Goal: Task Accomplishment & Management: Use online tool/utility

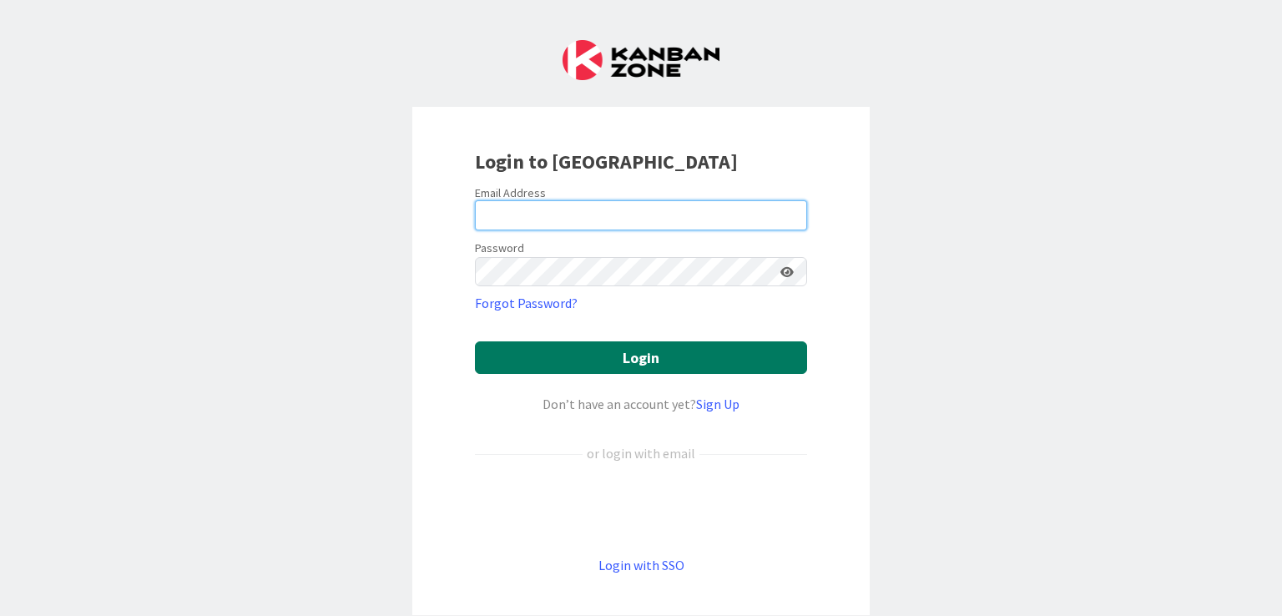
type input "[EMAIL_ADDRESS][DOMAIN_NAME]"
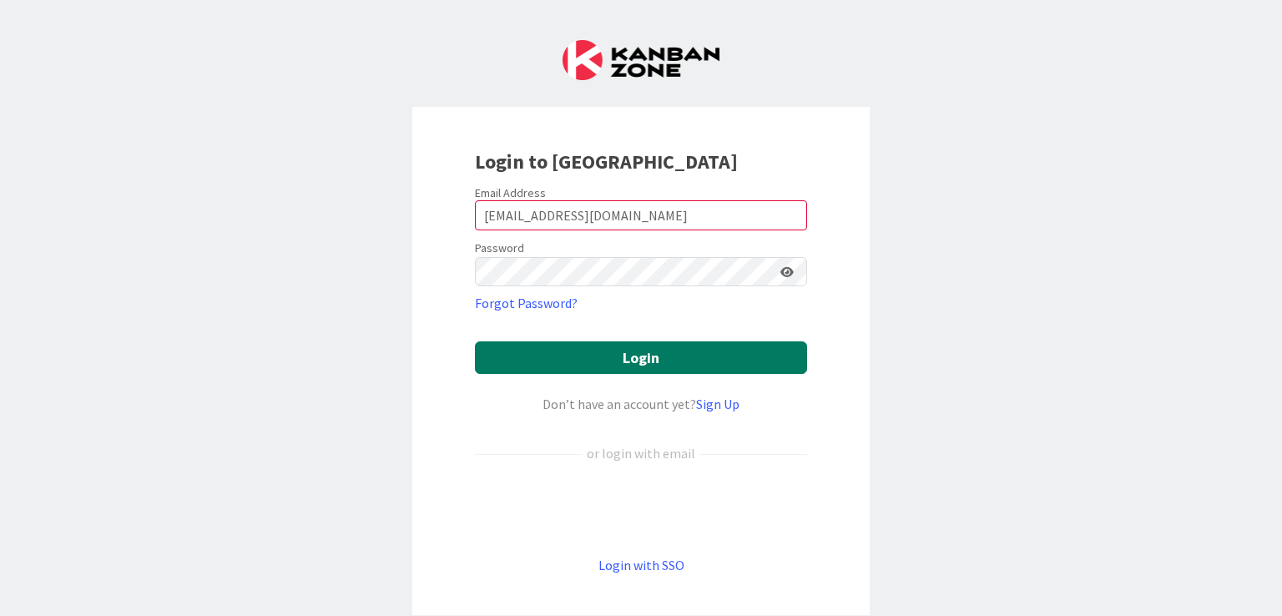
click at [633, 354] on button "Login" at bounding box center [641, 357] width 332 height 33
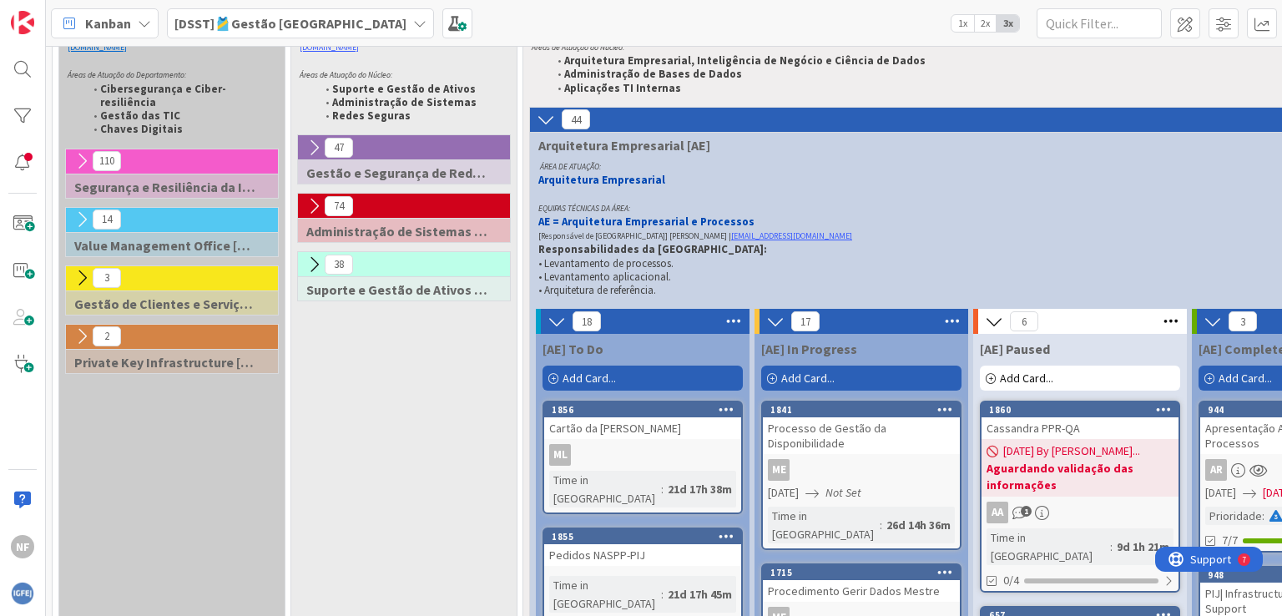
scroll to position [136, 0]
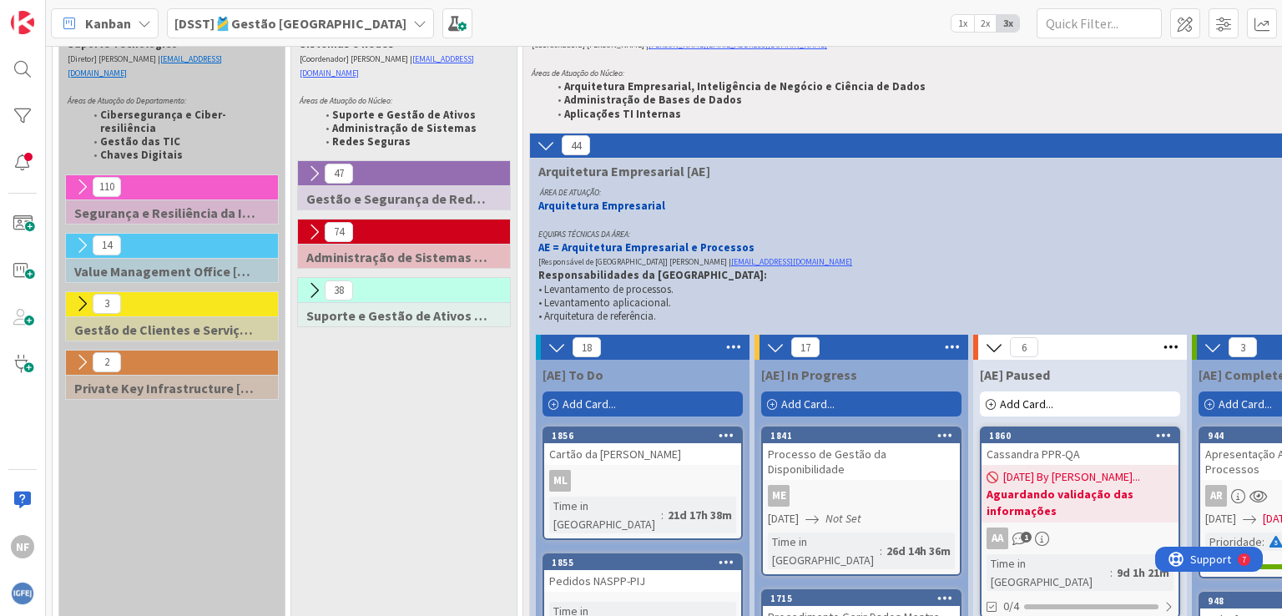
click at [552, 346] on icon at bounding box center [557, 347] width 18 height 18
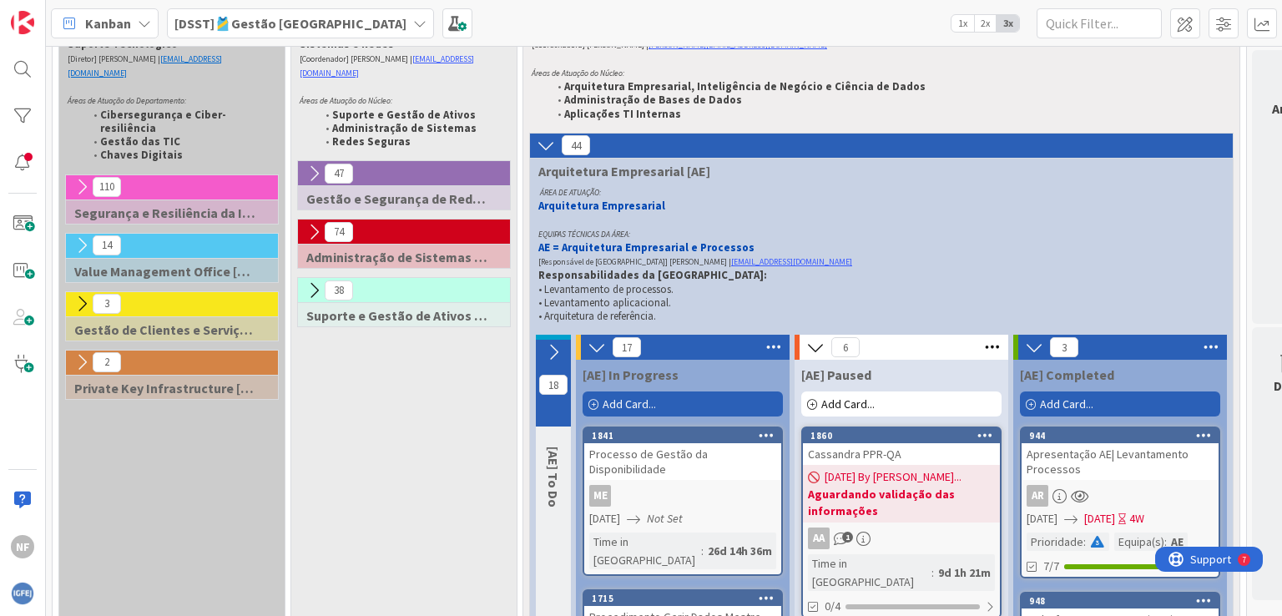
click at [549, 351] on icon at bounding box center [553, 352] width 18 height 18
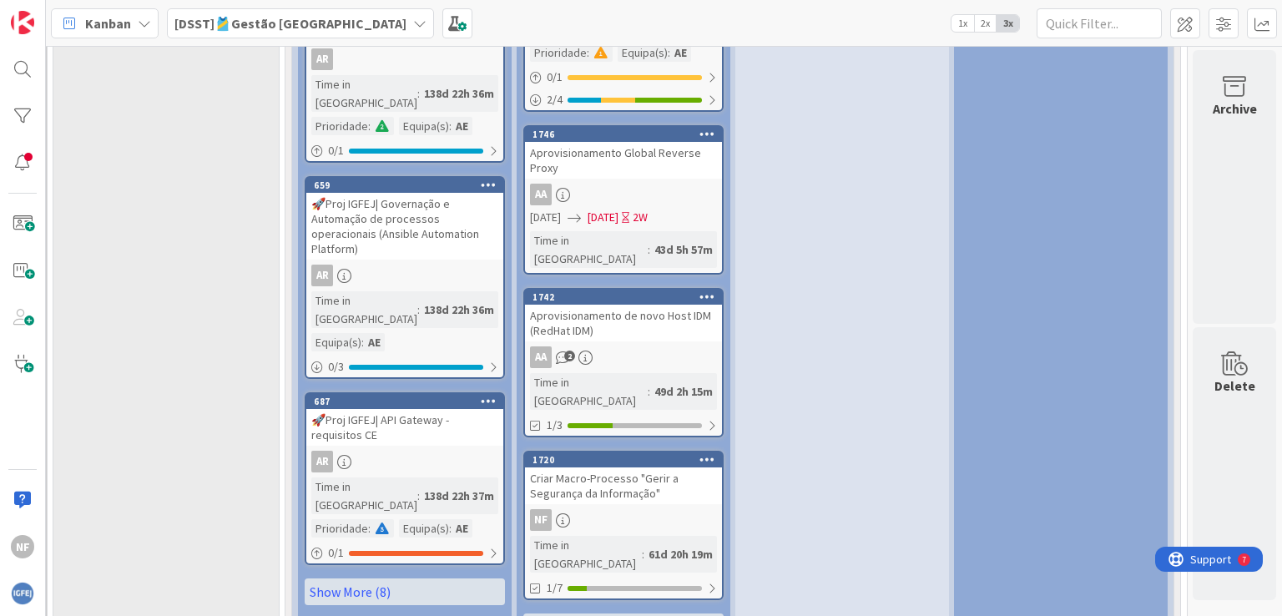
scroll to position [1806, 249]
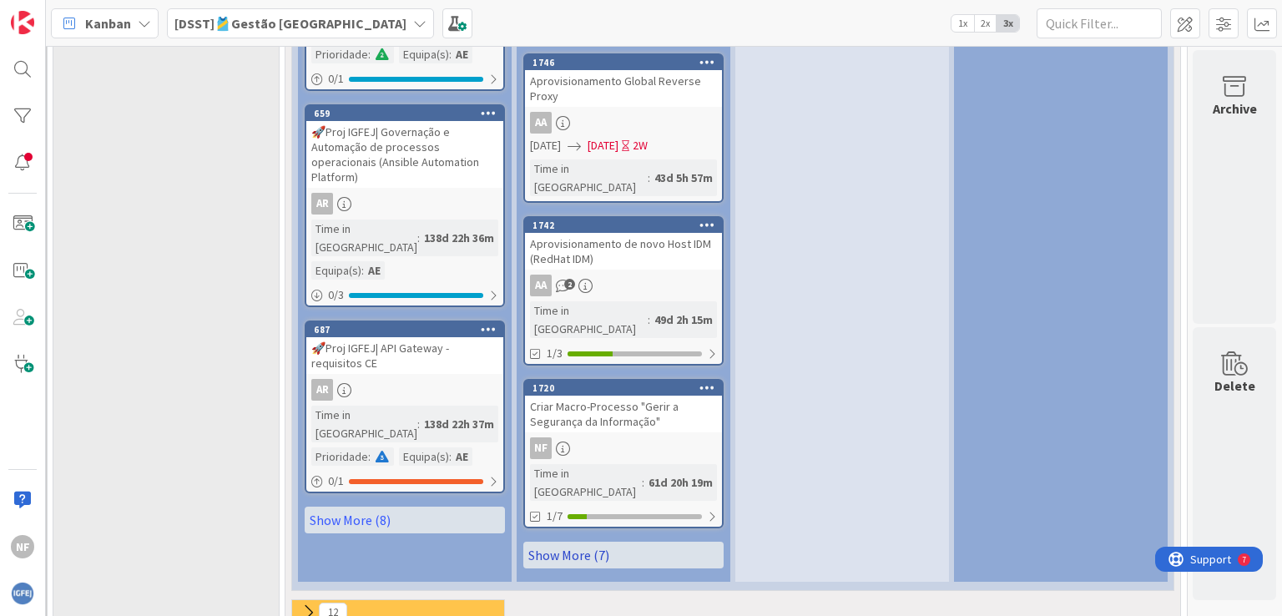
click at [580, 542] on link "Show More (7)" at bounding box center [623, 555] width 200 height 27
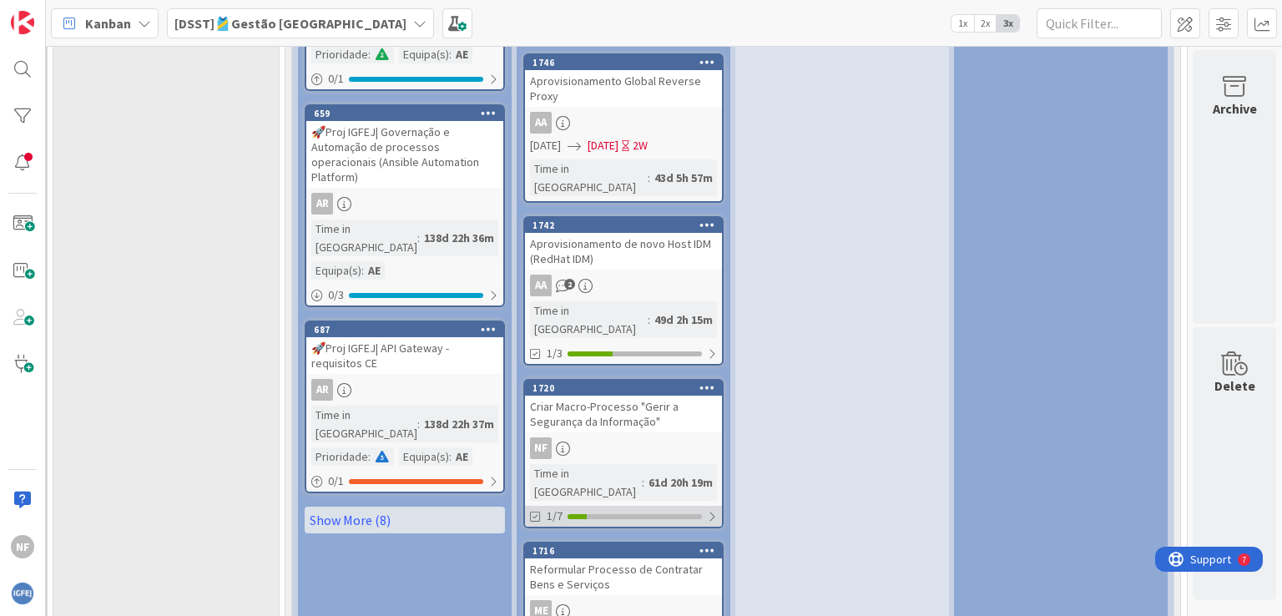
click at [707, 510] on div at bounding box center [712, 516] width 10 height 13
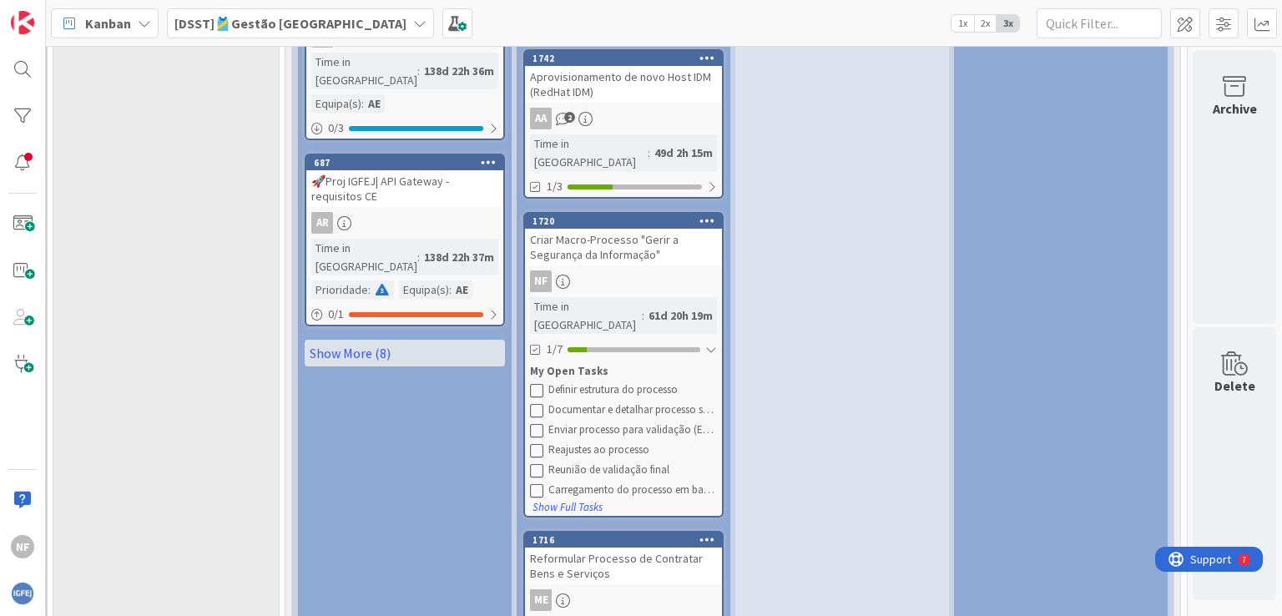
scroll to position [1889, 249]
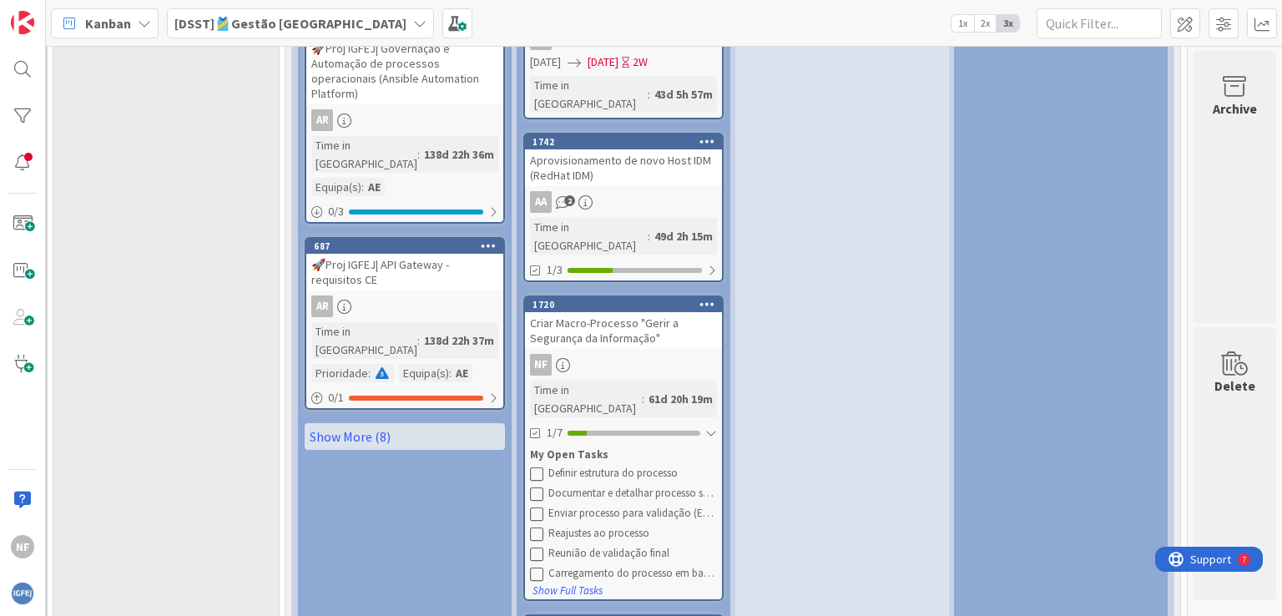
click at [700, 298] on icon at bounding box center [708, 304] width 16 height 12
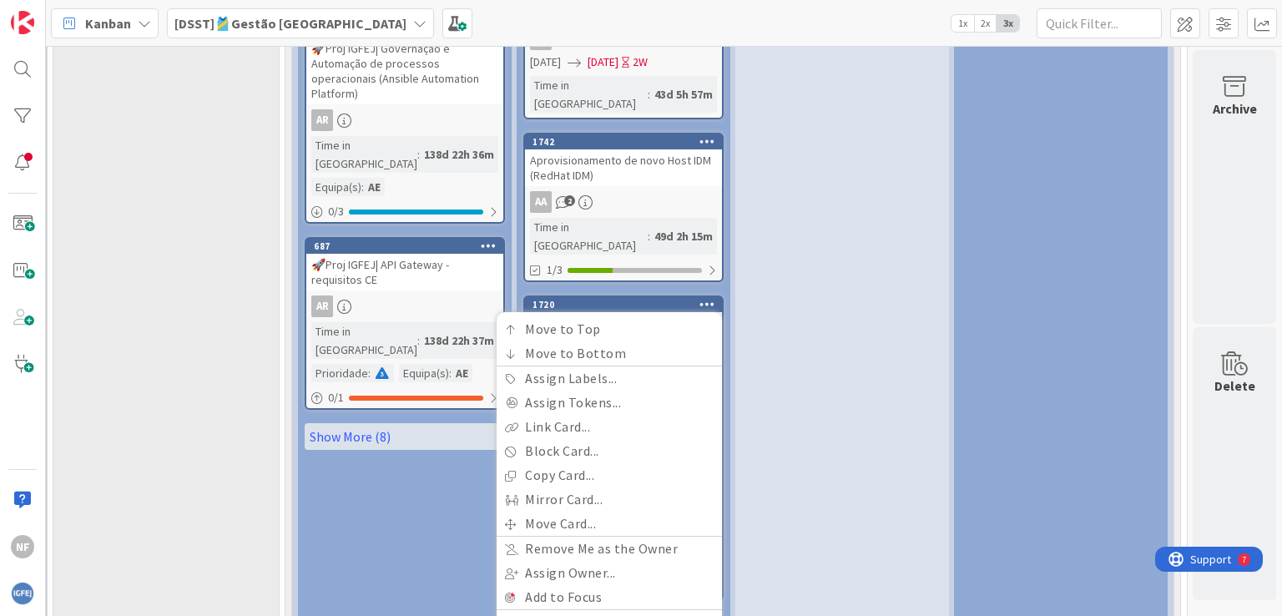
click at [759, 231] on div "[AE] Paused Add Card... 1860 Cassandra PPR-QA [DATE] By [PERSON_NAME]... Aguard…" at bounding box center [842, 334] width 214 height 3454
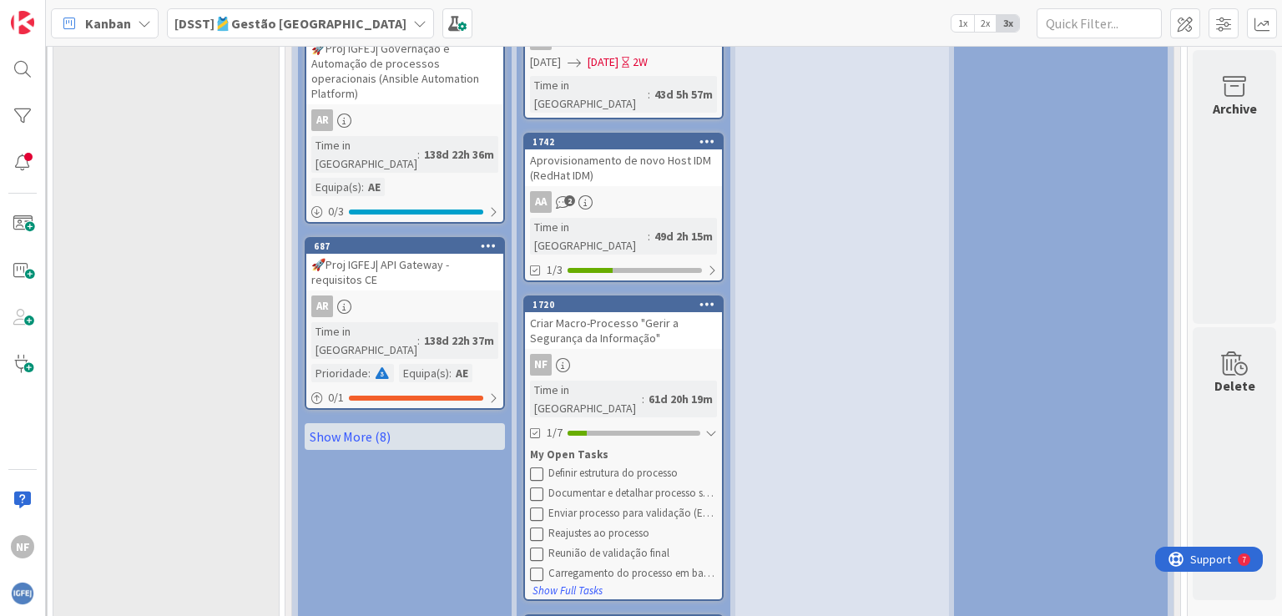
click at [580, 312] on div "Criar Macro-Processo "Gerir a Segurança da Informação"" at bounding box center [623, 330] width 197 height 37
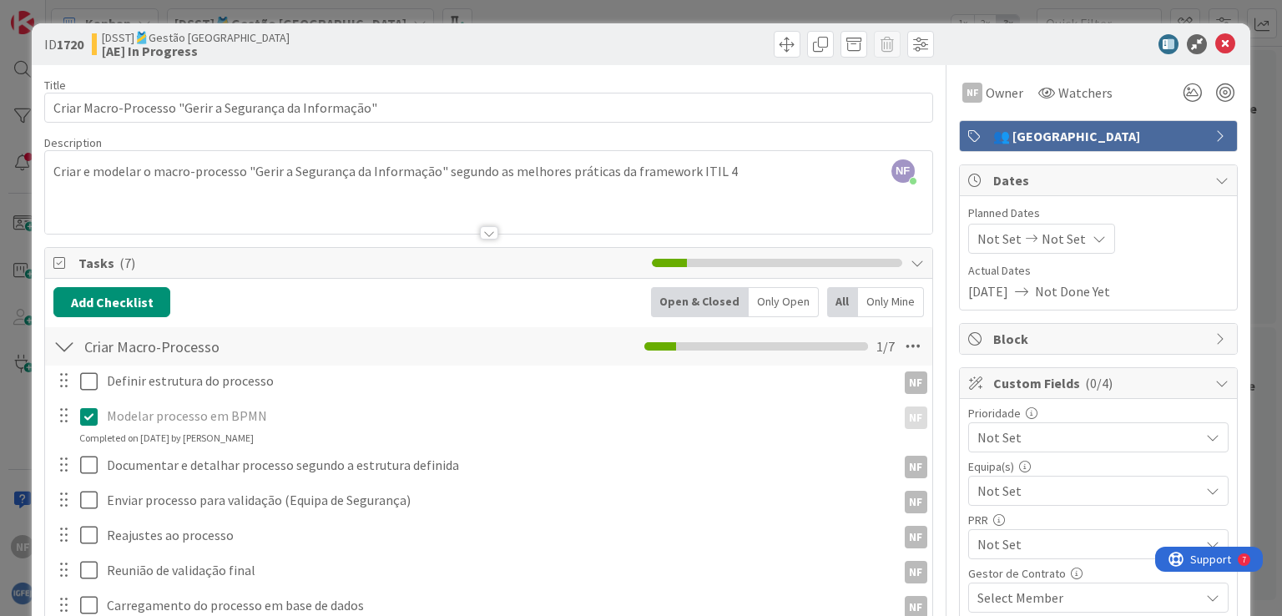
click at [90, 415] on icon at bounding box center [92, 417] width 25 height 20
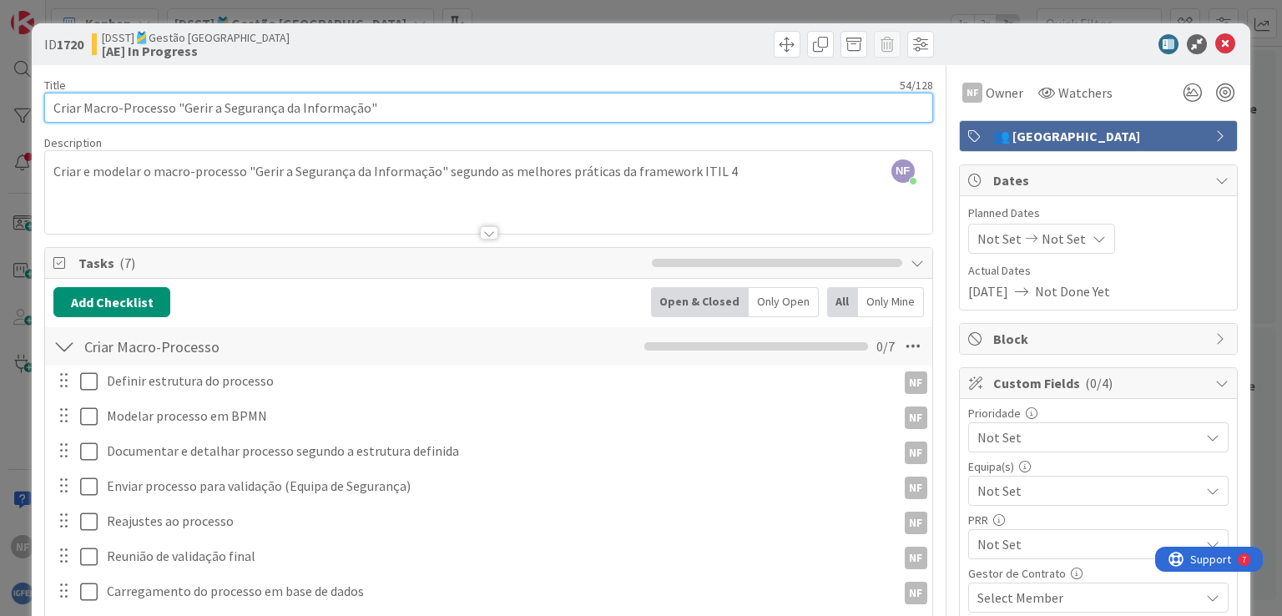
drag, startPoint x: 387, startPoint y: 106, endPoint x: 0, endPoint y: 74, distance: 387.8
click at [0, 74] on div "ID 1720 [DSST]🎽Gestão Equipas [AE] In Progress Title 54 / 128 Criar Macro-Proce…" at bounding box center [641, 308] width 1282 height 616
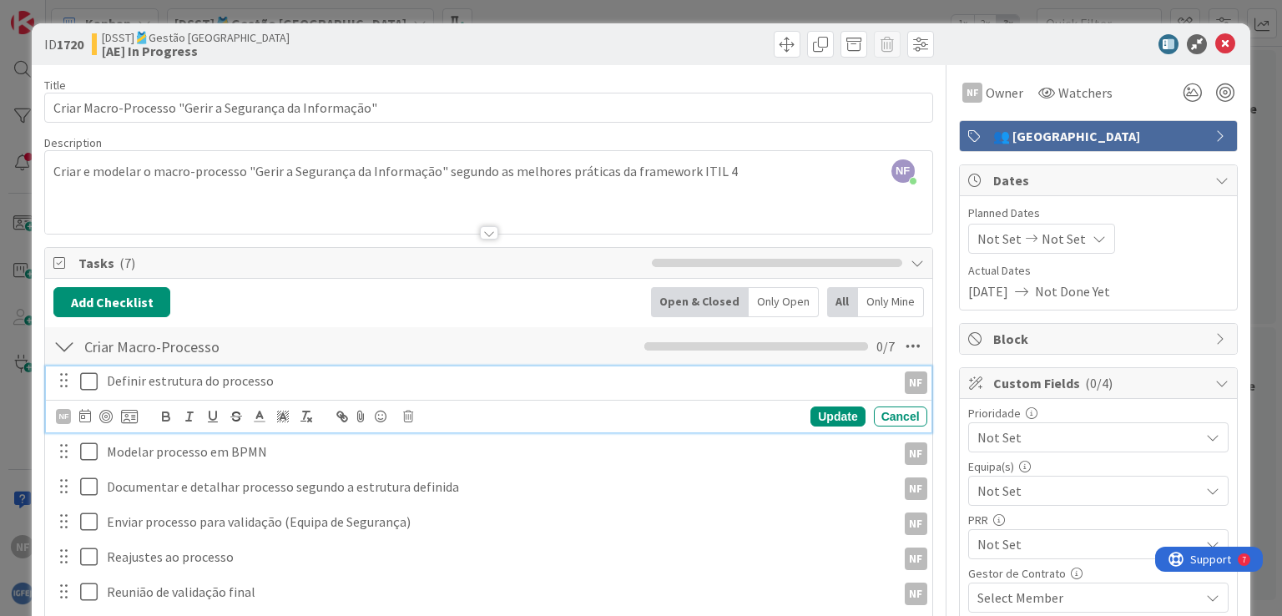
click at [140, 382] on p "Definir estrutura do processo" at bounding box center [498, 380] width 783 height 19
drag, startPoint x: 266, startPoint y: 383, endPoint x: 94, endPoint y: 371, distance: 172.4
click at [94, 372] on div "Definir estrutura do processo NF" at bounding box center [490, 380] width 874 height 29
copy p "Definir estrutura do processo"
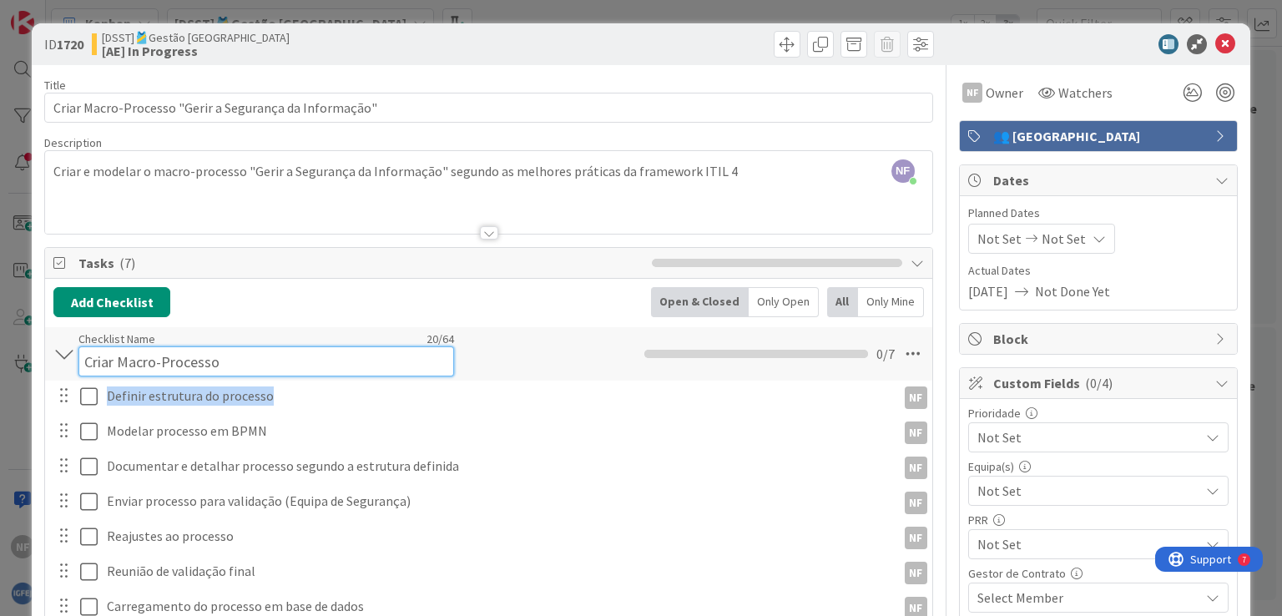
click at [177, 346] on input "Criar Macro-Processo" at bounding box center [266, 361] width 376 height 30
drag, startPoint x: 239, startPoint y: 361, endPoint x: 43, endPoint y: 351, distance: 196.4
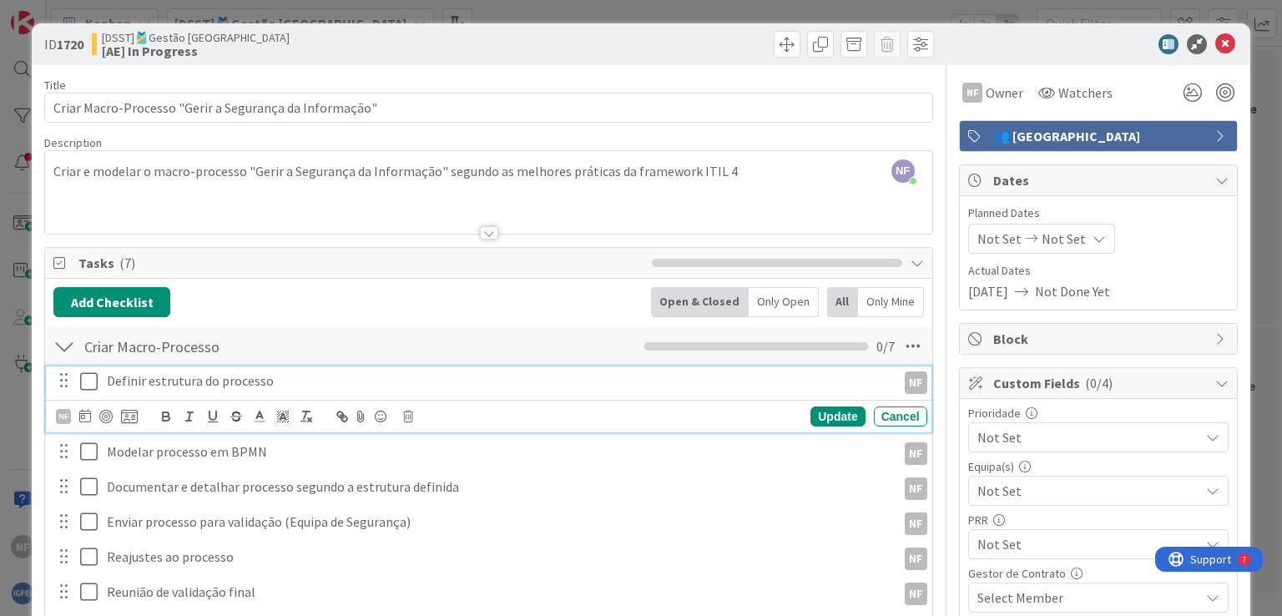
click at [126, 375] on div "Criar Macro-Processo Checklist Name 20 / 64 Criar Macro-Processo 0 / 7 Definir …" at bounding box center [488, 506] width 887 height 360
drag, startPoint x: 124, startPoint y: 363, endPoint x: 35, endPoint y: 359, distance: 89.4
copy p "Definir estrutura do processo"
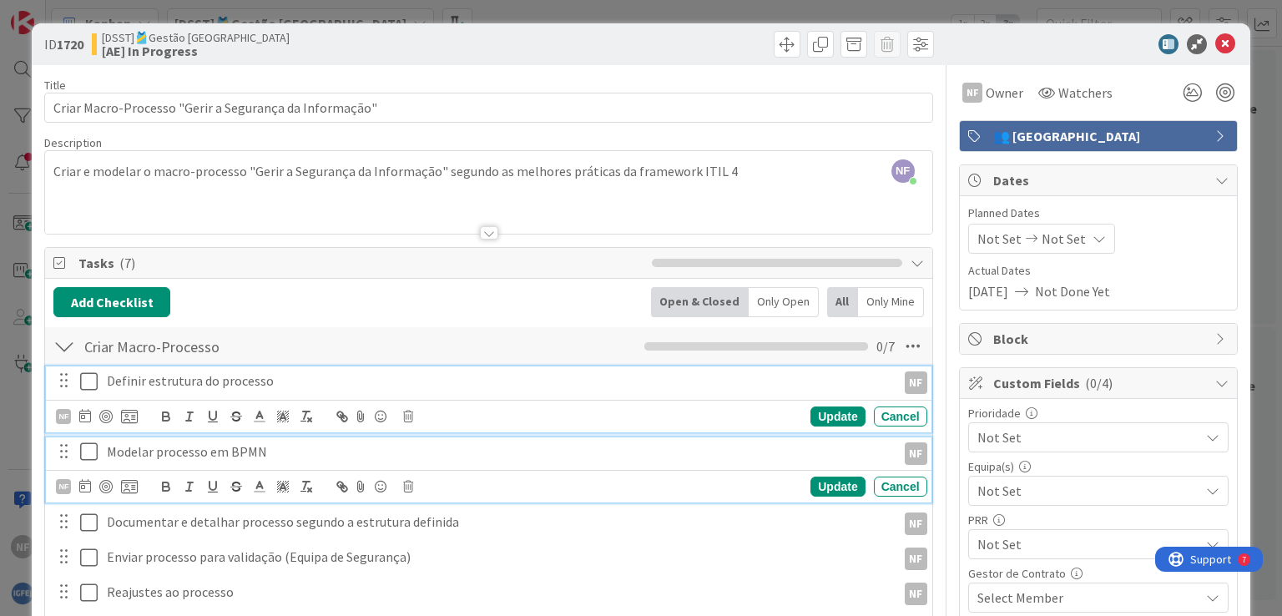
click at [238, 446] on p "Modelar processo em BPMN" at bounding box center [498, 451] width 783 height 19
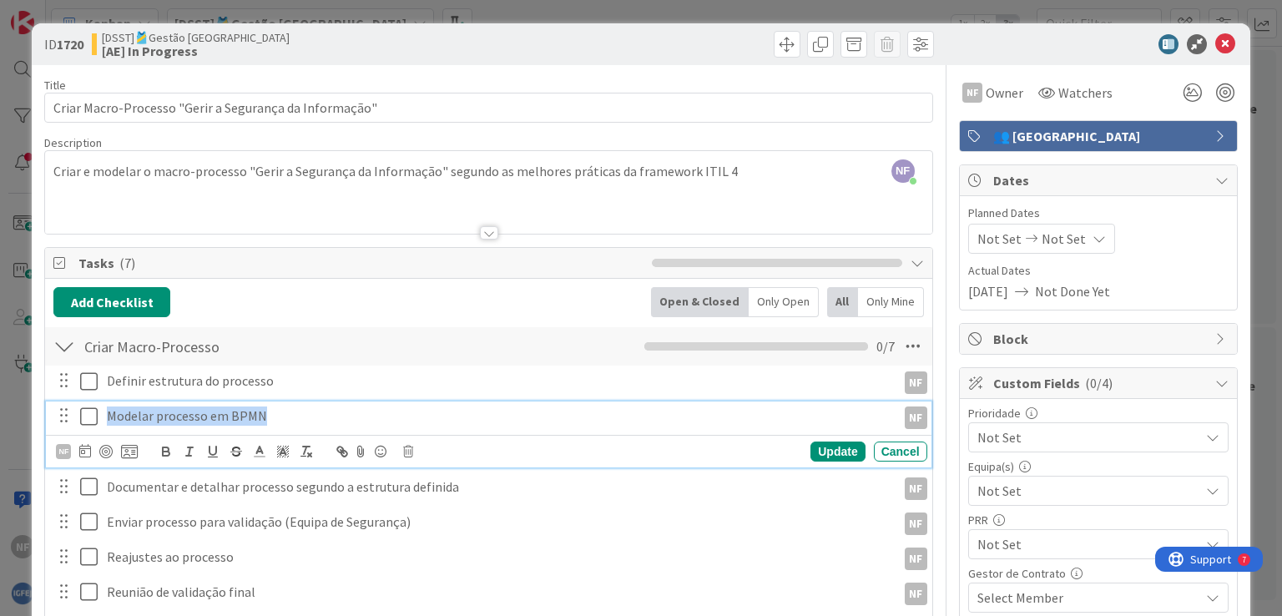
drag, startPoint x: 276, startPoint y: 412, endPoint x: 0, endPoint y: 400, distance: 276.6
click at [0, 400] on div "ID 1720 [DSST]🎽Gestão Equipas [AE] In Progress Title 54 / 128 Criar Macro-Proce…" at bounding box center [641, 308] width 1282 height 616
copy p "Modelar processo em BPMN"
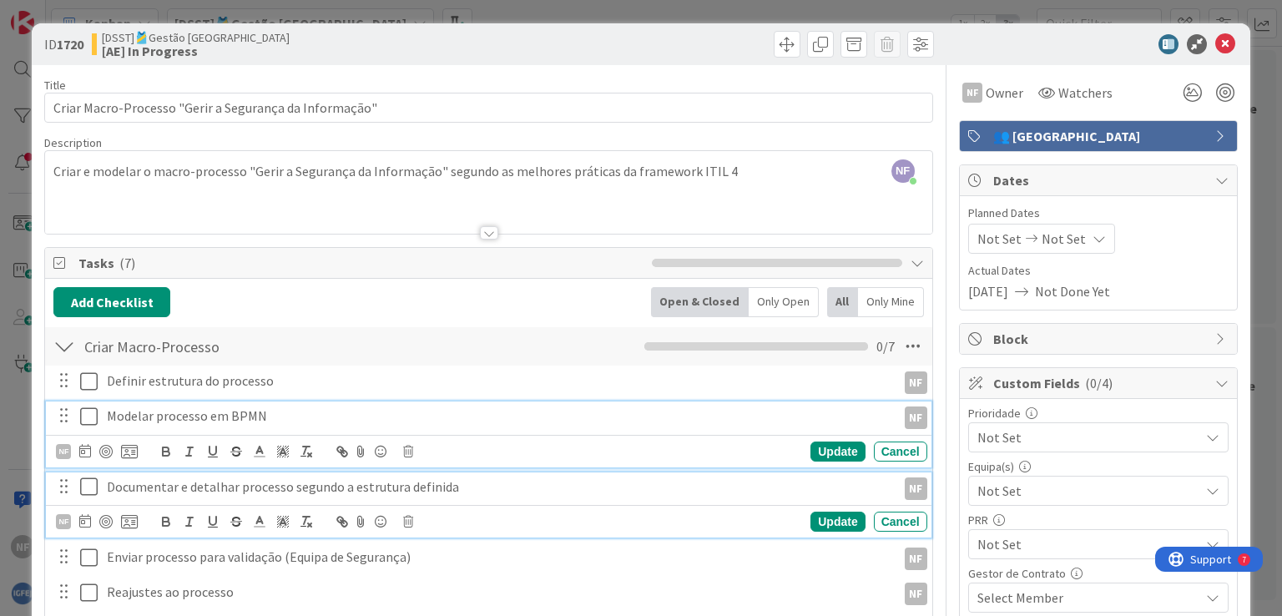
click at [282, 494] on p "Documentar e detalhar processo segundo a estrutura definida" at bounding box center [498, 487] width 783 height 19
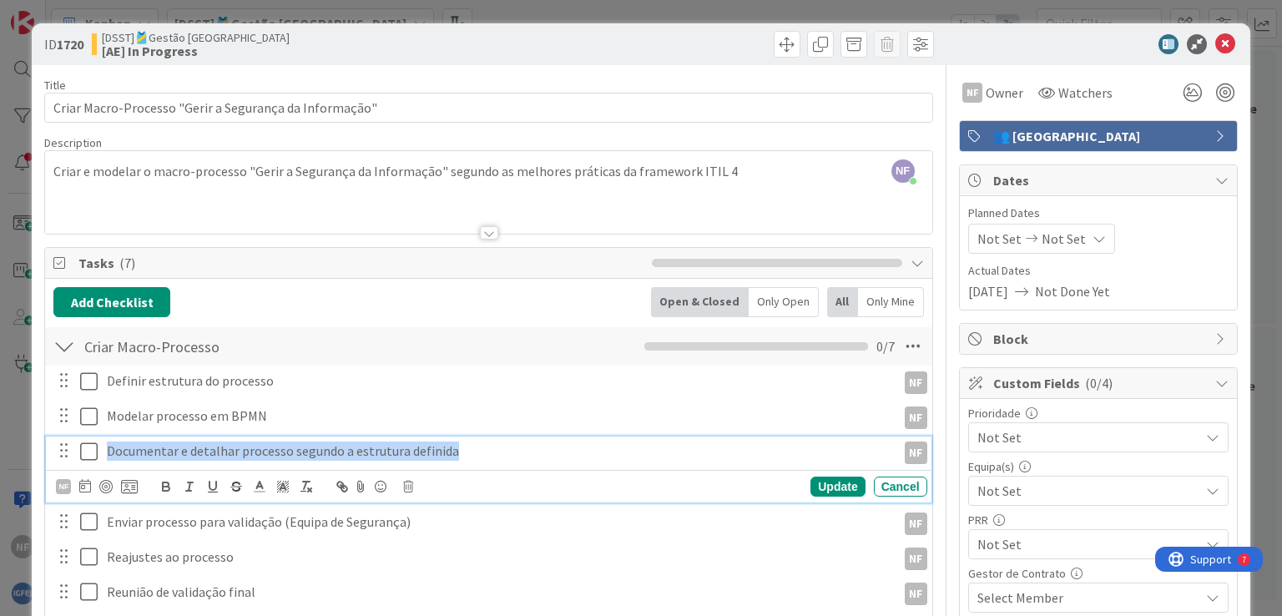
drag, startPoint x: 470, startPoint y: 451, endPoint x: 0, endPoint y: 449, distance: 470.0
click at [0, 449] on div "ID 1720 [DSST]🎽Gestão Equipas [AE] In Progress Title 54 / 128 Criar Macro-Proce…" at bounding box center [641, 308] width 1282 height 616
copy p "Documentar e detalhar processo segundo a estrutura definida"
click at [205, 488] on icon "button" at bounding box center [212, 486] width 15 height 15
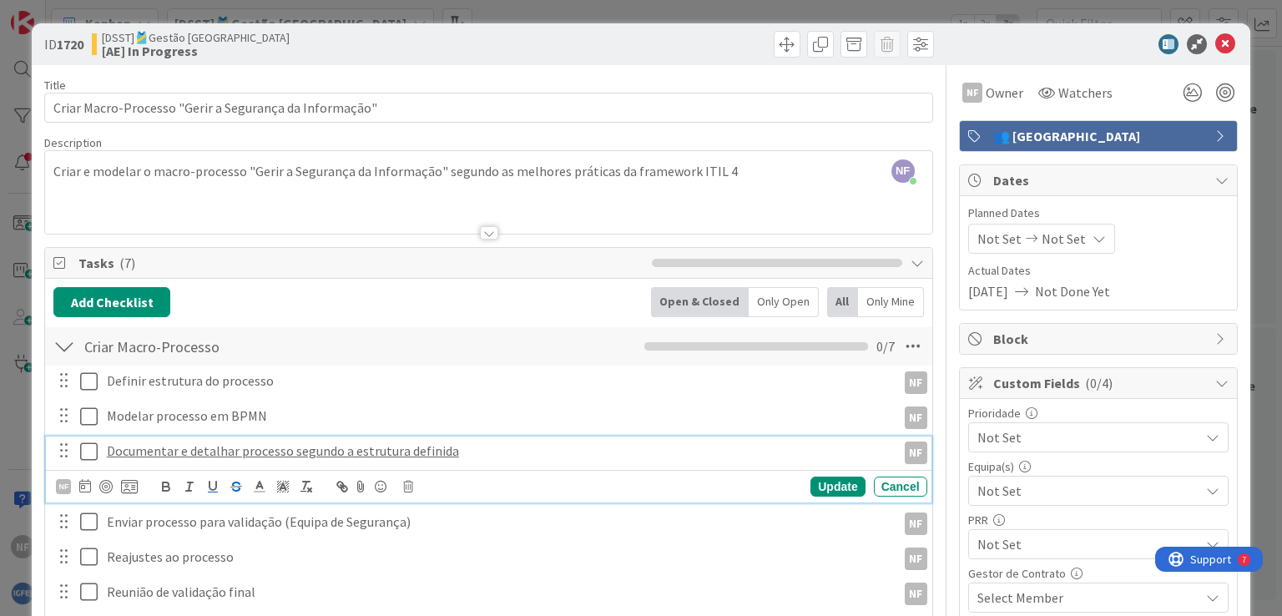
click at [244, 488] on icon "button" at bounding box center [236, 486] width 15 height 15
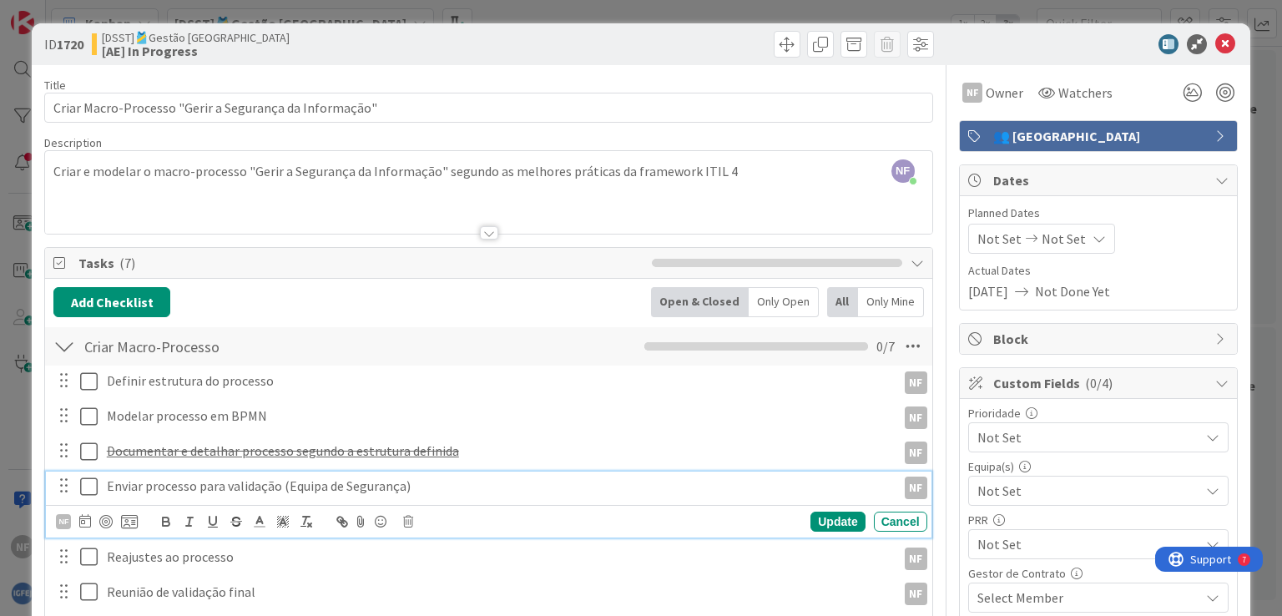
click at [426, 521] on div "Enviar processo para validação (Equipa de Segurança) NF NF Update Cancel" at bounding box center [488, 505] width 885 height 66
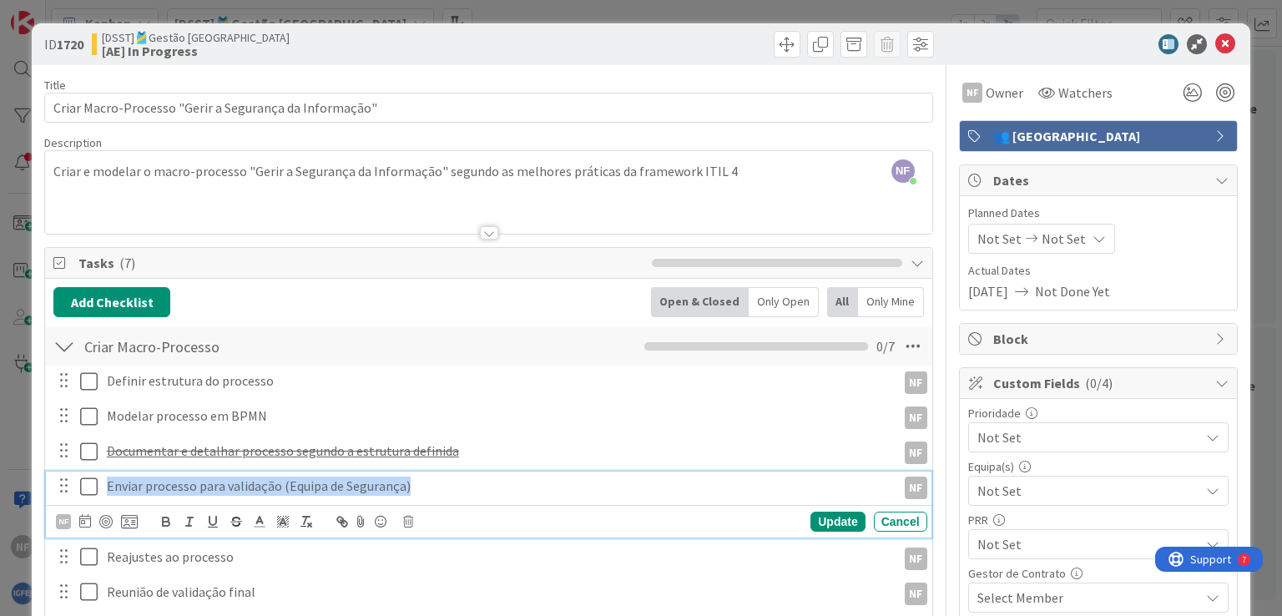
drag, startPoint x: 422, startPoint y: 488, endPoint x: 0, endPoint y: 456, distance: 423.7
click at [0, 456] on div "ID 1720 [DSST]🎽Gestão Equipas [AE] In Progress Title 54 / 128 Criar Macro-Proce…" at bounding box center [641, 308] width 1282 height 616
copy p "Enviar processo para validação (Equipa de Segurança)"
click at [139, 525] on div "NF Update Cancel" at bounding box center [491, 521] width 871 height 23
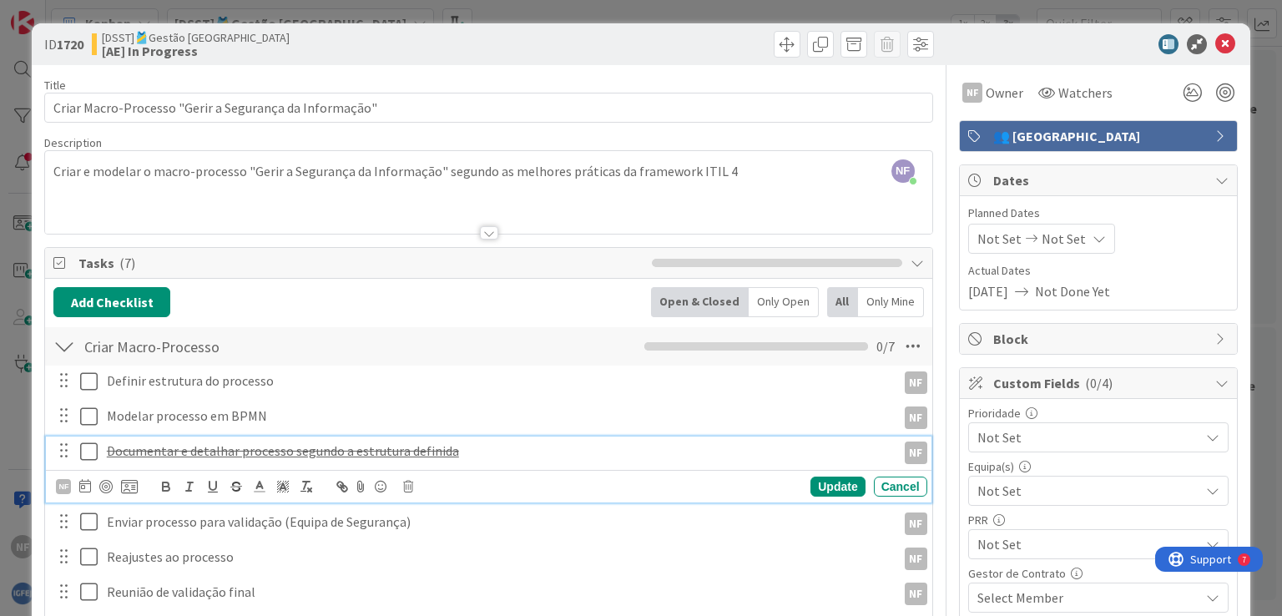
click at [243, 445] on u "Documentar e detalhar processo segundo a estrutura definida" at bounding box center [283, 450] width 352 height 17
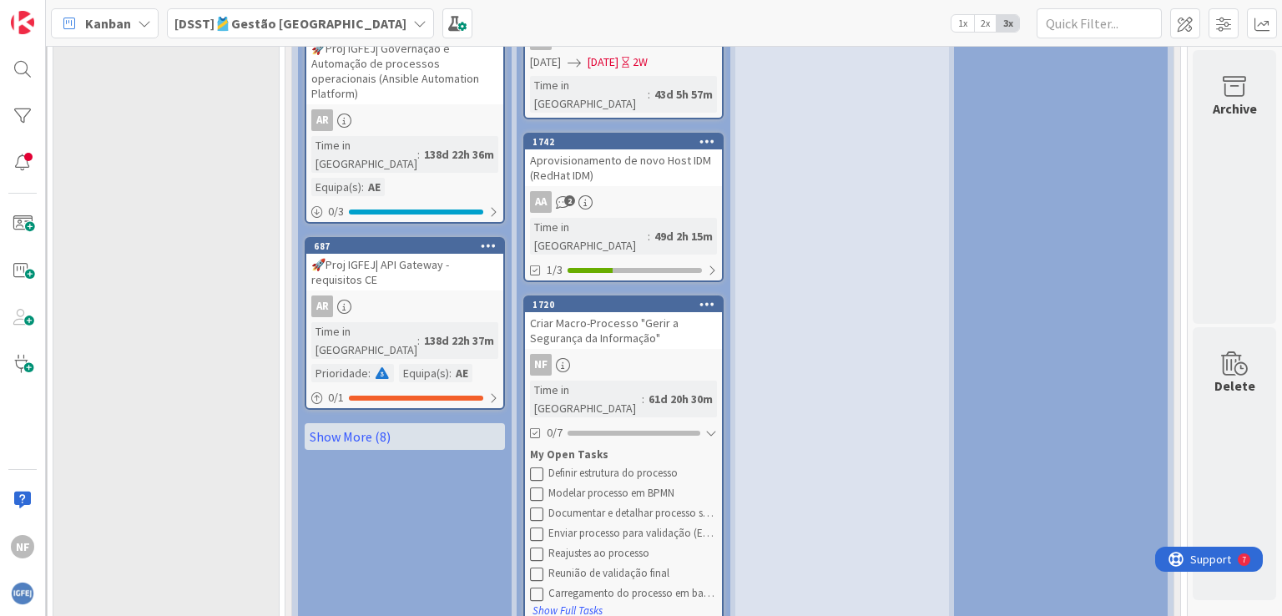
click at [595, 312] on div "Criar Macro-Processo "Gerir a Segurança da Informação"" at bounding box center [623, 330] width 197 height 37
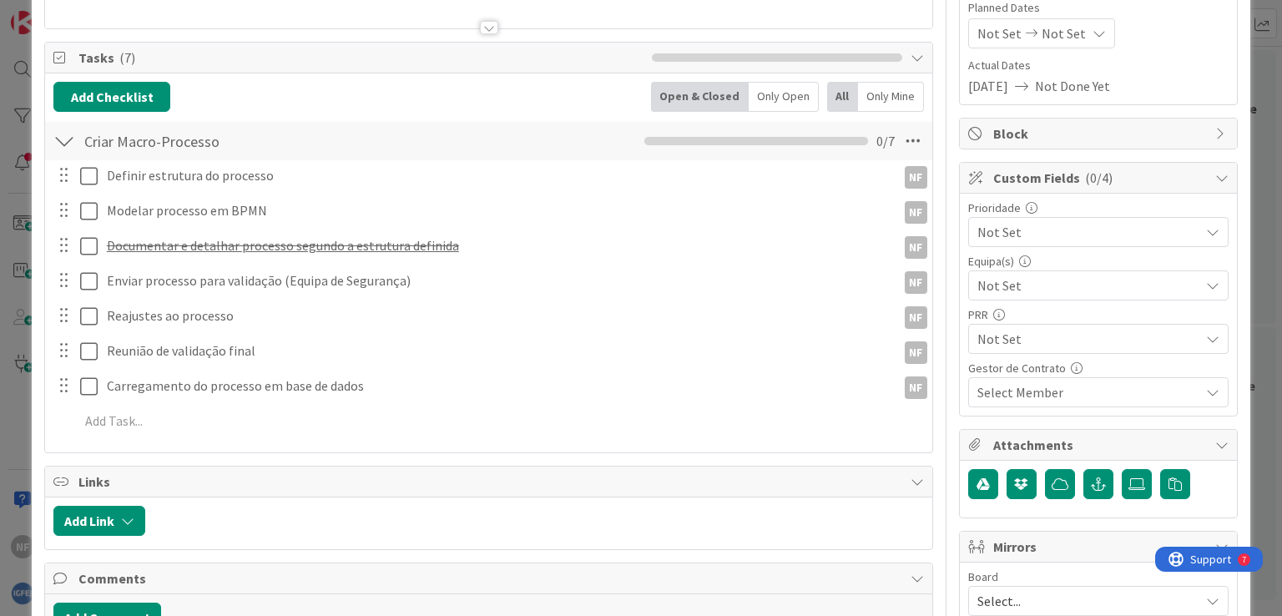
scroll to position [83, 0]
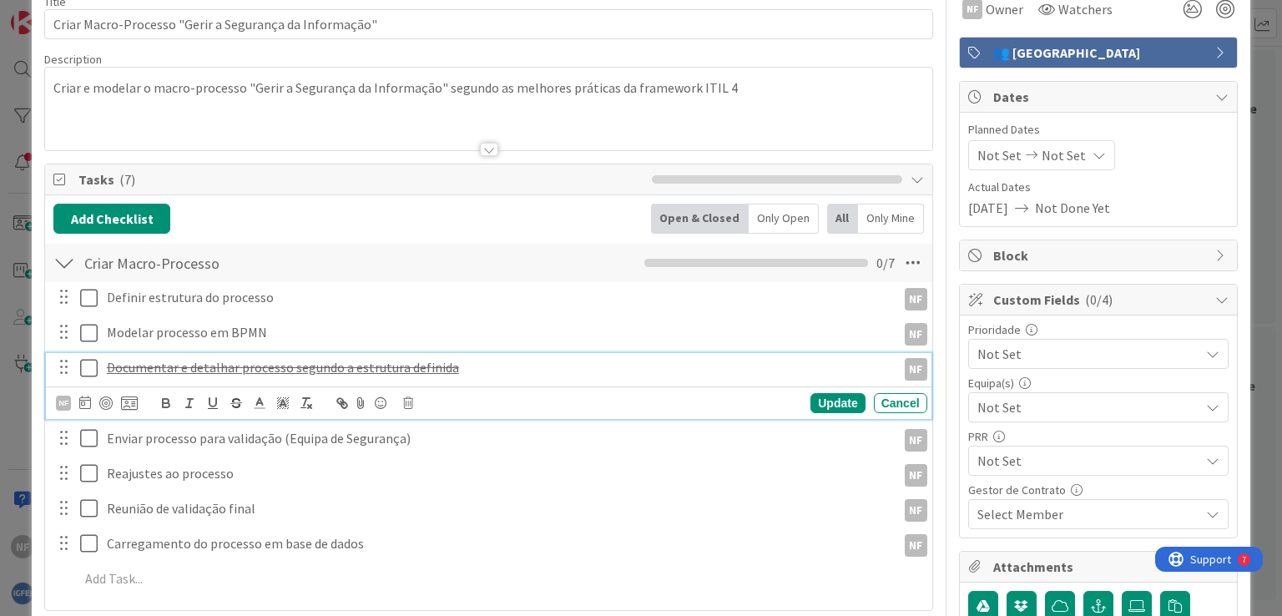
click at [475, 361] on p "Documentar e detalhar processo segundo a estrutura definida" at bounding box center [498, 367] width 783 height 19
click at [163, 365] on u "Documentar e detalhar processo segundo a estrutura definida" at bounding box center [283, 367] width 352 height 17
click at [235, 401] on icon "button" at bounding box center [236, 403] width 15 height 15
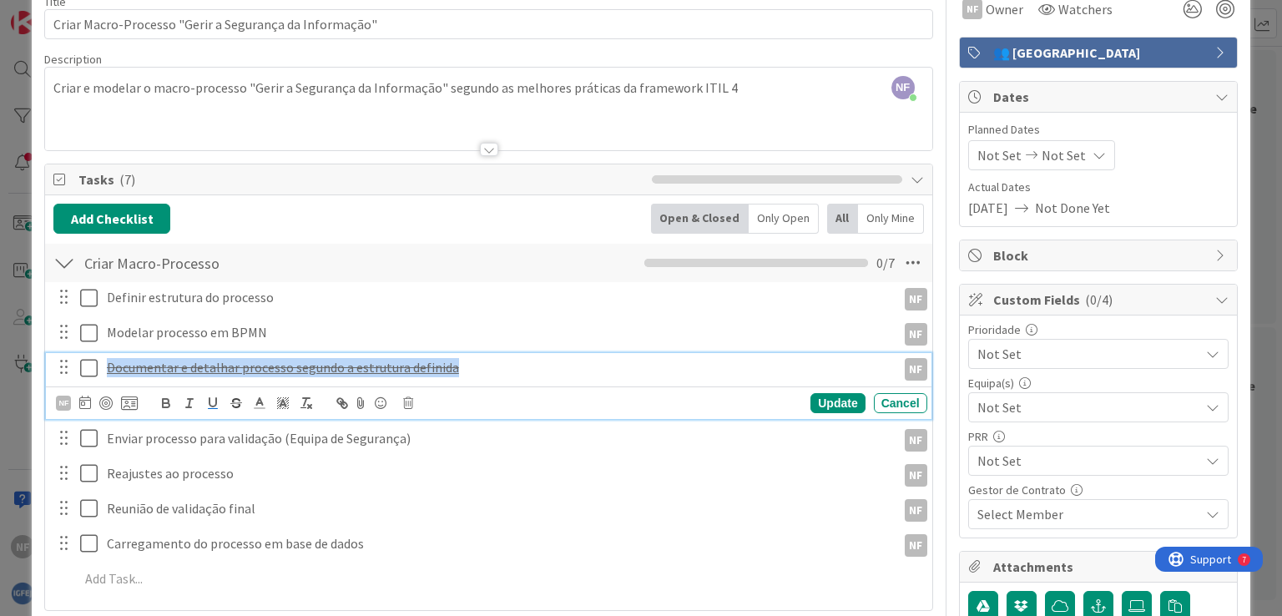
drag, startPoint x: 275, startPoint y: 355, endPoint x: 4, endPoint y: 355, distance: 271.3
click at [4, 355] on div "ID 1720 [DSST]🎽Gestão Equipas [AE] In Progress Title 54 / 128 Criar Macro-Proce…" at bounding box center [641, 308] width 1282 height 616
click at [210, 402] on icon "button" at bounding box center [213, 402] width 7 height 8
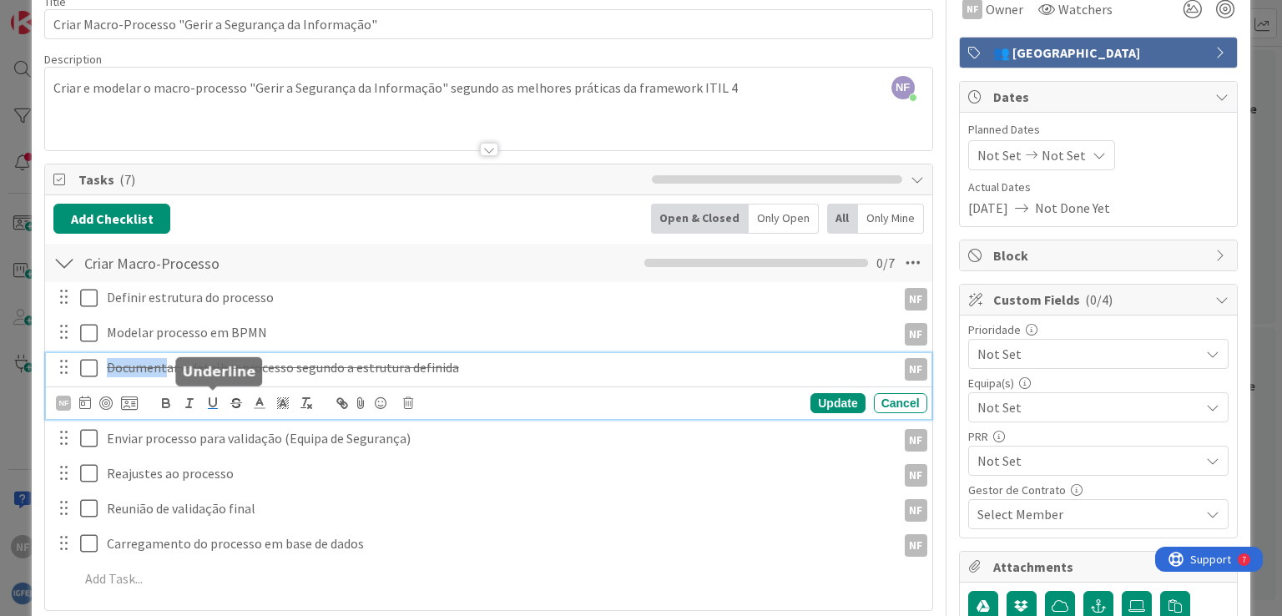
click at [210, 402] on icon "button" at bounding box center [213, 402] width 7 height 8
click at [234, 402] on line "button" at bounding box center [236, 402] width 11 height 1
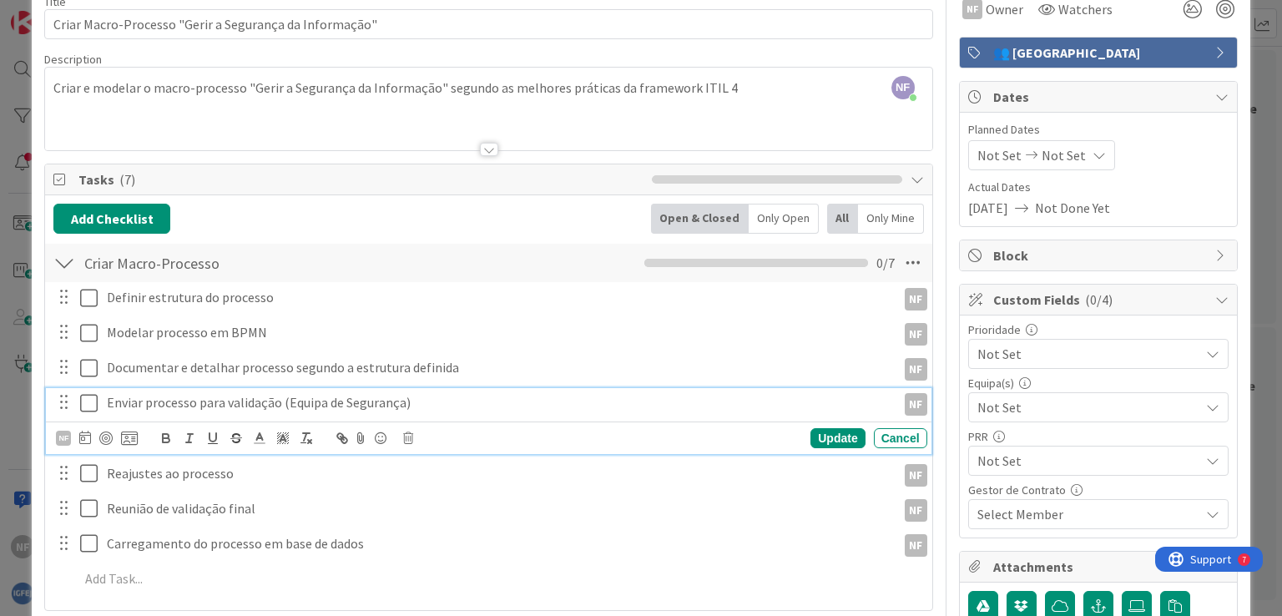
click at [264, 440] on div "Enviar processo para validação (Equipa de Segurança) NF NF Update Cancel" at bounding box center [488, 421] width 885 height 66
drag, startPoint x: 424, startPoint y: 404, endPoint x: 96, endPoint y: 398, distance: 328.1
click at [85, 398] on div "Enviar processo para validação (Equipa de Segurança) NF" at bounding box center [490, 402] width 874 height 29
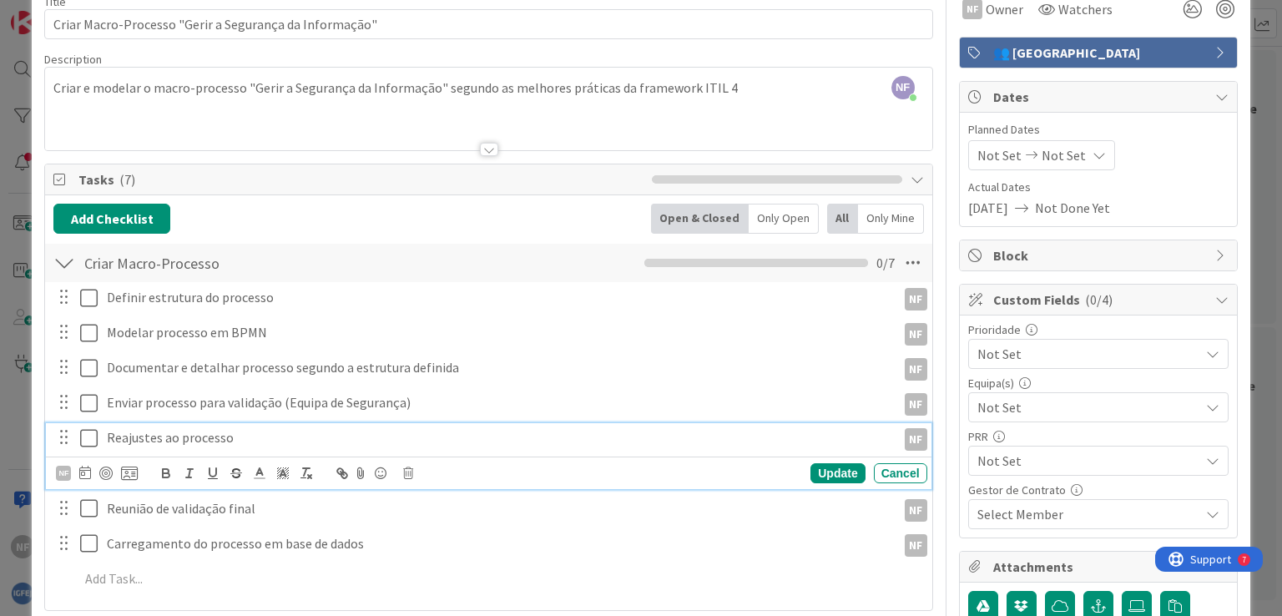
click at [195, 473] on div "Reajustes ao processo NF NF Update Cancel" at bounding box center [488, 456] width 885 height 66
drag, startPoint x: 235, startPoint y: 437, endPoint x: 69, endPoint y: 425, distance: 165.7
click at [69, 425] on div "Reajustes ao processo NF" at bounding box center [490, 437] width 874 height 29
copy p "Reajustes ao processo"
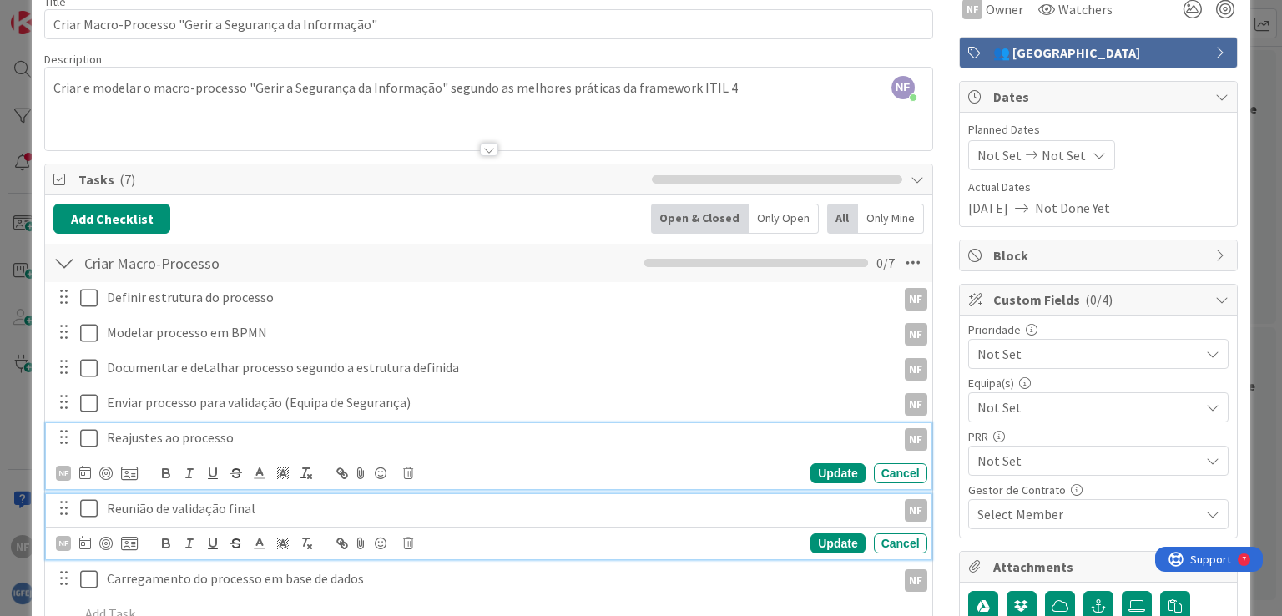
click at [220, 514] on p "Reunião de validação final" at bounding box center [498, 508] width 783 height 19
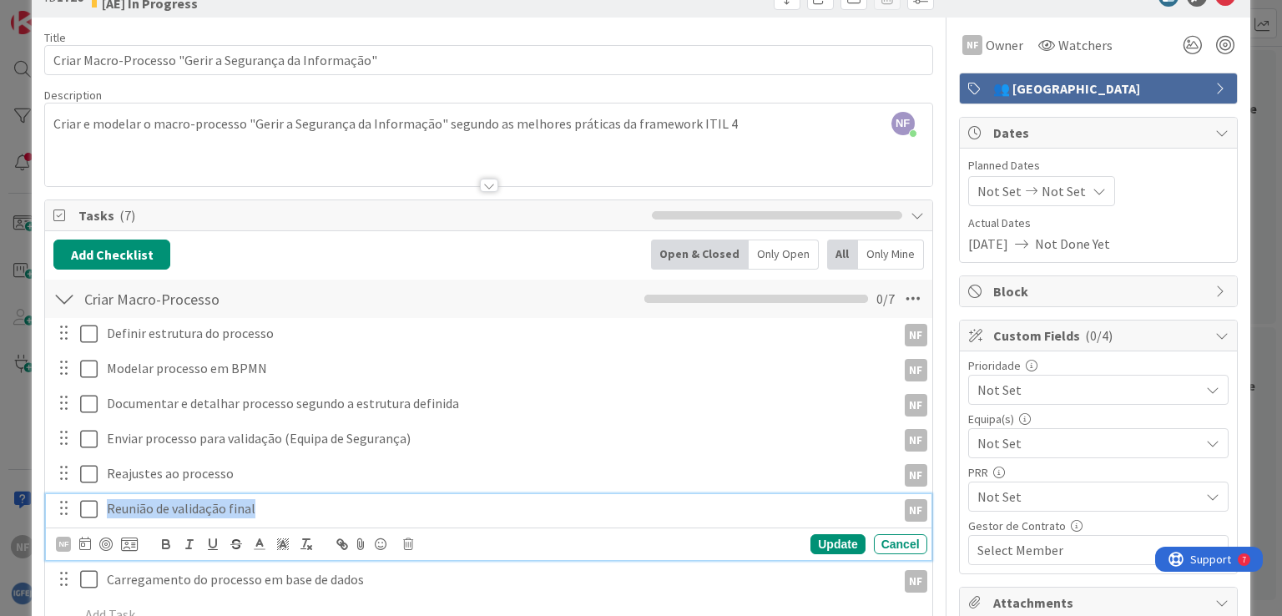
drag, startPoint x: 261, startPoint y: 508, endPoint x: 10, endPoint y: 495, distance: 251.6
click at [10, 495] on div "ID 1720 [DSST]🎽Gestão Equipas [AE] In Progress Title 54 / 128 Criar Macro-Proce…" at bounding box center [641, 308] width 1282 height 616
copy p "Reunião de validação final"
click at [246, 579] on p "Carregamento do processo em base de dados" at bounding box center [498, 579] width 783 height 19
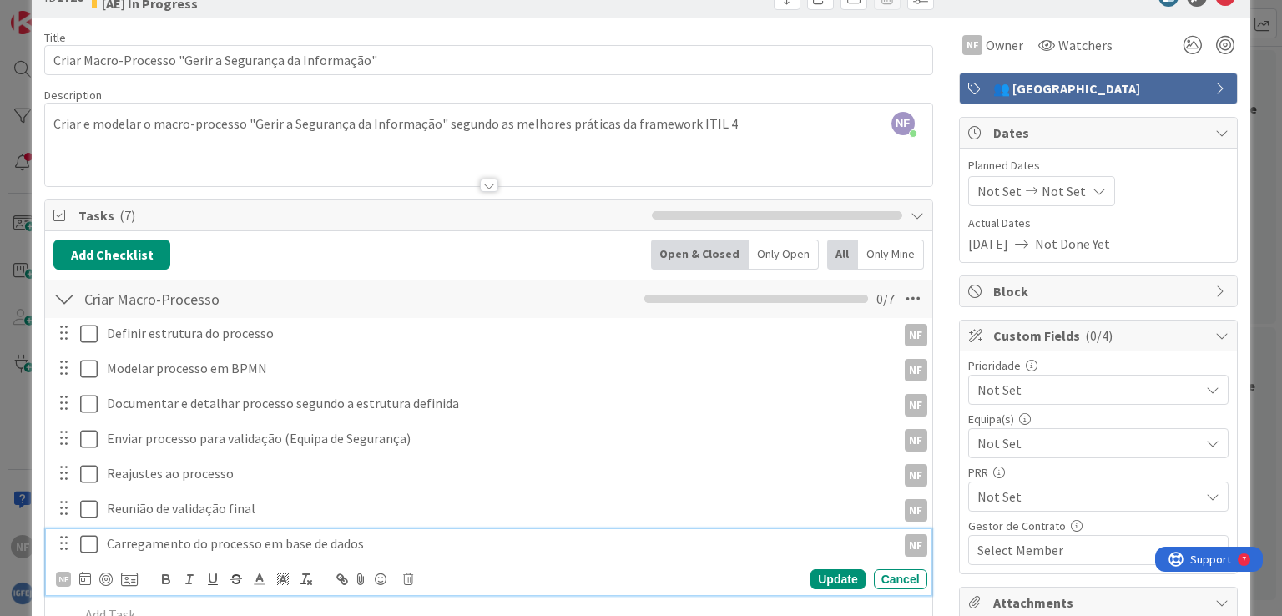
scroll to position [13, 0]
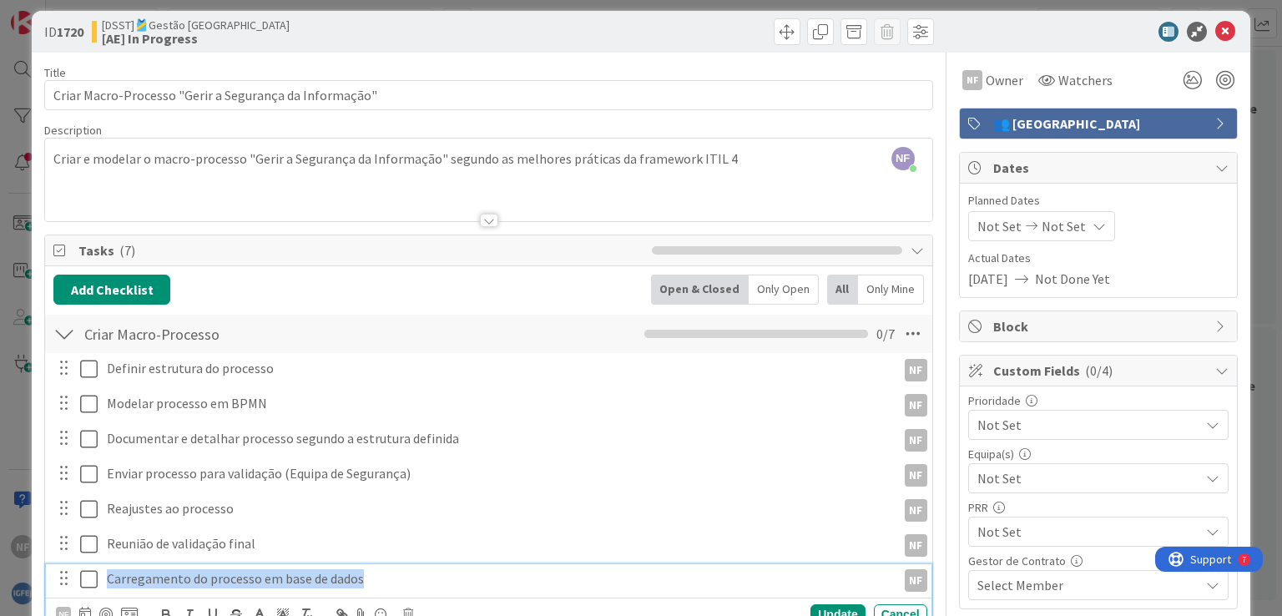
drag, startPoint x: 410, startPoint y: 580, endPoint x: 0, endPoint y: 569, distance: 410.1
click at [0, 569] on div "ID 1720 [DSST]🎽Gestão Equipas [AE] In Progress Title 54 / 128 Criar Macro-Proce…" at bounding box center [641, 308] width 1282 height 616
copy p "Carregamento do processo em base de dados"
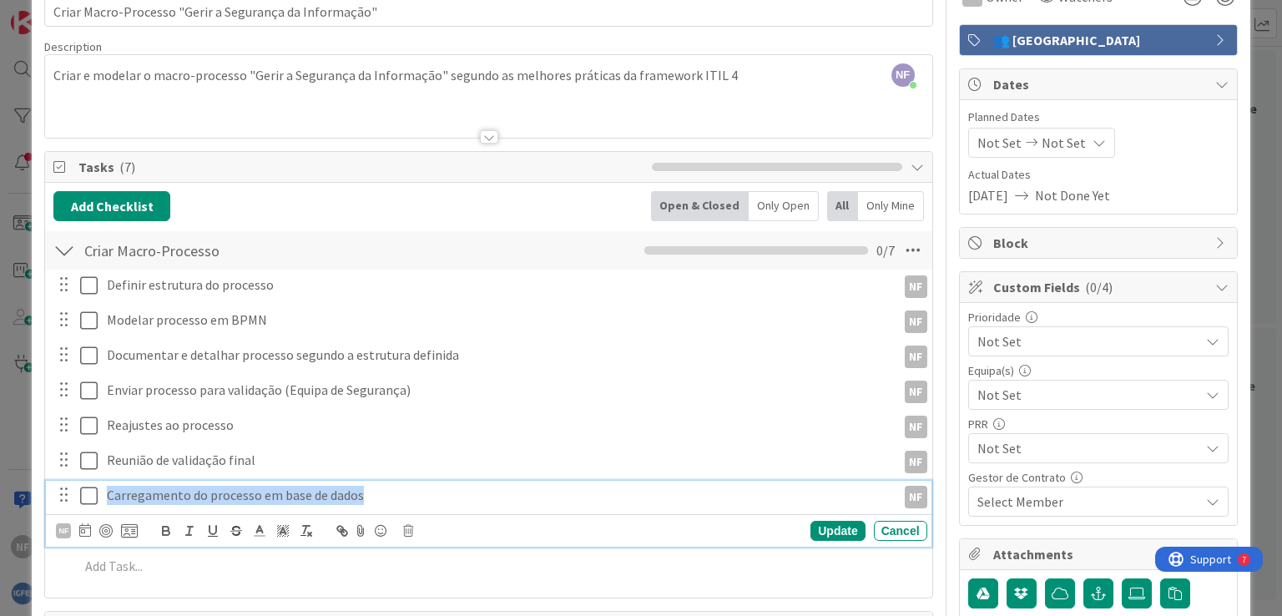
scroll to position [179, 0]
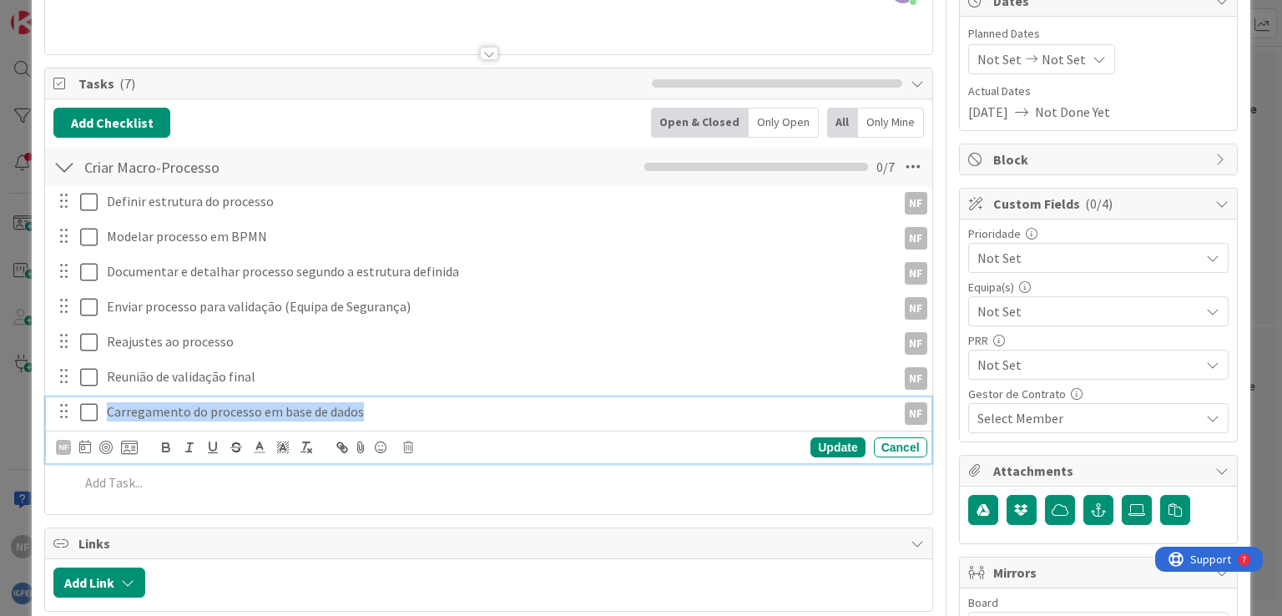
click at [67, 412] on div at bounding box center [64, 411] width 22 height 25
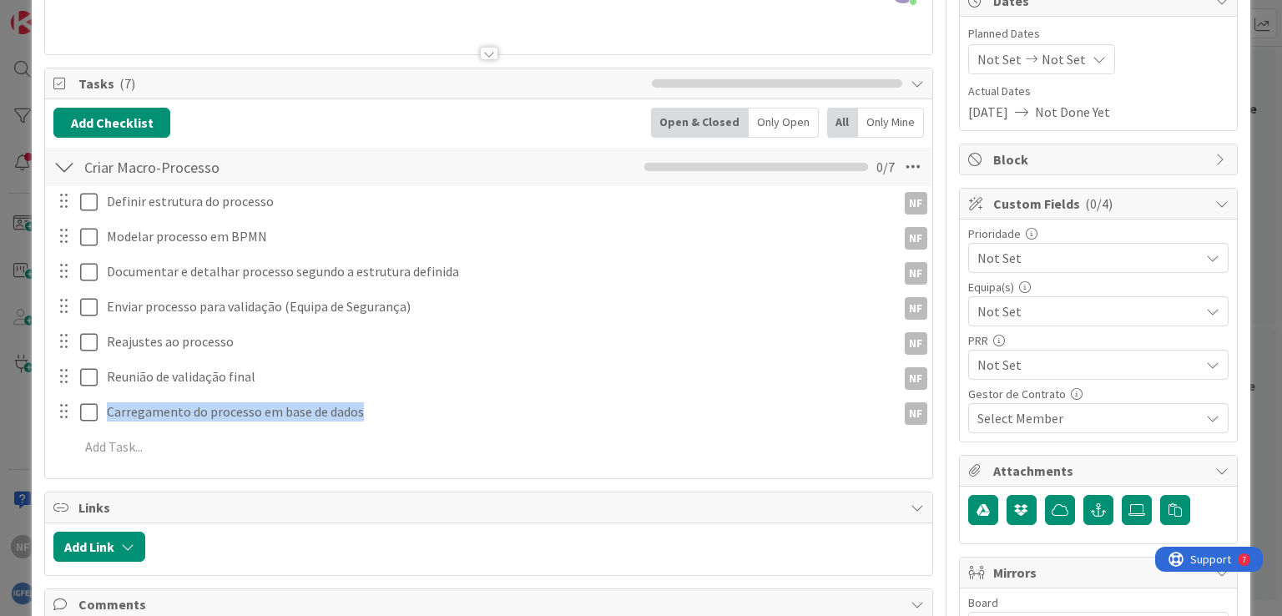
click at [67, 412] on div at bounding box center [64, 411] width 22 height 25
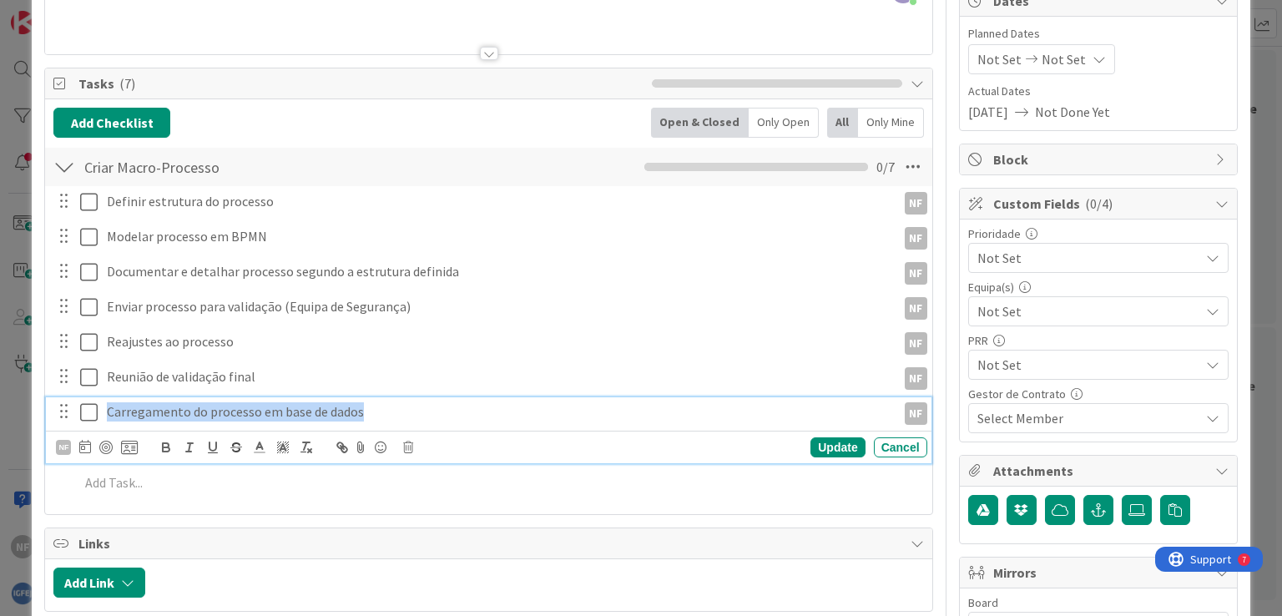
click at [131, 414] on p "Carregamento do processo em base de dados" at bounding box center [498, 411] width 783 height 19
click at [408, 447] on icon at bounding box center [408, 448] width 10 height 12
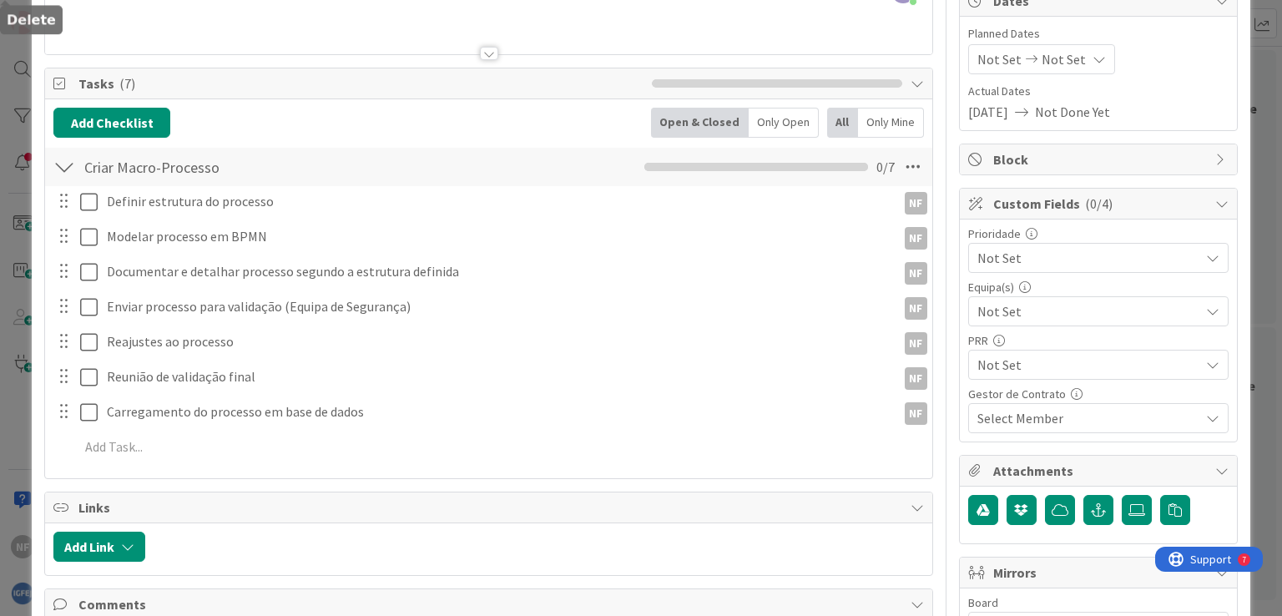
click at [448, 512] on div "Title 54 / 128 Criar Macro-Processo "Gerir a Segurança da Informação" Descripti…" at bounding box center [488, 518] width 888 height 1265
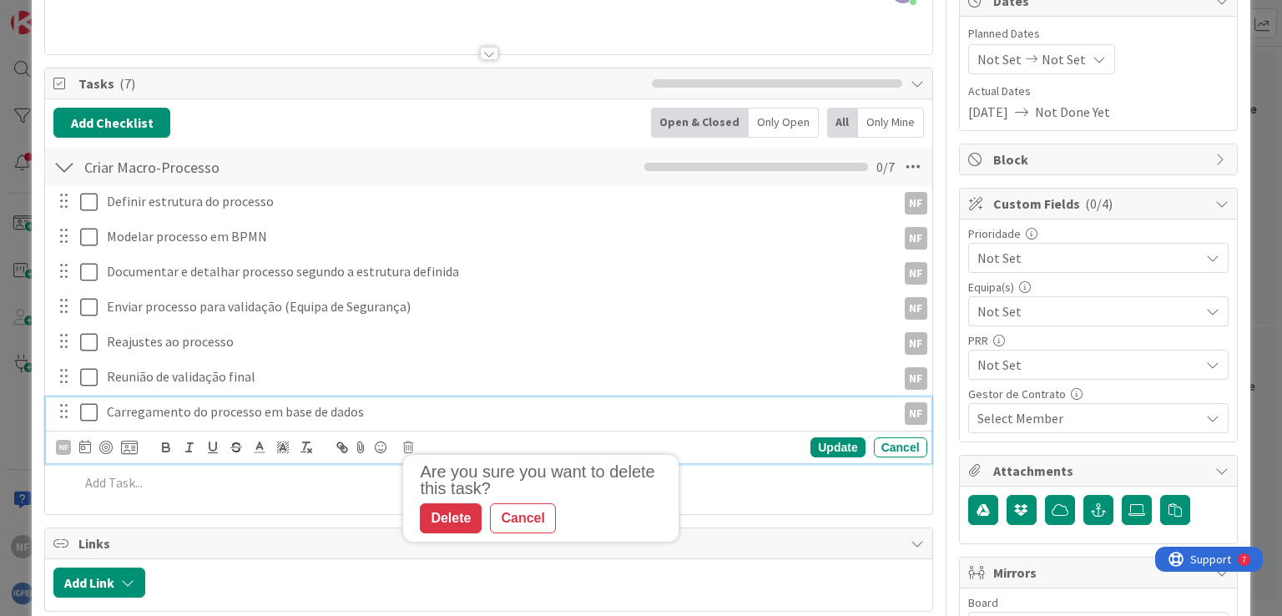
click at [174, 412] on p "Carregamento do processo em base de dados" at bounding box center [498, 411] width 783 height 19
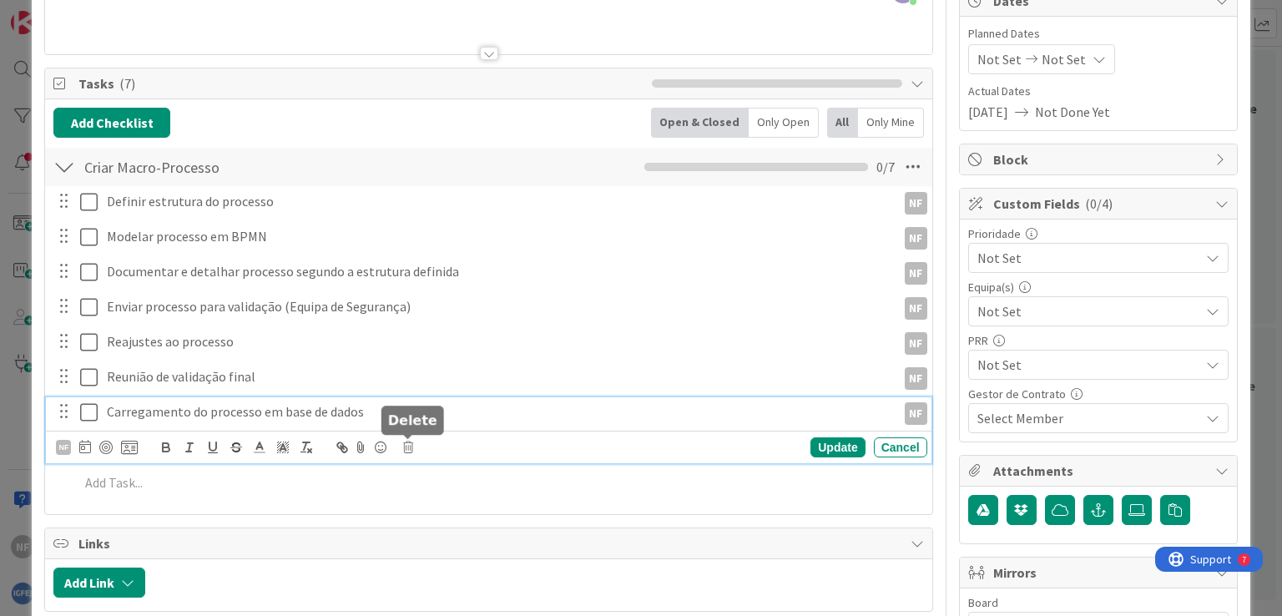
click at [411, 448] on icon at bounding box center [408, 448] width 10 height 12
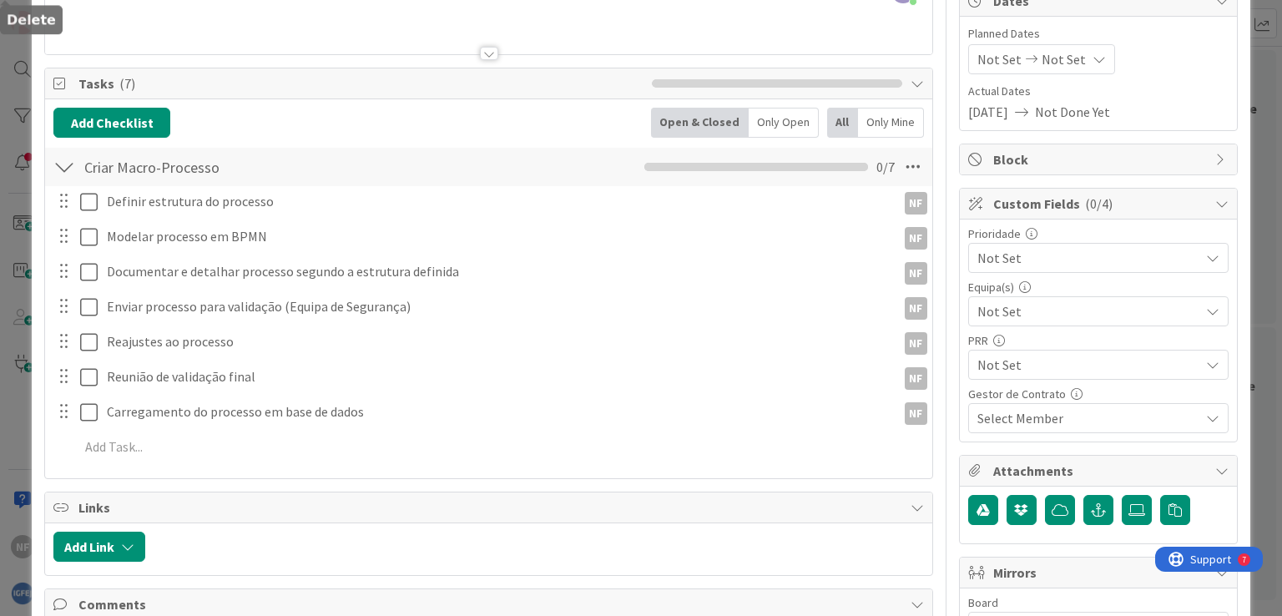
click at [456, 519] on div "Title 54 / 128 Criar Macro-Processo "Gerir a Segurança da Informação" Descripti…" at bounding box center [488, 518] width 888 height 1265
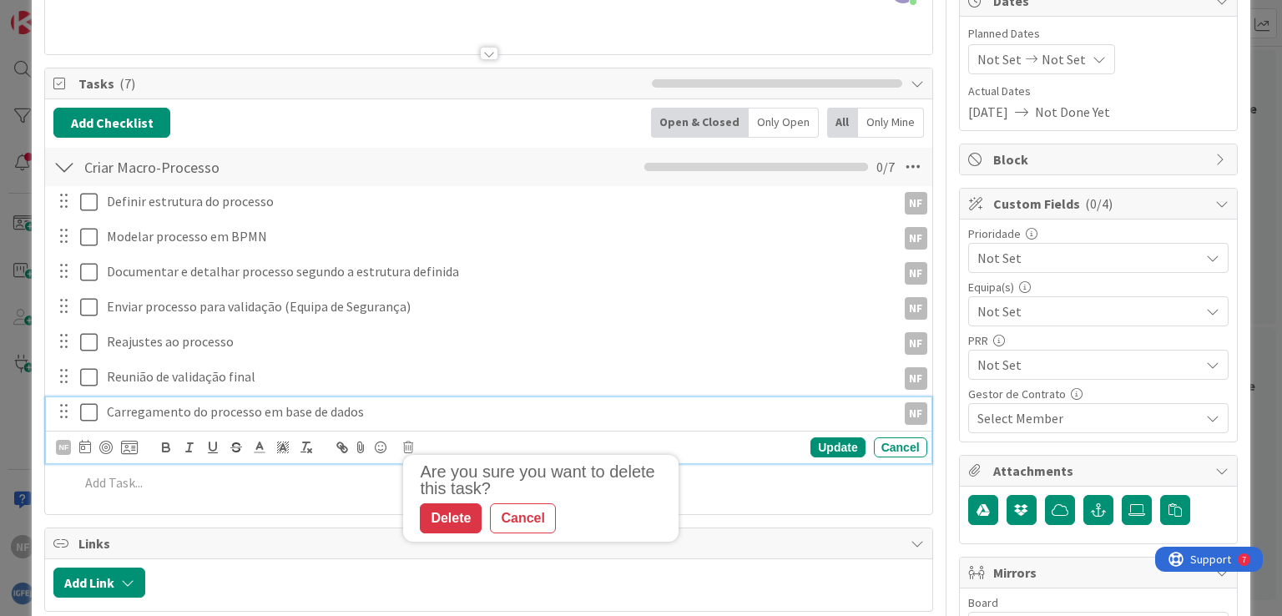
click at [157, 403] on p "Carregamento do processo em base de dados" at bounding box center [498, 411] width 783 height 19
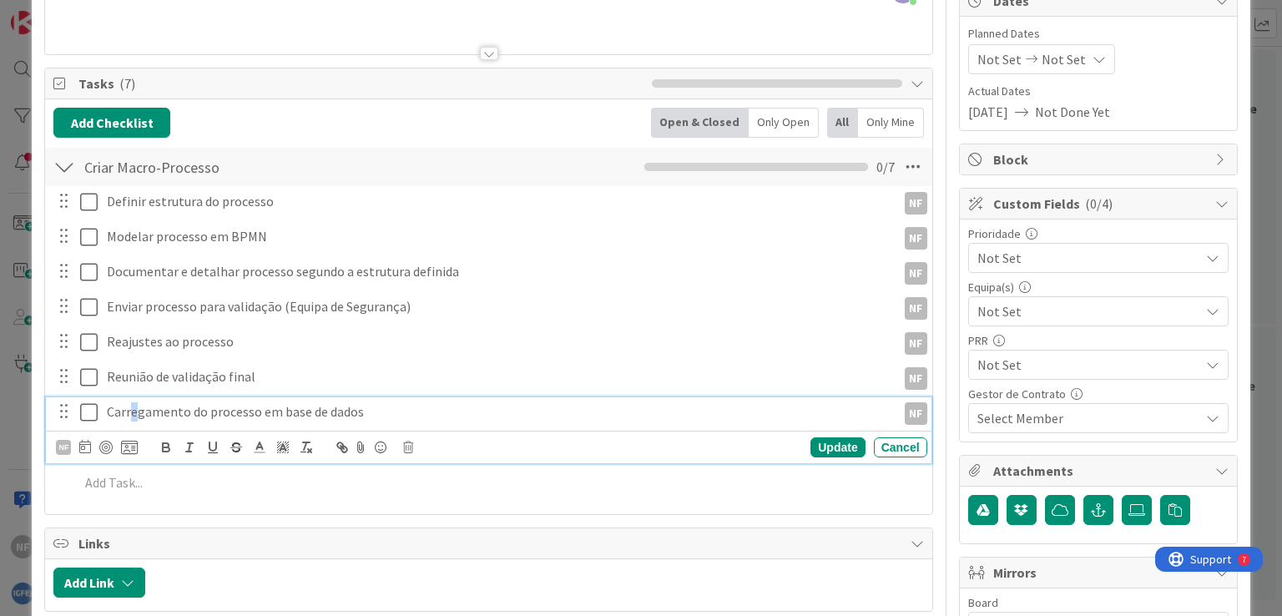
click at [134, 412] on p "Carregamento do processo em base de dados" at bounding box center [498, 411] width 783 height 19
click at [409, 444] on icon at bounding box center [408, 448] width 10 height 12
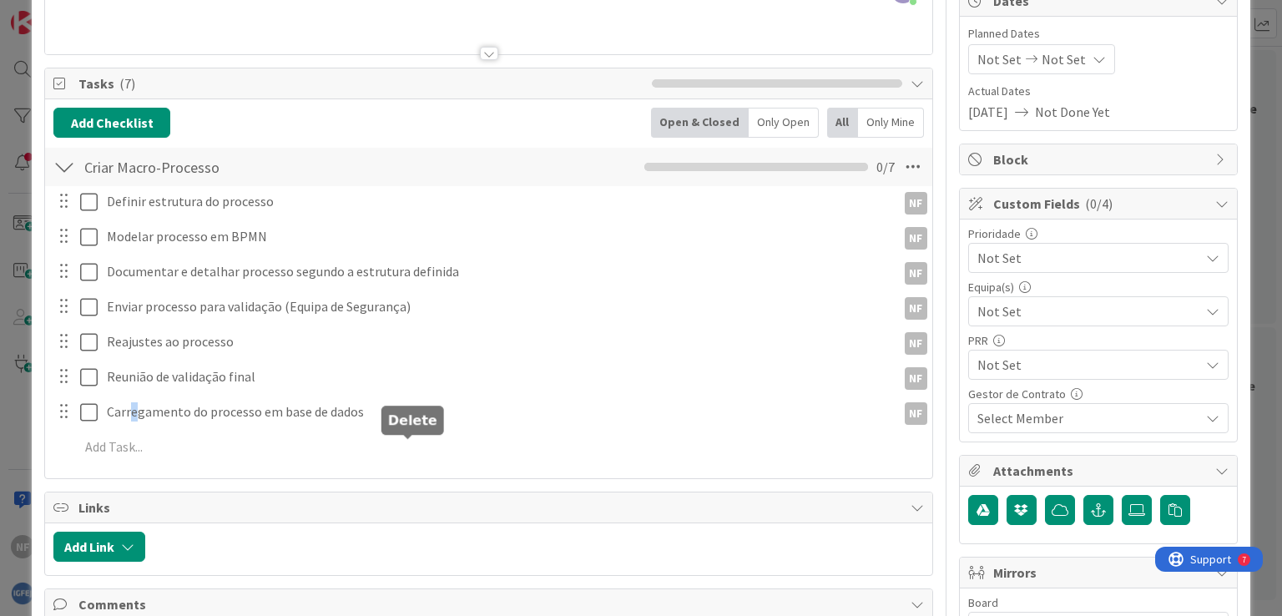
click at [439, 516] on div "Title 54 / 128 Criar Macro-Processo "Gerir a Segurança da Informação" Descripti…" at bounding box center [488, 518] width 888 height 1265
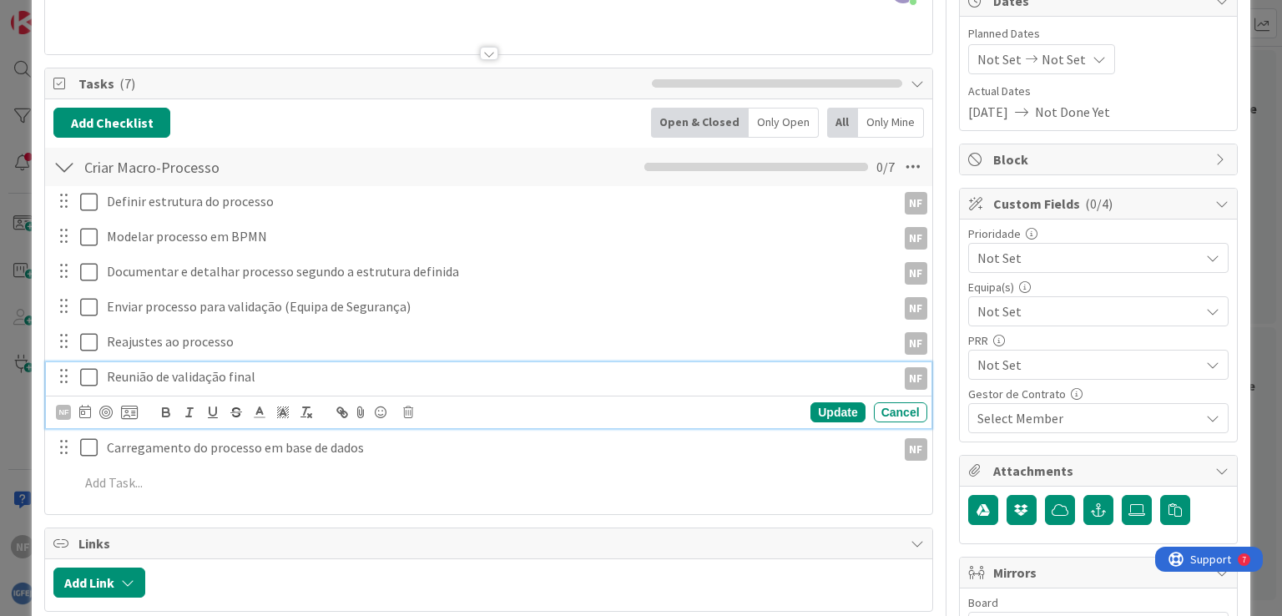
click at [123, 377] on p "Reunião de validação final" at bounding box center [498, 376] width 783 height 19
click at [407, 412] on icon at bounding box center [408, 413] width 10 height 12
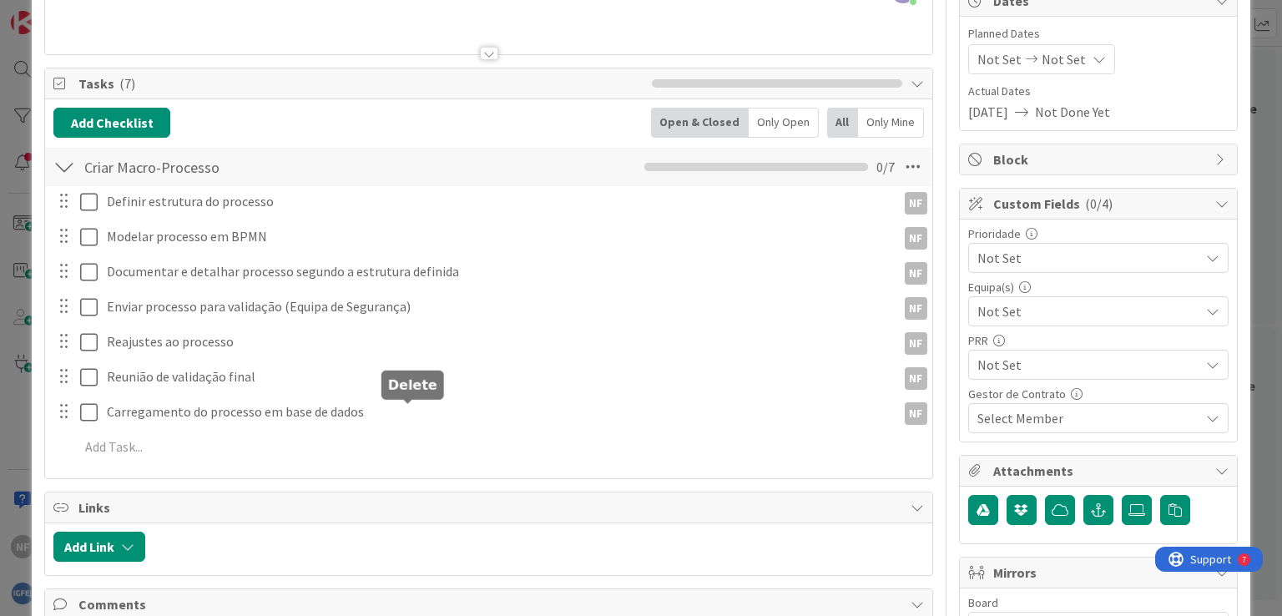
click at [447, 489] on div "Title 54 / 128 Criar Macro-Processo "Gerir a Segurança da Informação" Descripti…" at bounding box center [488, 518] width 888 height 1265
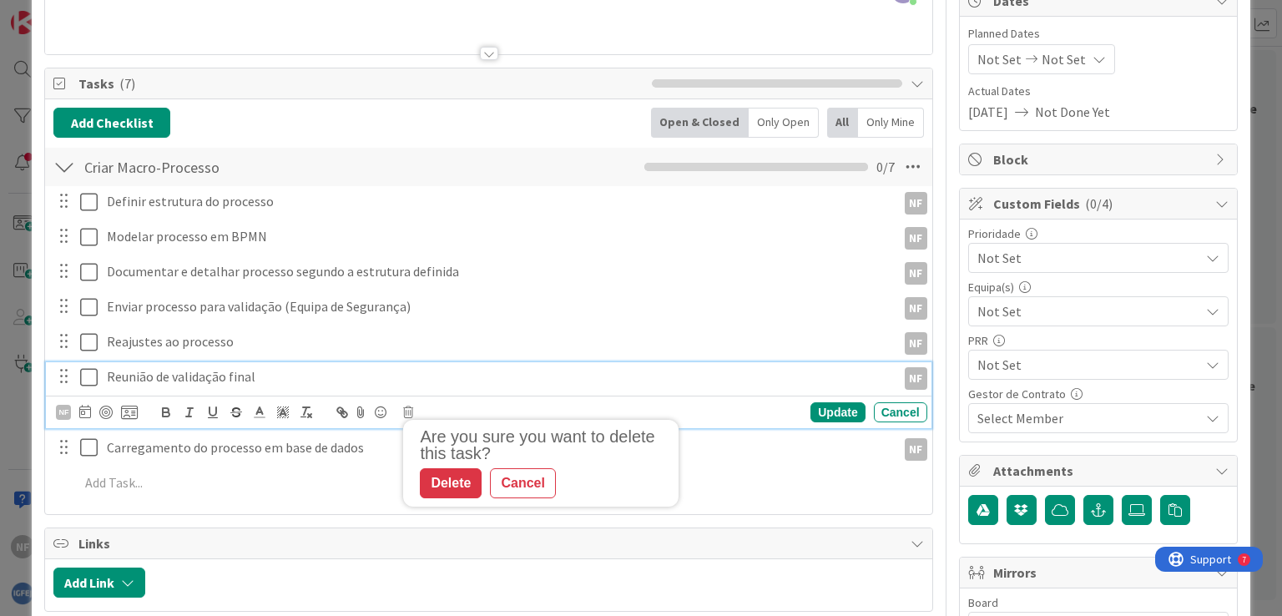
click at [88, 378] on icon at bounding box center [92, 377] width 25 height 20
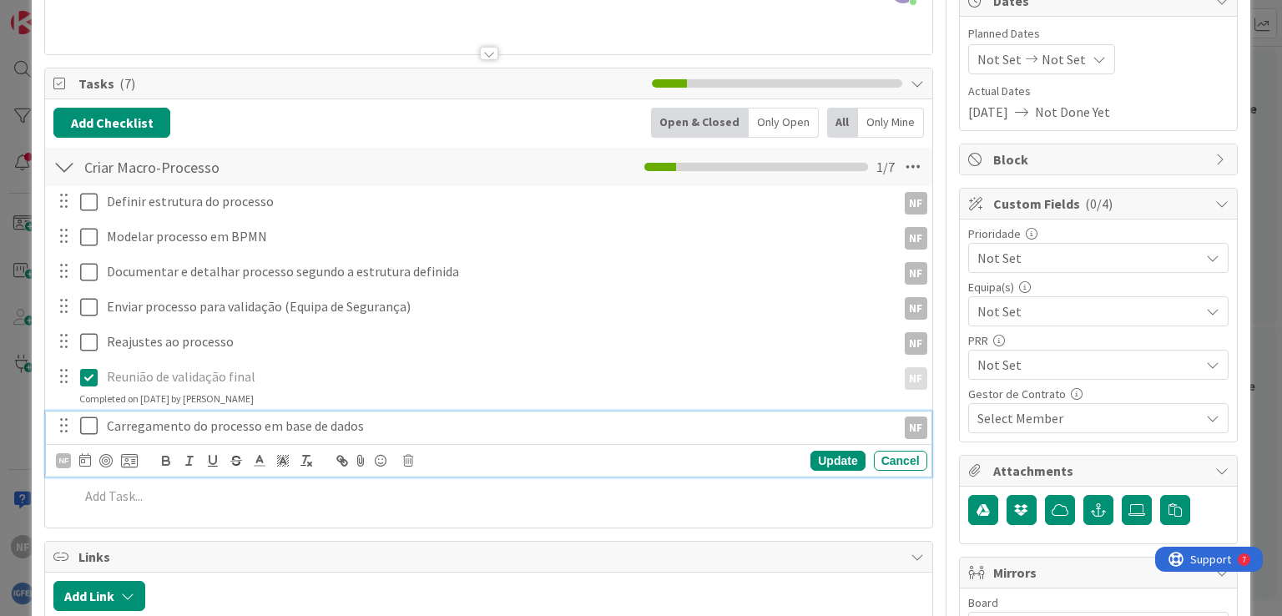
click at [89, 427] on icon at bounding box center [92, 426] width 25 height 20
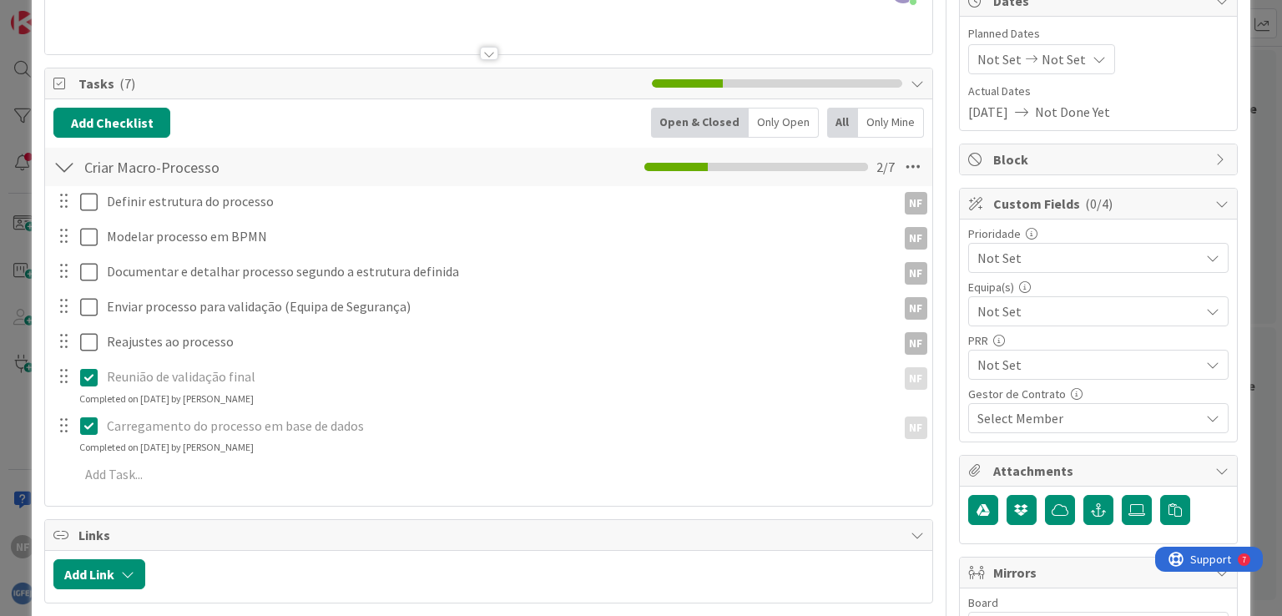
click at [89, 425] on icon at bounding box center [92, 426] width 25 height 20
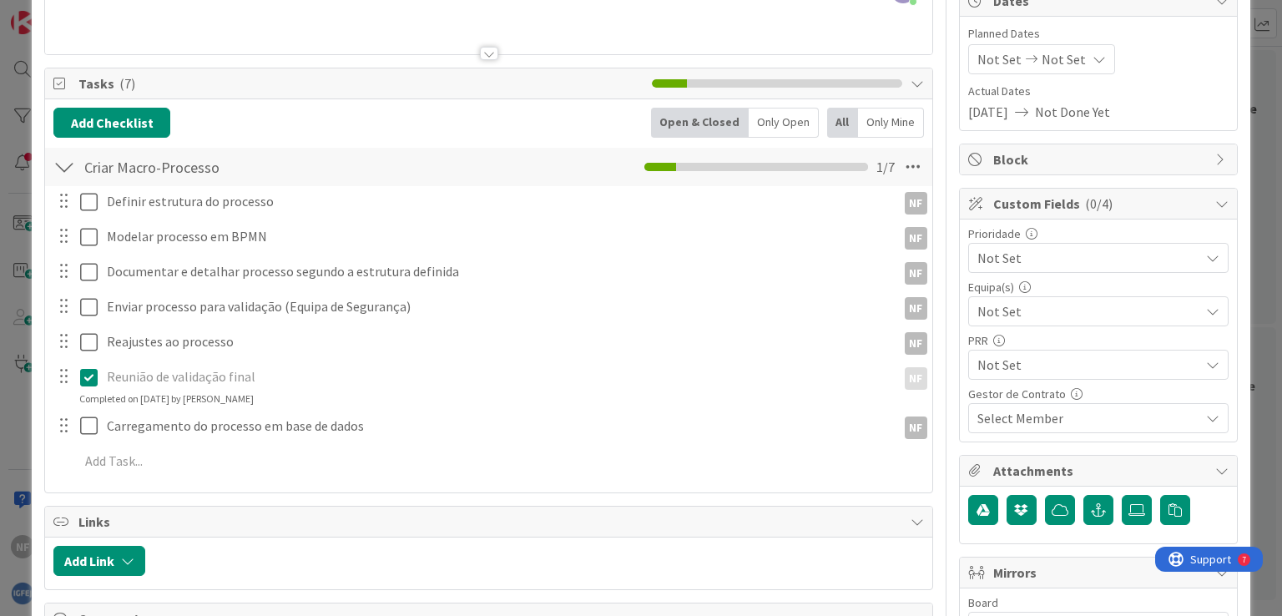
click at [88, 377] on icon at bounding box center [92, 377] width 25 height 20
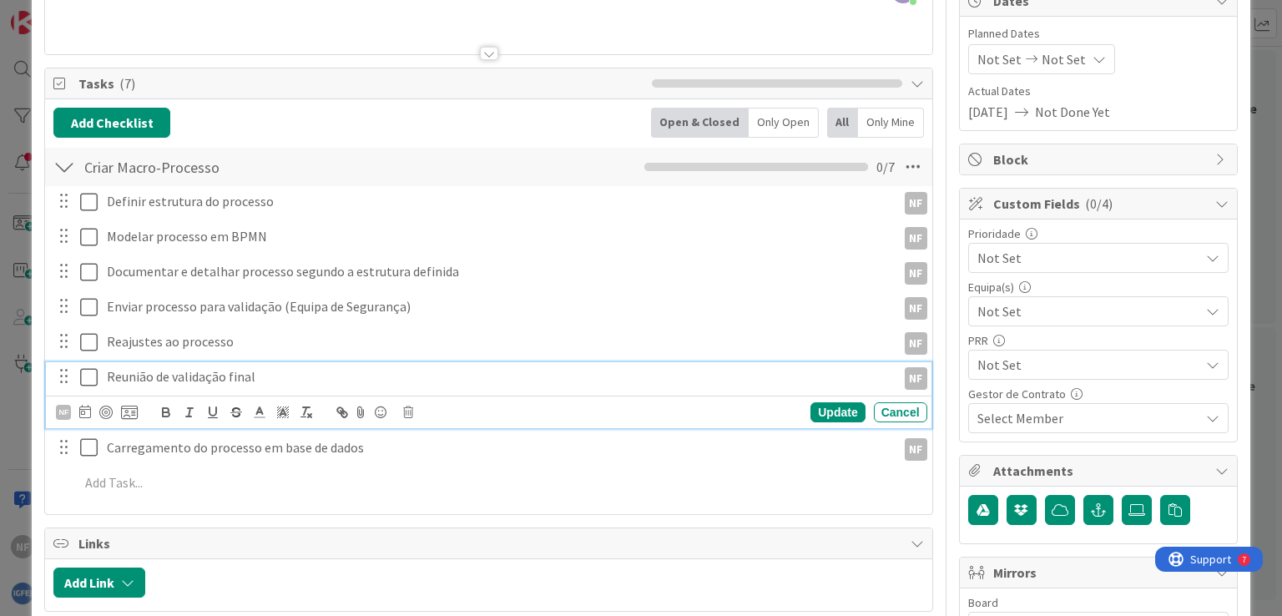
click at [202, 377] on p "Reunião de validação final" at bounding box center [498, 376] width 783 height 19
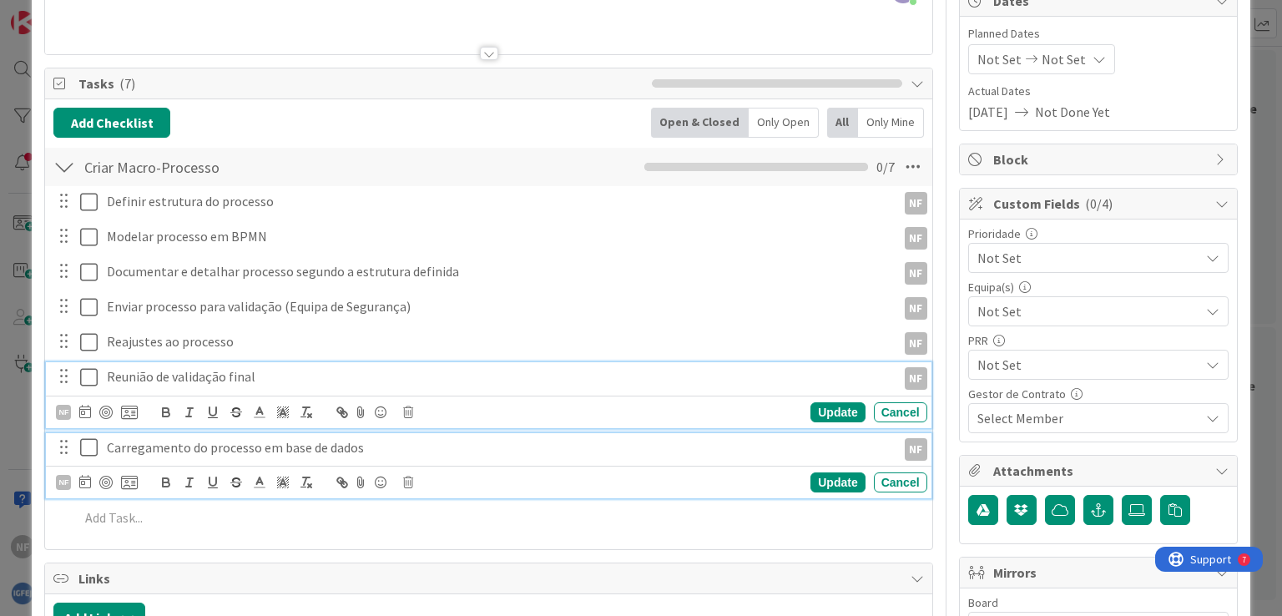
click at [174, 445] on p "Carregamento do processo em base de dados" at bounding box center [498, 447] width 783 height 19
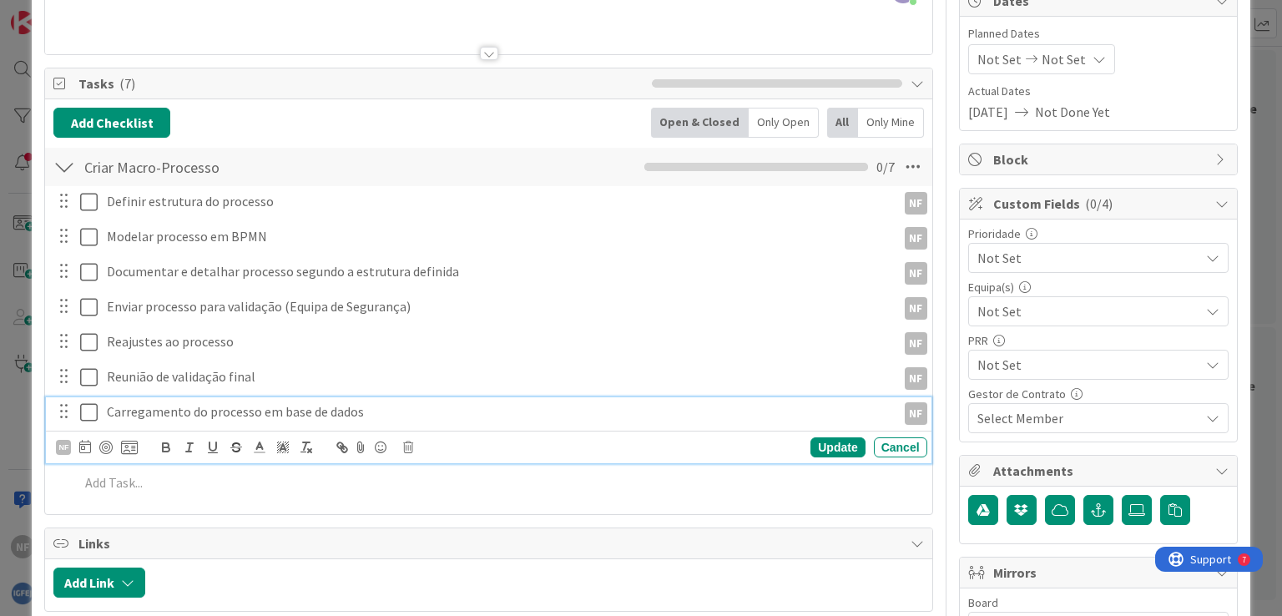
scroll to position [144, 0]
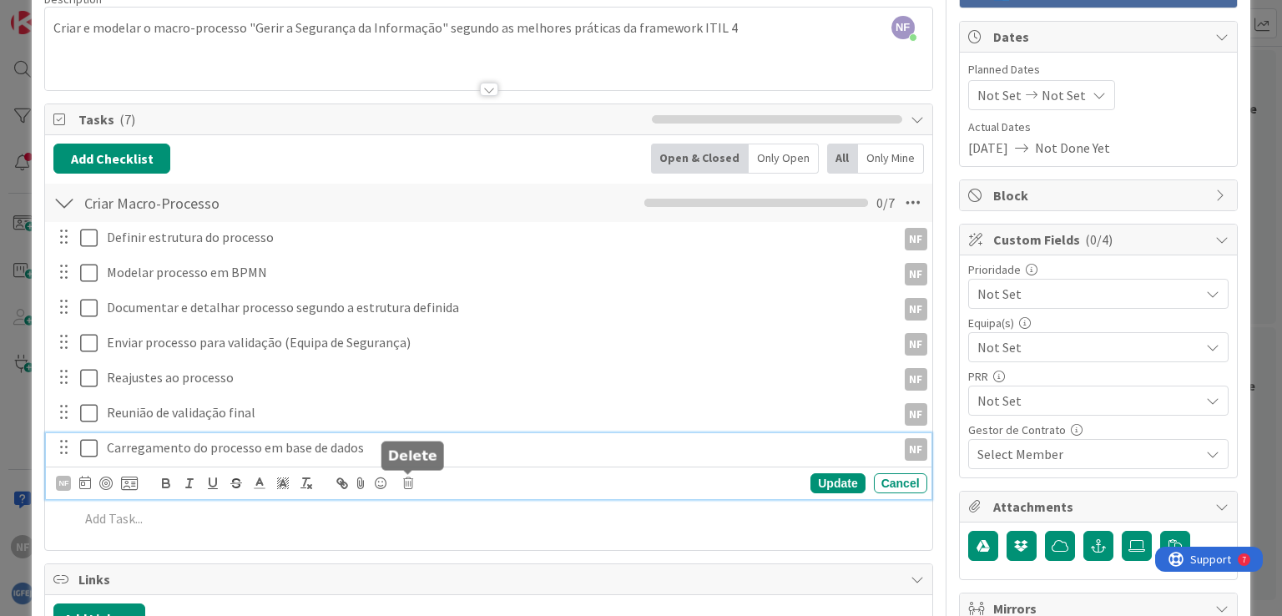
click at [407, 482] on icon at bounding box center [408, 484] width 10 height 12
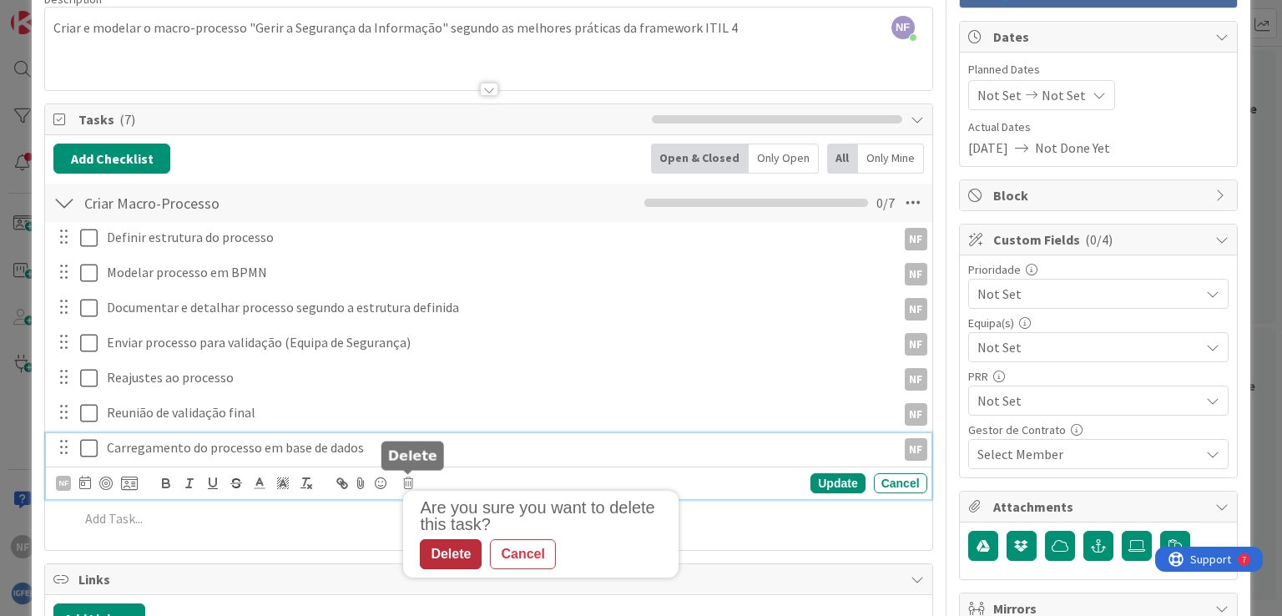
click at [434, 553] on div "Delete" at bounding box center [451, 554] width 62 height 30
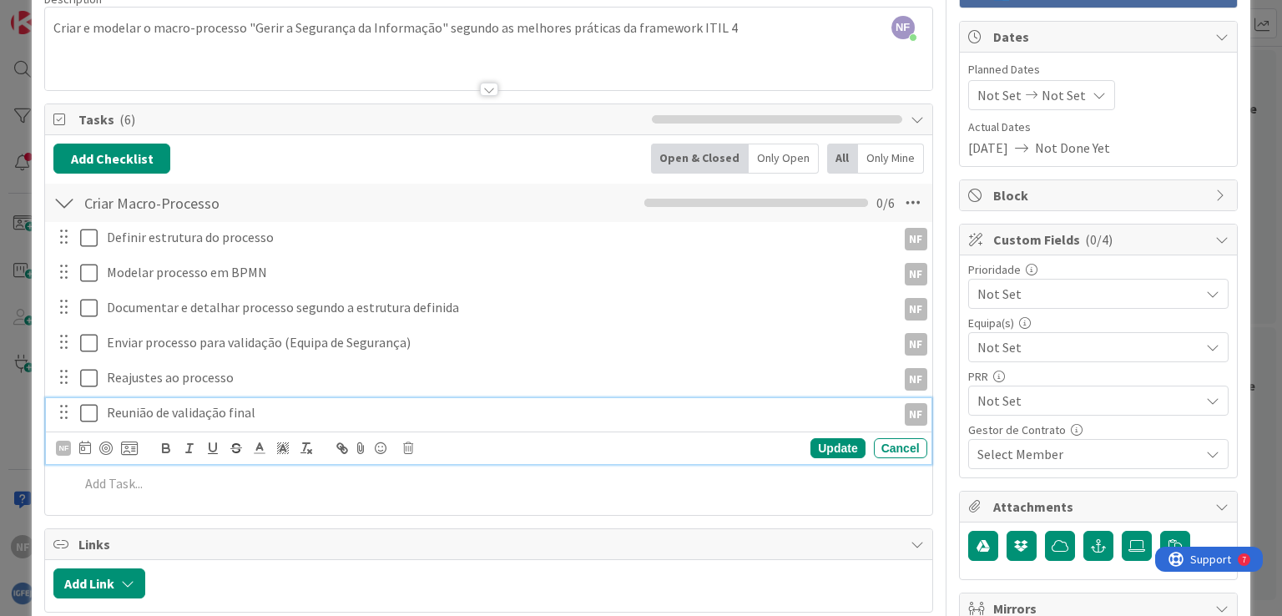
click at [119, 408] on p "Reunião de validação final" at bounding box center [498, 412] width 783 height 19
click at [411, 446] on icon at bounding box center [408, 448] width 10 height 12
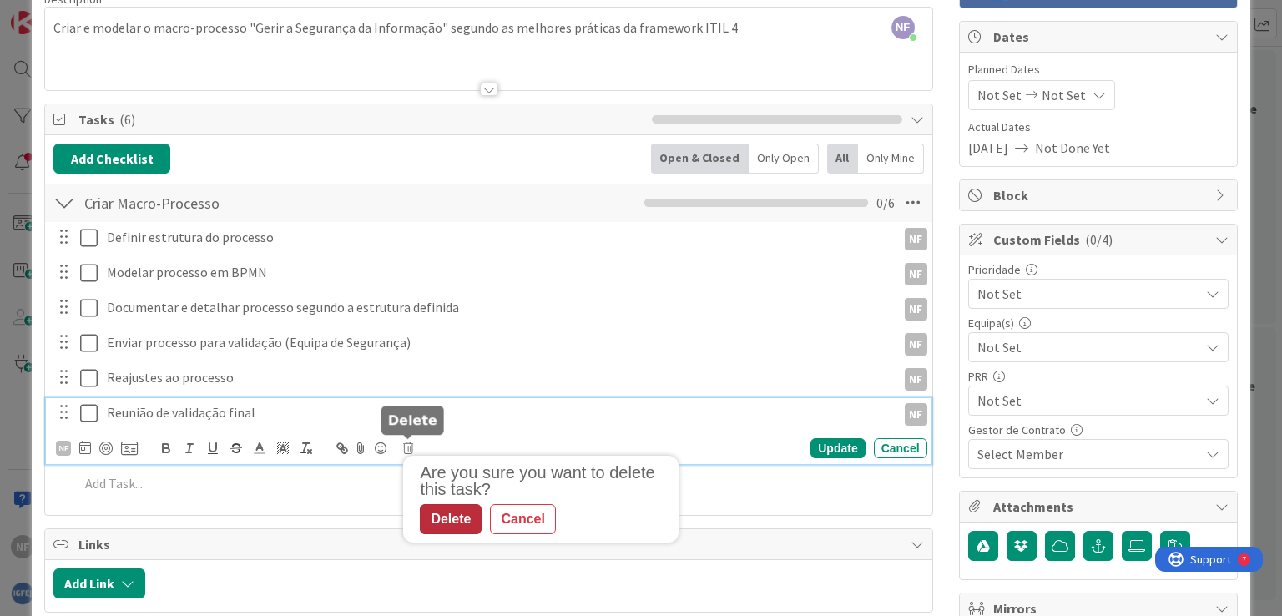
click at [452, 517] on div "Delete" at bounding box center [451, 519] width 62 height 30
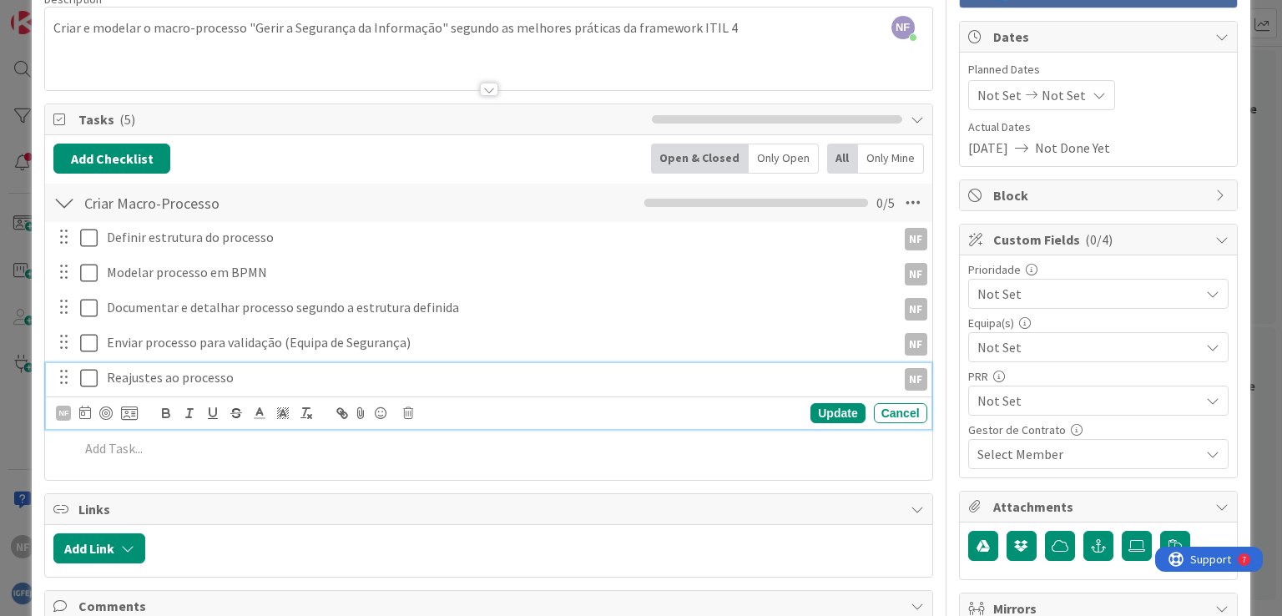
click at [128, 375] on p "Reajustes ao processo" at bounding box center [498, 377] width 783 height 19
click at [411, 410] on icon at bounding box center [408, 413] width 10 height 12
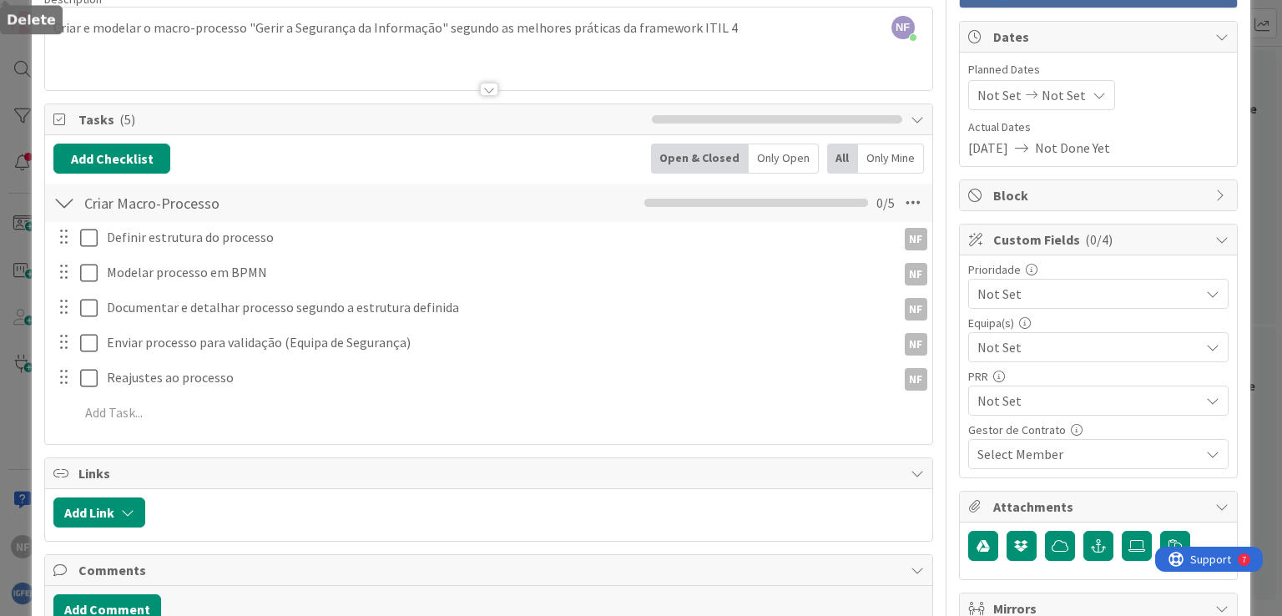
click at [430, 478] on div "Title 54 / 128 Criar Macro-Processo "Gerir a Segurança da Informação" Descripti…" at bounding box center [488, 519] width 888 height 1195
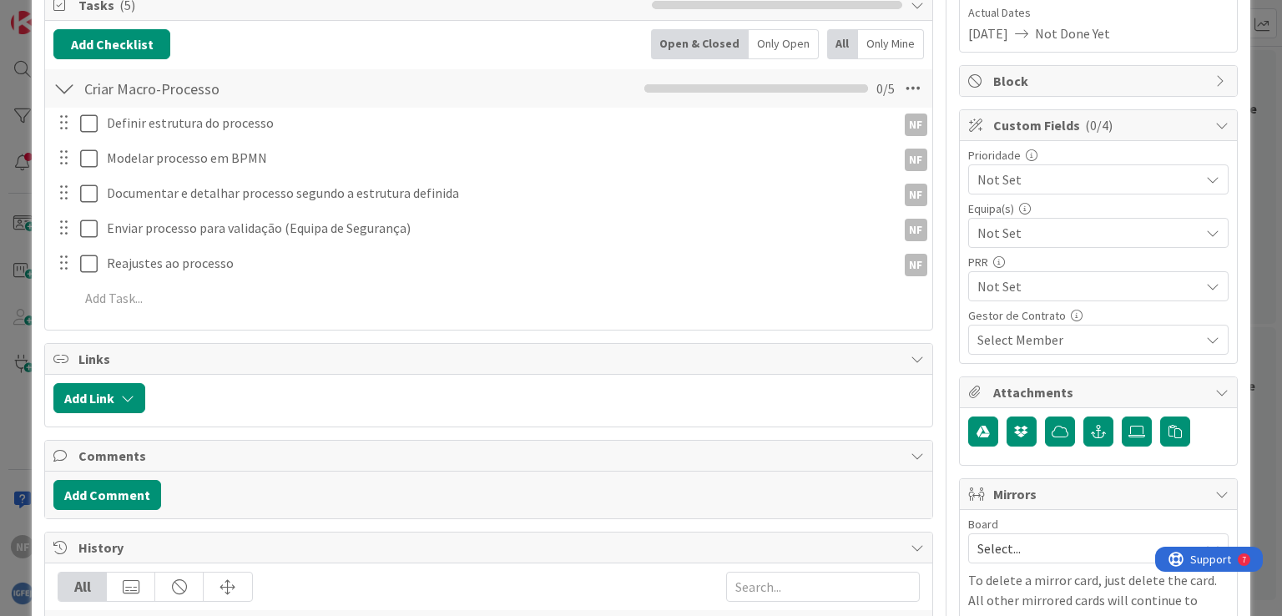
scroll to position [174, 0]
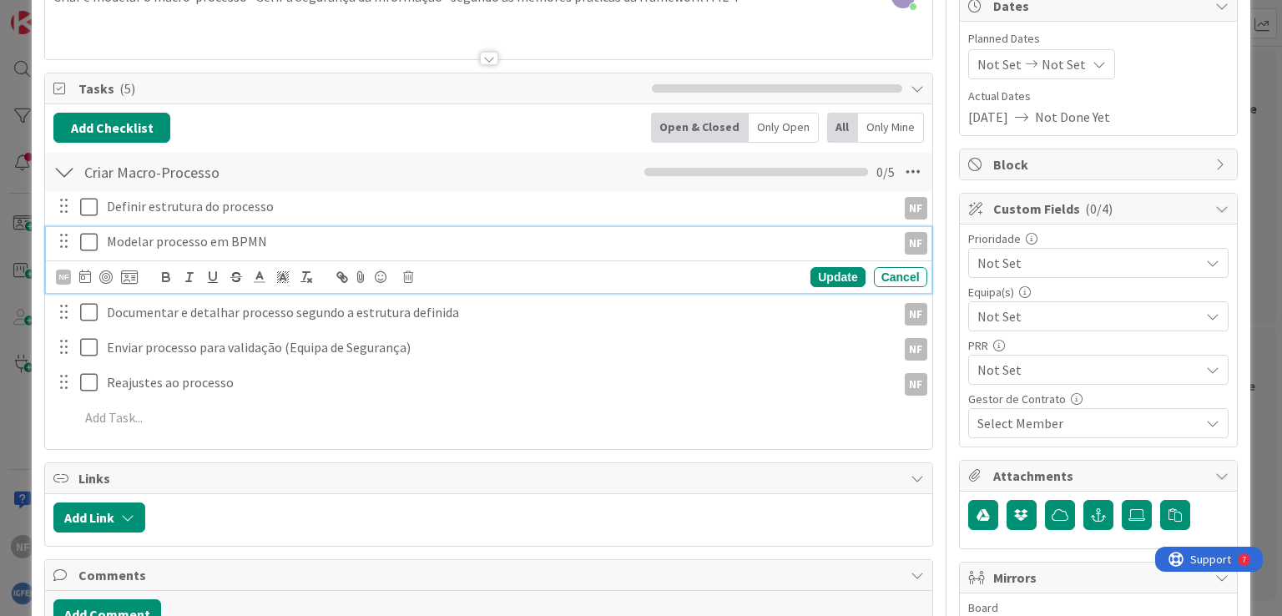
click at [250, 234] on p "Modelar processo em BPMN" at bounding box center [498, 241] width 783 height 19
click at [265, 236] on p "Modelar processo em BPMN" at bounding box center [498, 241] width 783 height 19
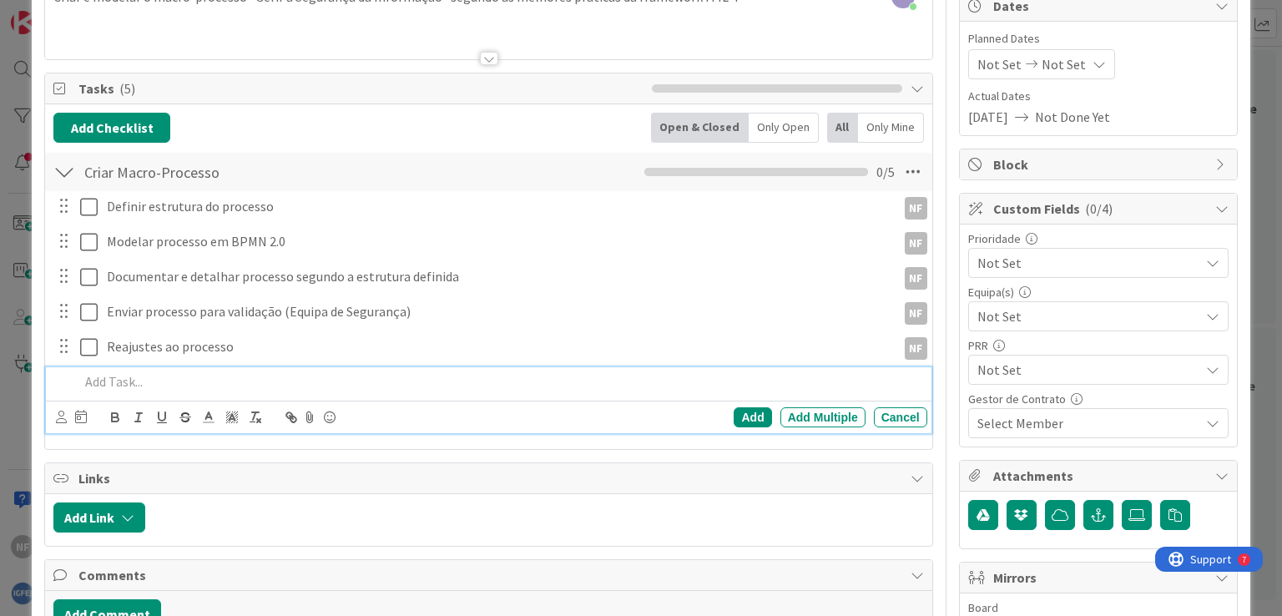
click at [513, 404] on div "Add Add Multiple Cancel" at bounding box center [488, 400] width 885 height 66
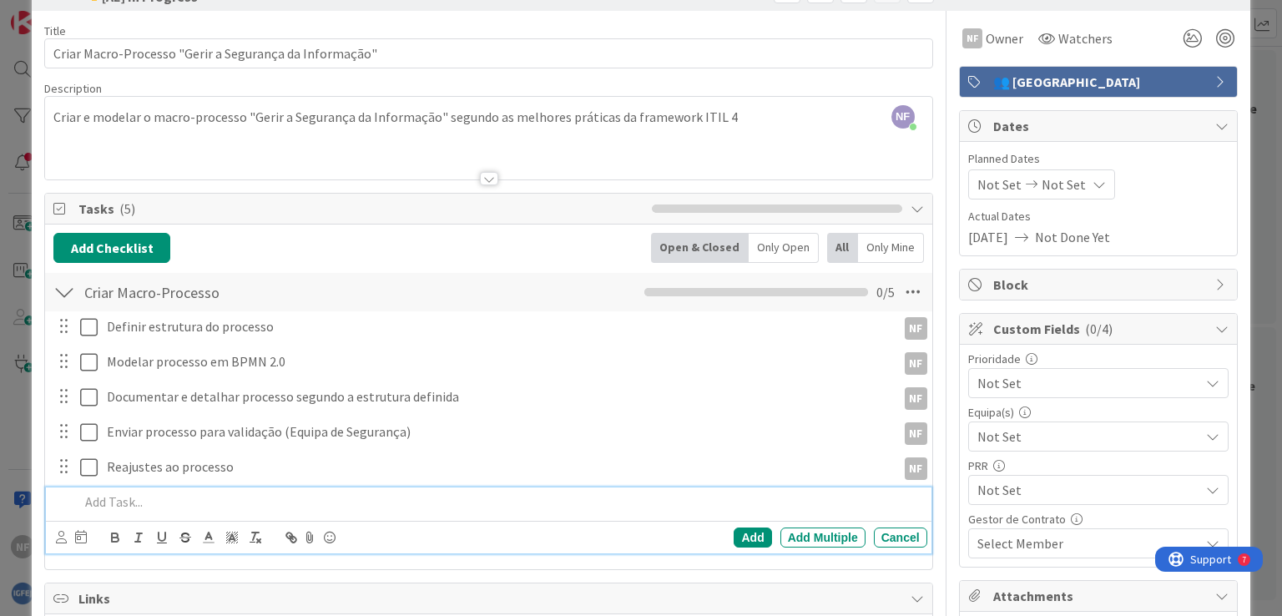
scroll to position [83, 0]
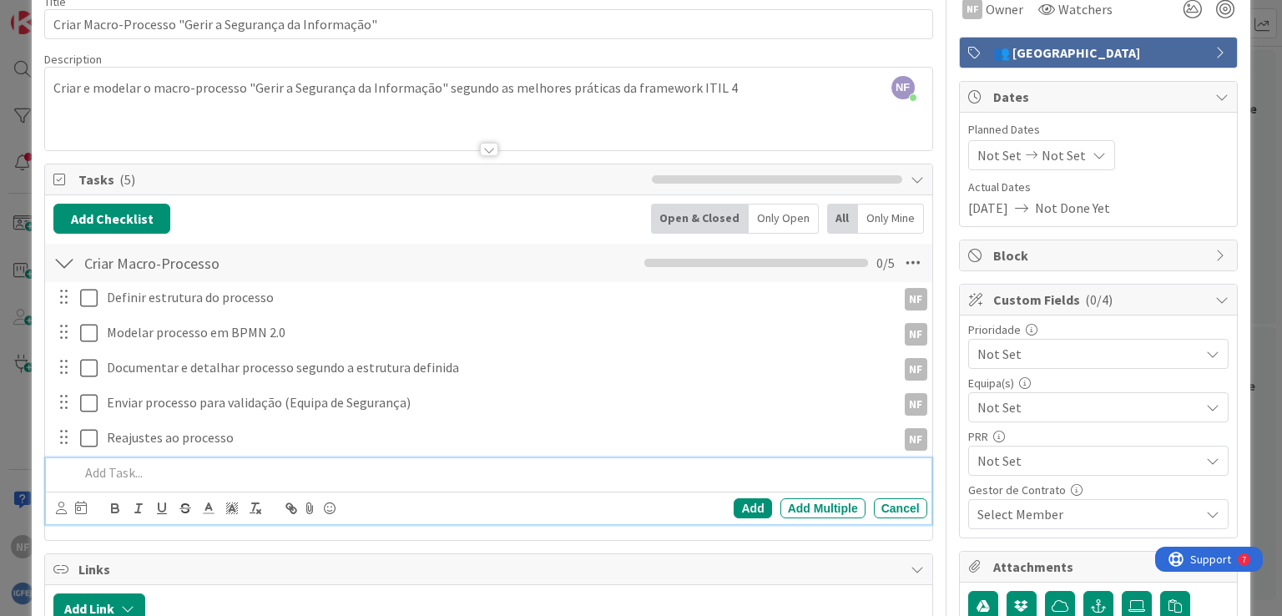
click at [1003, 205] on span "[DATE]" at bounding box center [988, 208] width 40 height 20
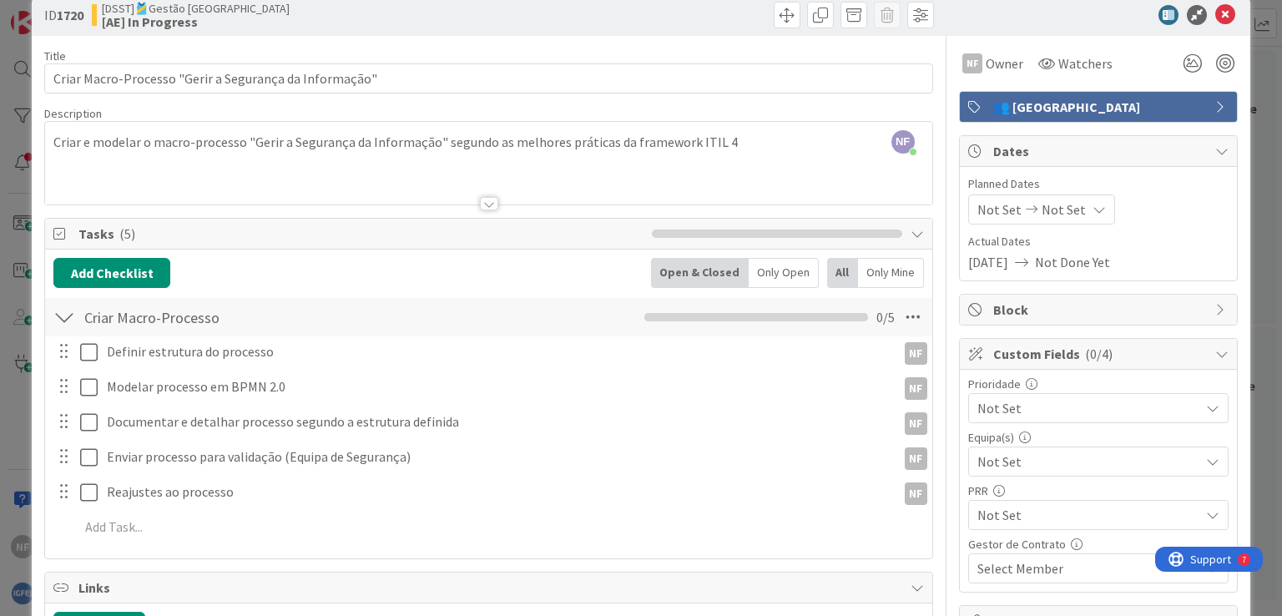
scroll to position [0, 0]
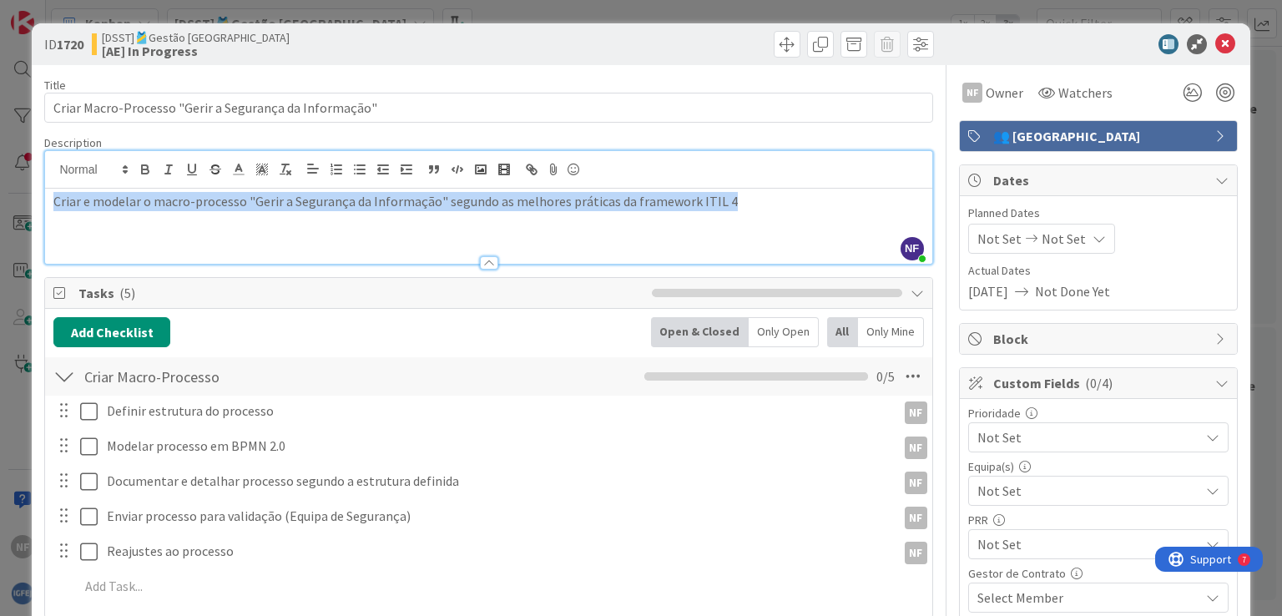
drag, startPoint x: 737, startPoint y: 169, endPoint x: 0, endPoint y: 137, distance: 737.9
click at [0, 137] on div "ID [DEMOGRAPHIC_DATA] [DSST]🎽Gestão Equipas [AE] In Progress Title 54 / 128 Cri…" at bounding box center [641, 308] width 1282 height 616
copy p "Criar e modelar o macro-processo "Gerir a Segurança da Informação" segundo as m…"
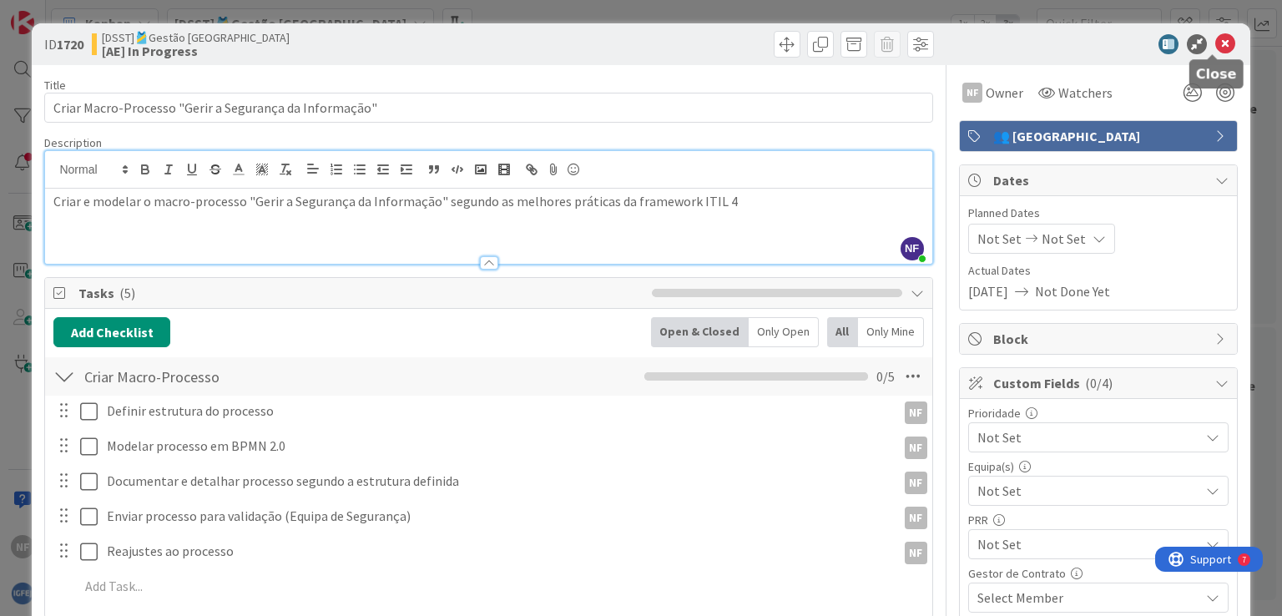
click at [1216, 43] on icon at bounding box center [1226, 44] width 20 height 20
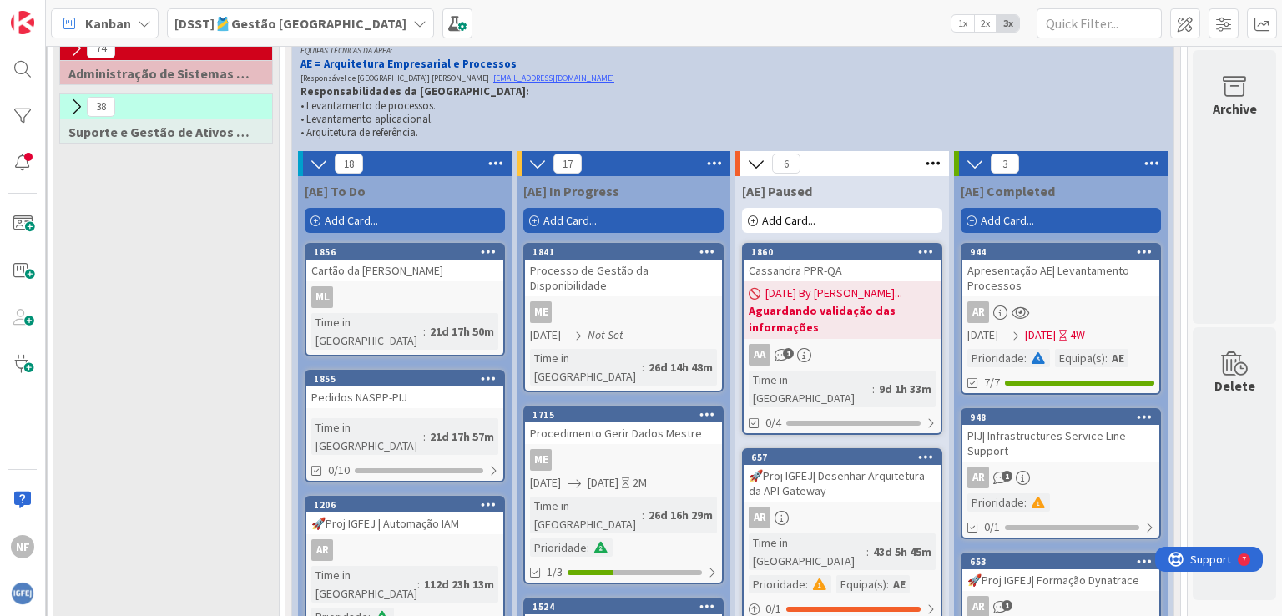
scroll to position [292, 249]
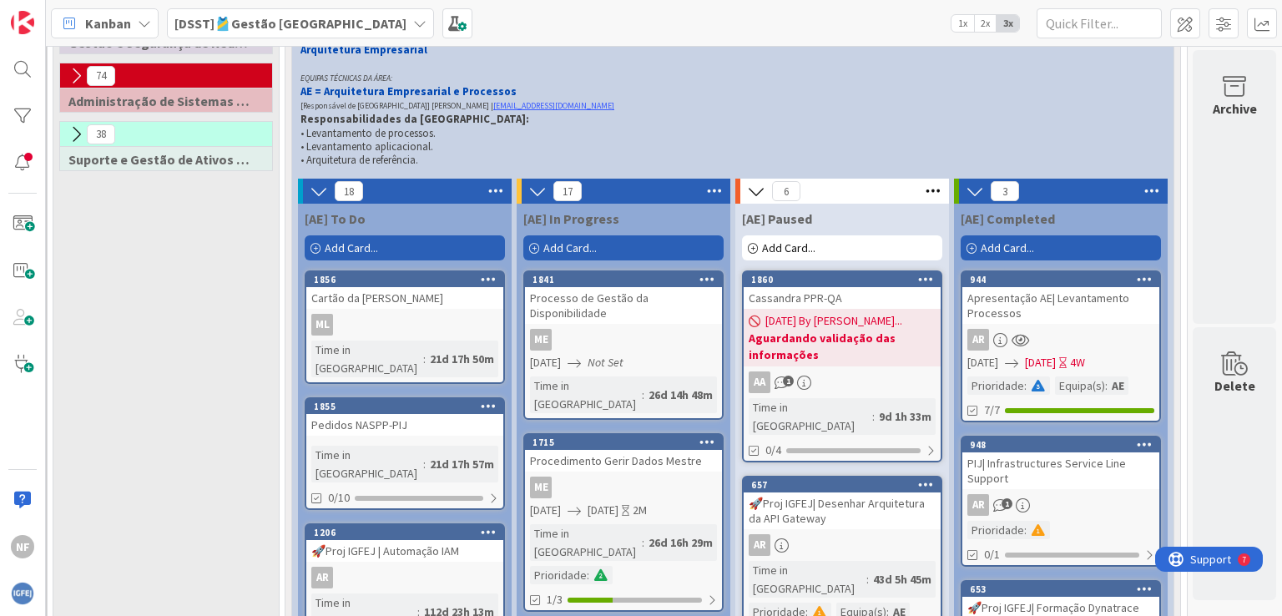
click at [875, 331] on b "Aguardando validação das informações" at bounding box center [842, 346] width 187 height 33
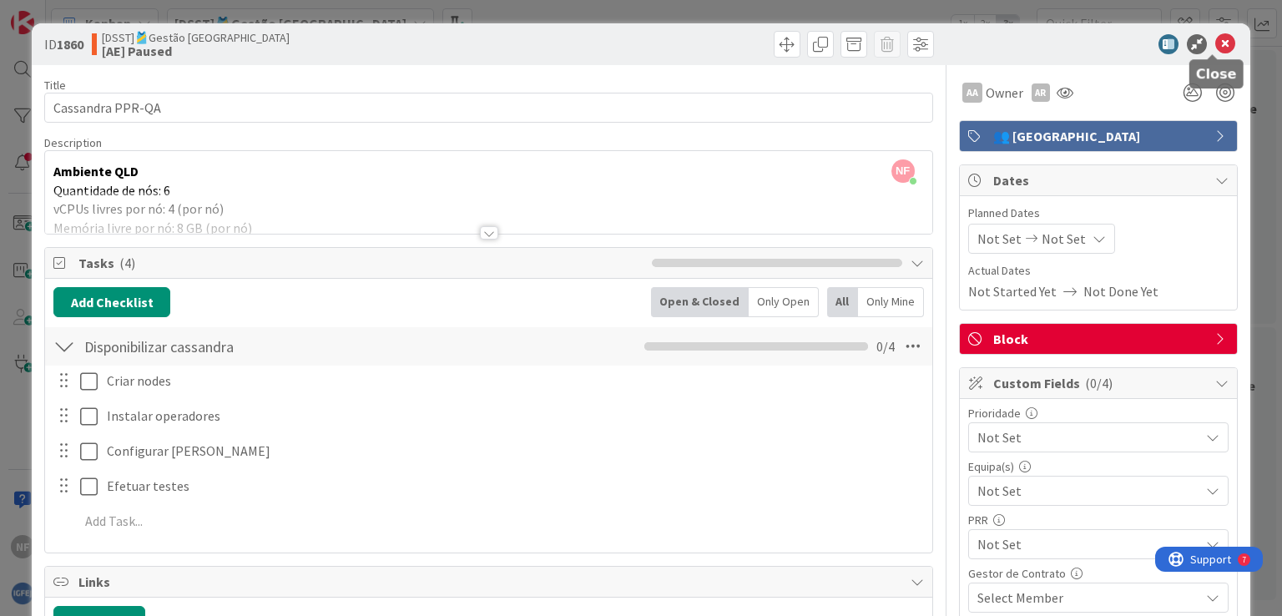
click at [1216, 43] on icon at bounding box center [1226, 44] width 20 height 20
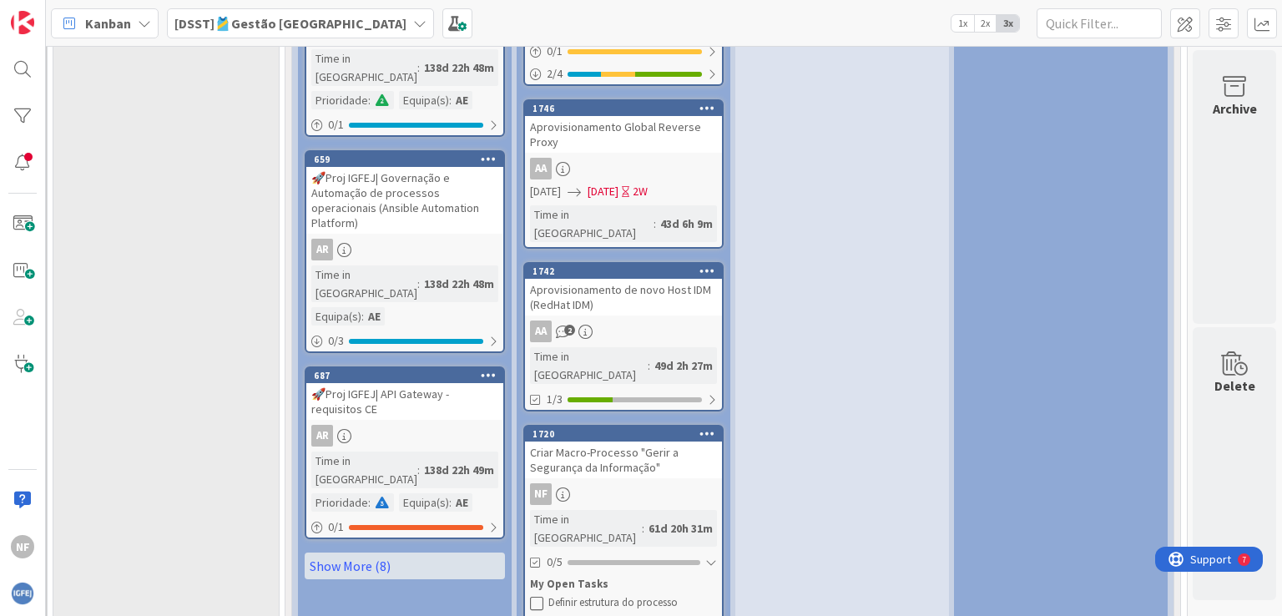
scroll to position [1795, 249]
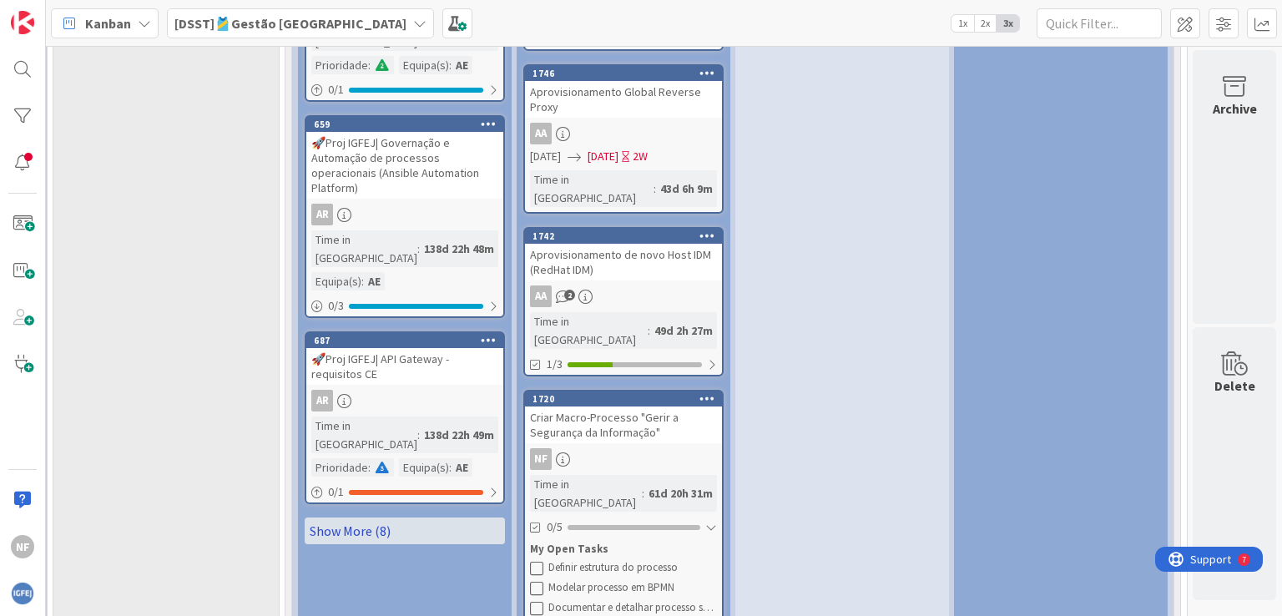
click at [381, 518] on link "Show More (8)" at bounding box center [405, 531] width 200 height 27
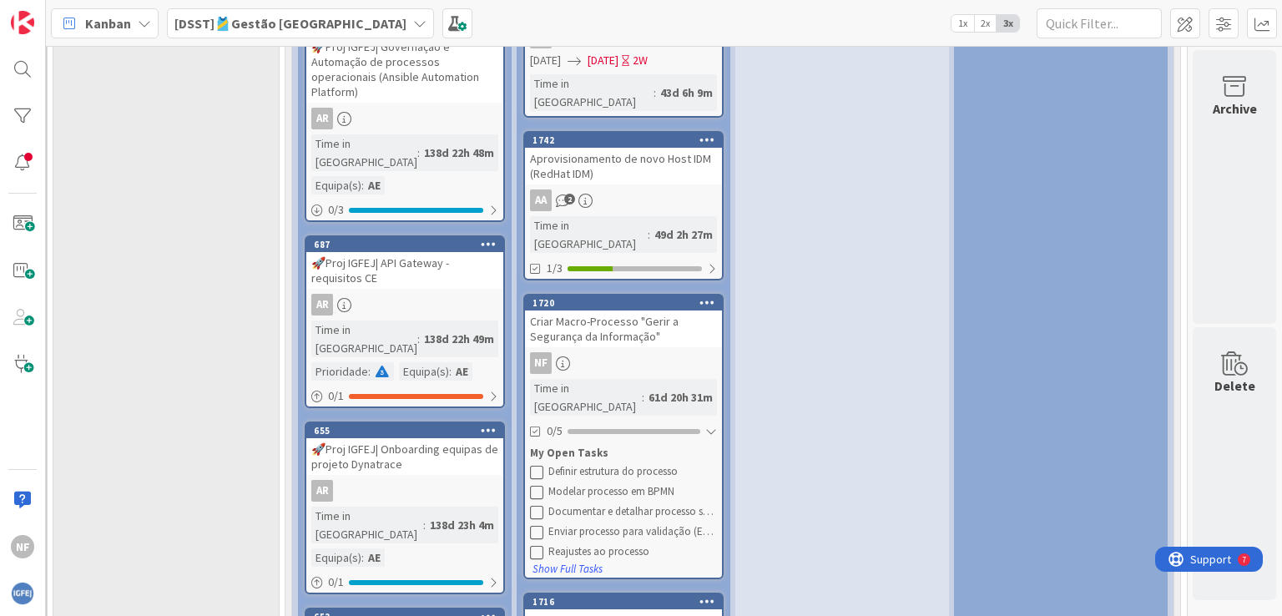
scroll to position [1920, 249]
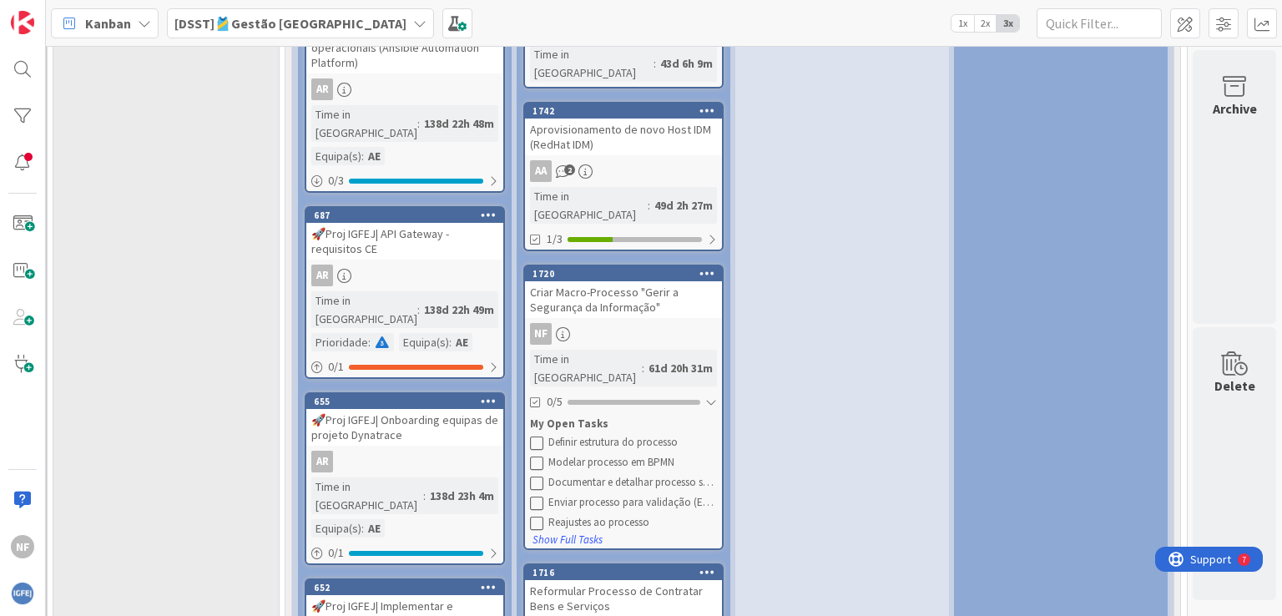
click at [594, 281] on div "Criar Macro-Processo "Gerir a Segurança da Informação"" at bounding box center [623, 299] width 197 height 37
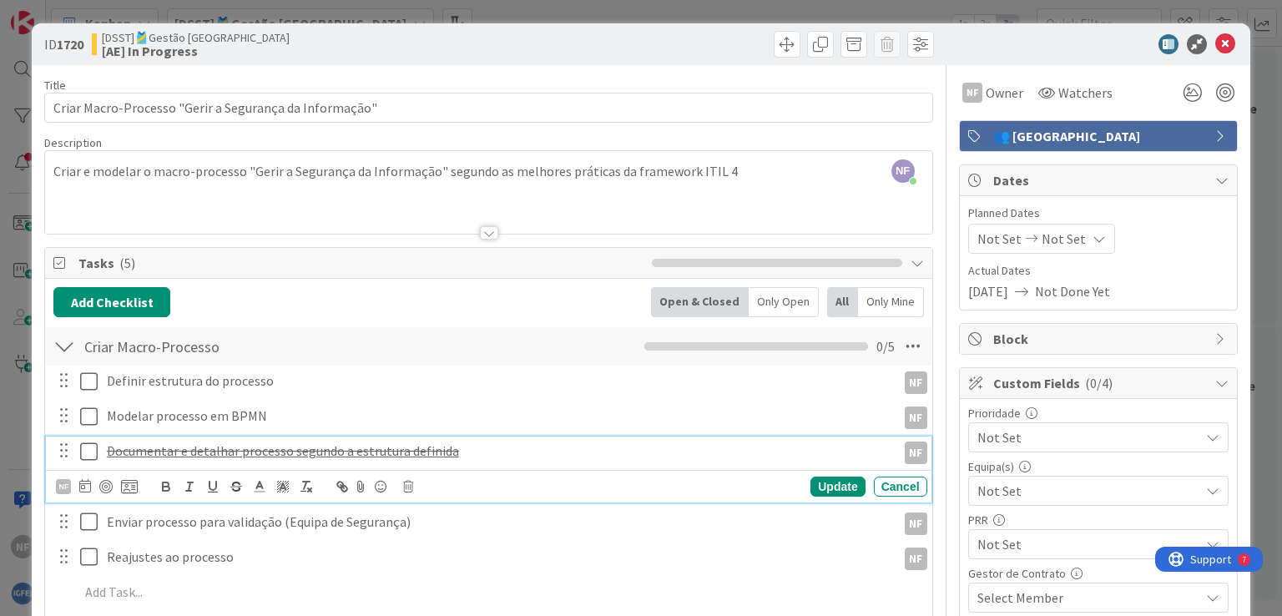
click at [224, 443] on u "Documentar e detalhar processo segundo a estrutura definida" at bounding box center [283, 450] width 352 height 17
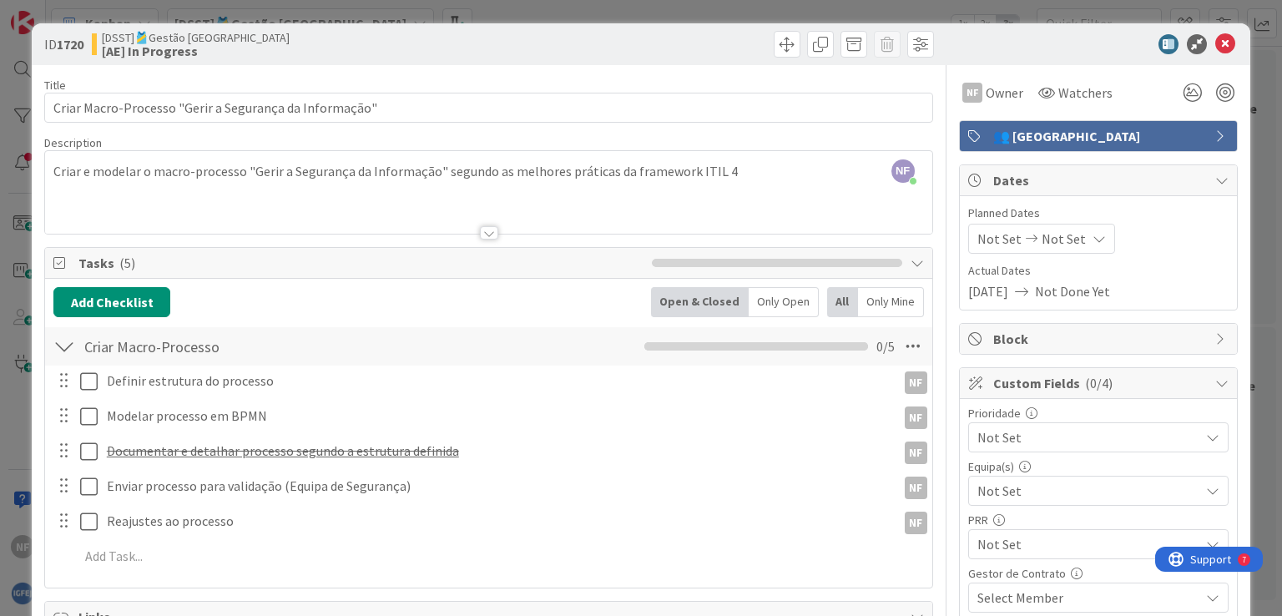
click at [876, 485] on div "Definir estrutura do processo NF NF Update Cancel Modelar processo em BPMN NF N…" at bounding box center [488, 472] width 870 height 212
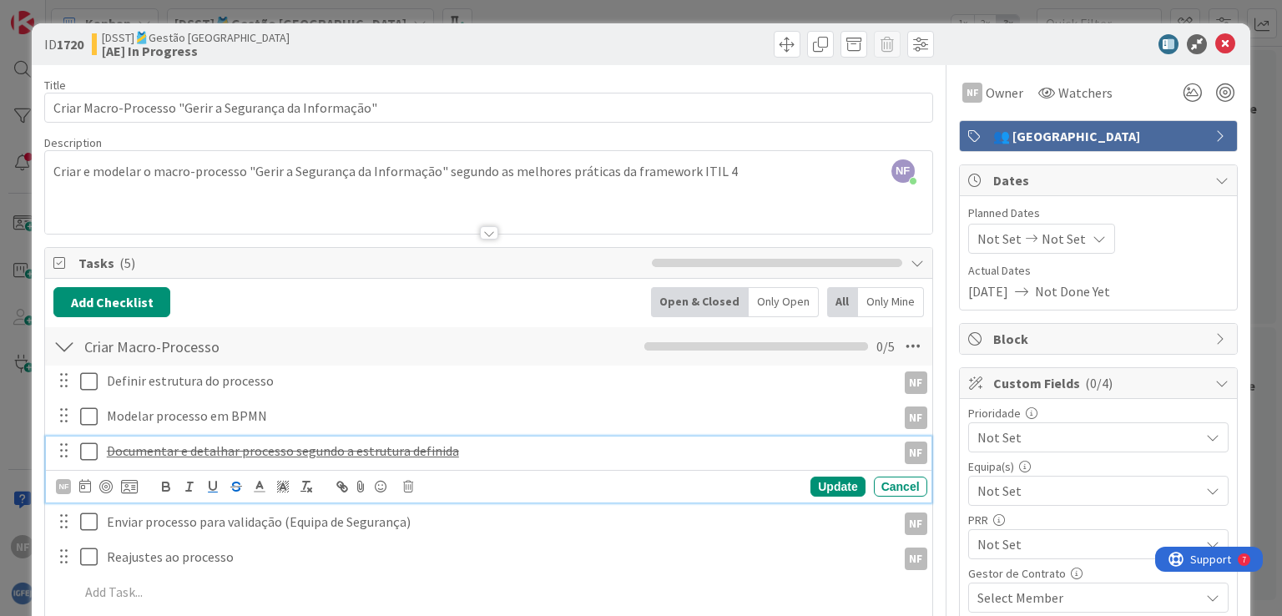
click at [104, 444] on div "Documentar e detalhar processo segundo a estrutura definida" at bounding box center [498, 451] width 796 height 29
click at [407, 483] on icon at bounding box center [408, 487] width 10 height 12
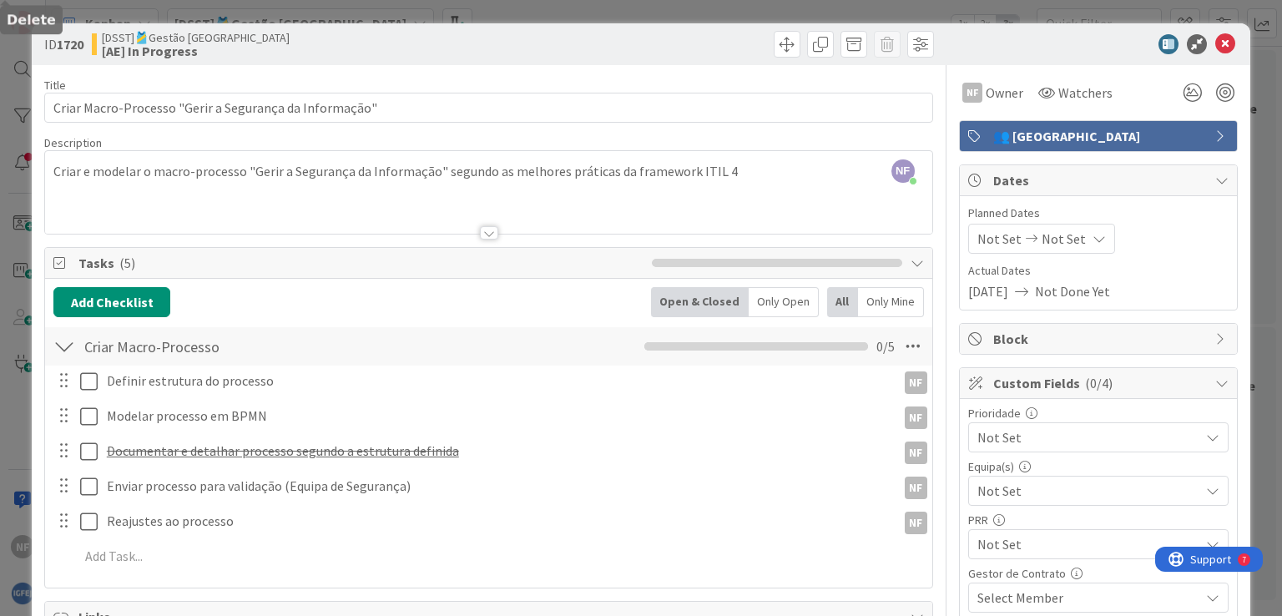
click at [457, 548] on div "Definir estrutura do processo NF NF Update Cancel Modelar processo em BPMN NF N…" at bounding box center [488, 472] width 870 height 212
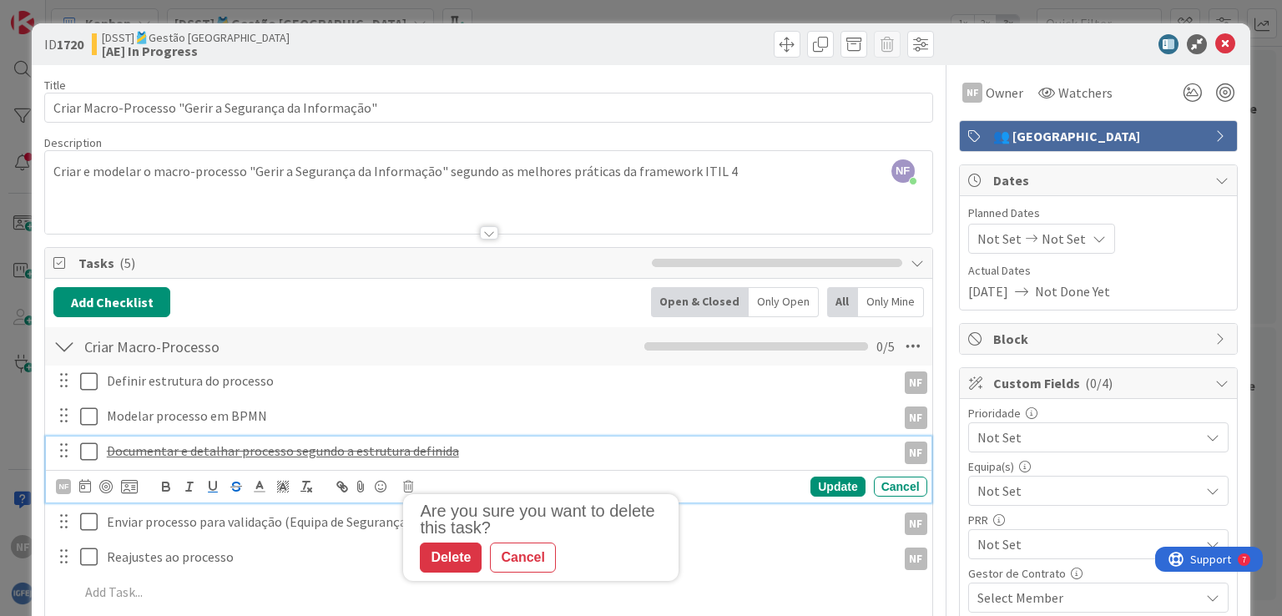
click at [482, 444] on p "Documentar e detalhar processo segundo a estrutura definida" at bounding box center [498, 451] width 783 height 19
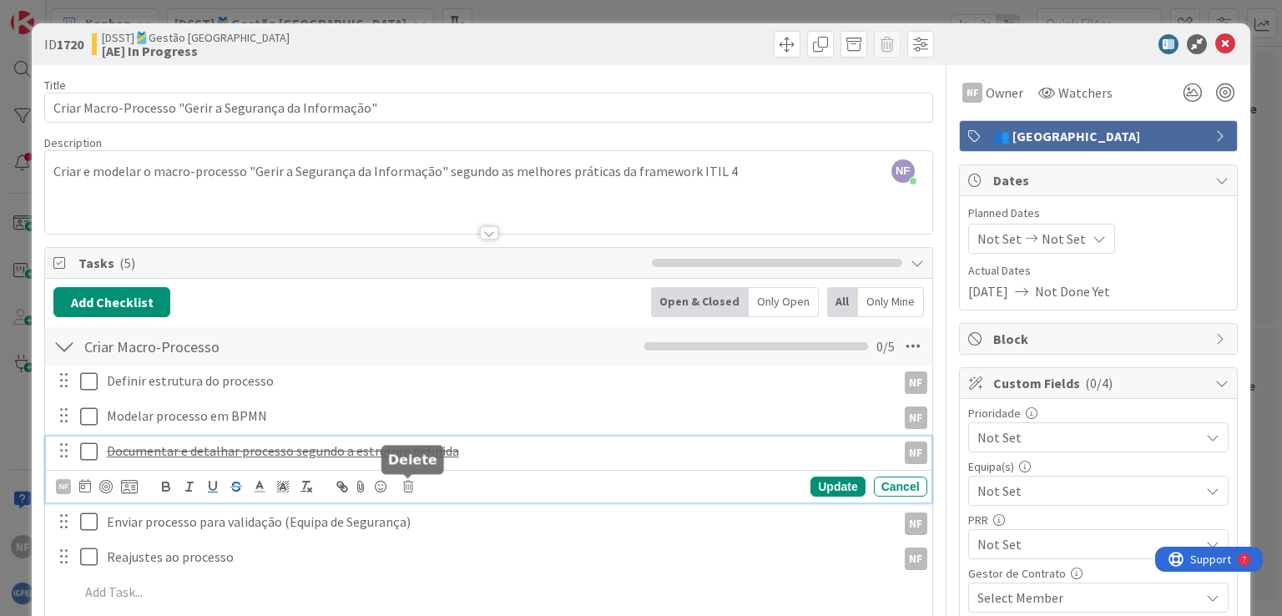
click at [405, 485] on icon at bounding box center [408, 487] width 10 height 12
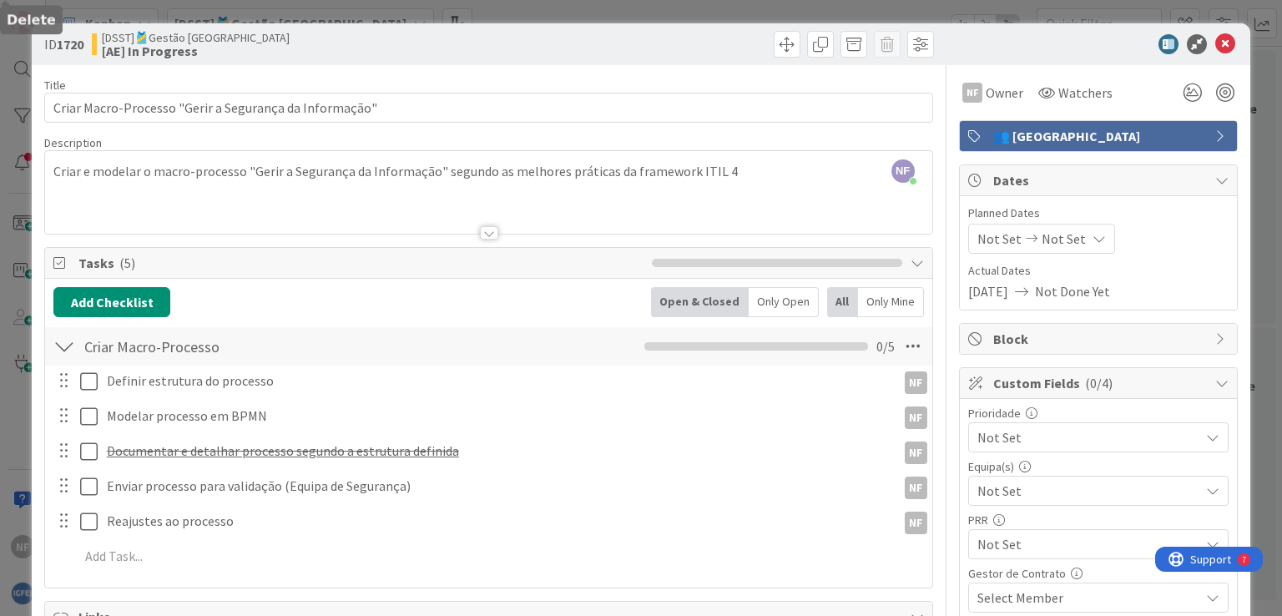
click at [450, 562] on div "Definir estrutura do processo NF NF Update Cancel Modelar processo em BPMN NF N…" at bounding box center [488, 472] width 870 height 212
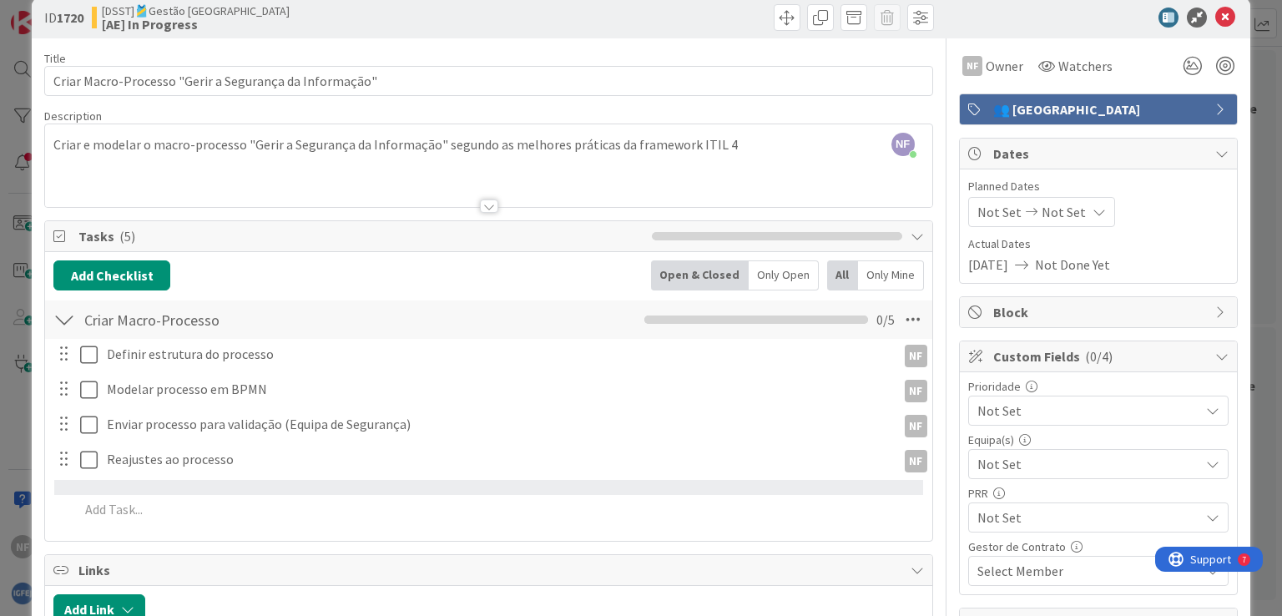
scroll to position [37, 0]
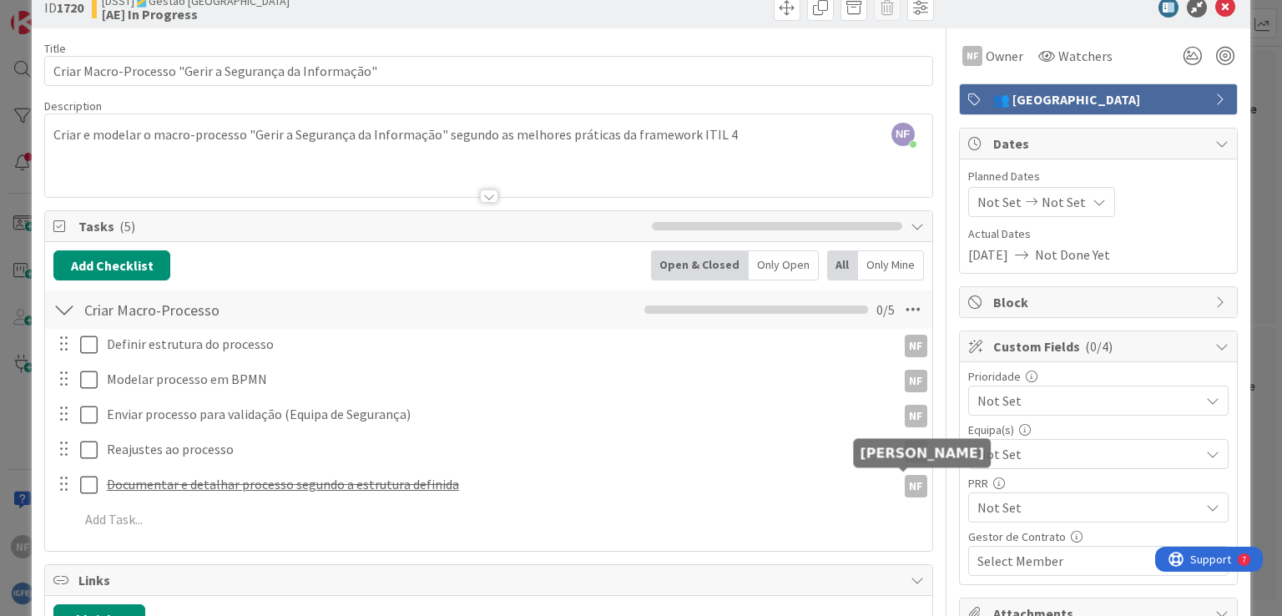
click at [910, 486] on div "NF" at bounding box center [916, 486] width 23 height 23
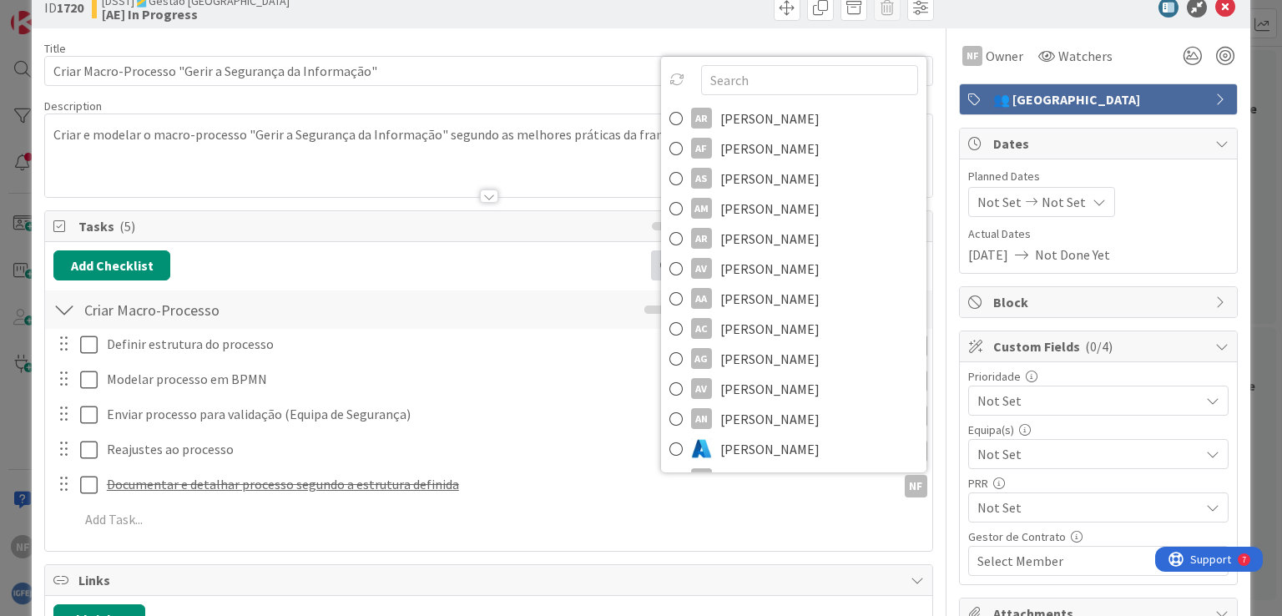
click at [888, 522] on div "Definir estrutura do processo NF NF Update Cancel Modelar processo em BPMN NF N…" at bounding box center [488, 435] width 870 height 212
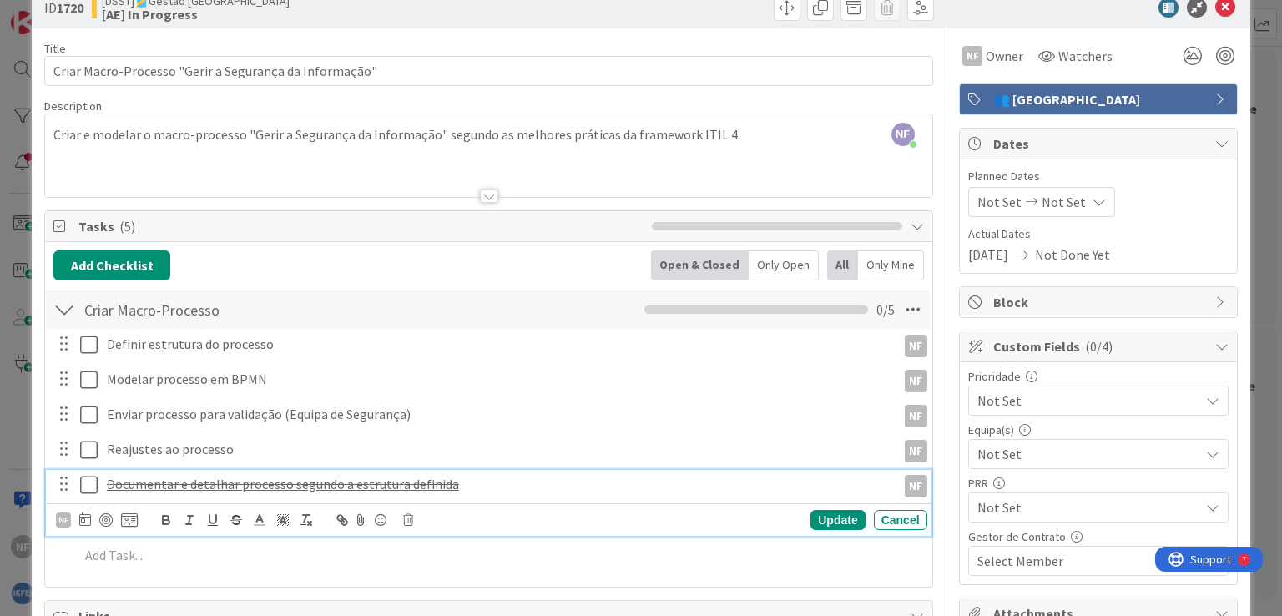
click at [129, 480] on u "Documentar e detalhar processo segundo a estrutura definida" at bounding box center [283, 484] width 352 height 17
click at [411, 519] on icon at bounding box center [408, 520] width 10 height 12
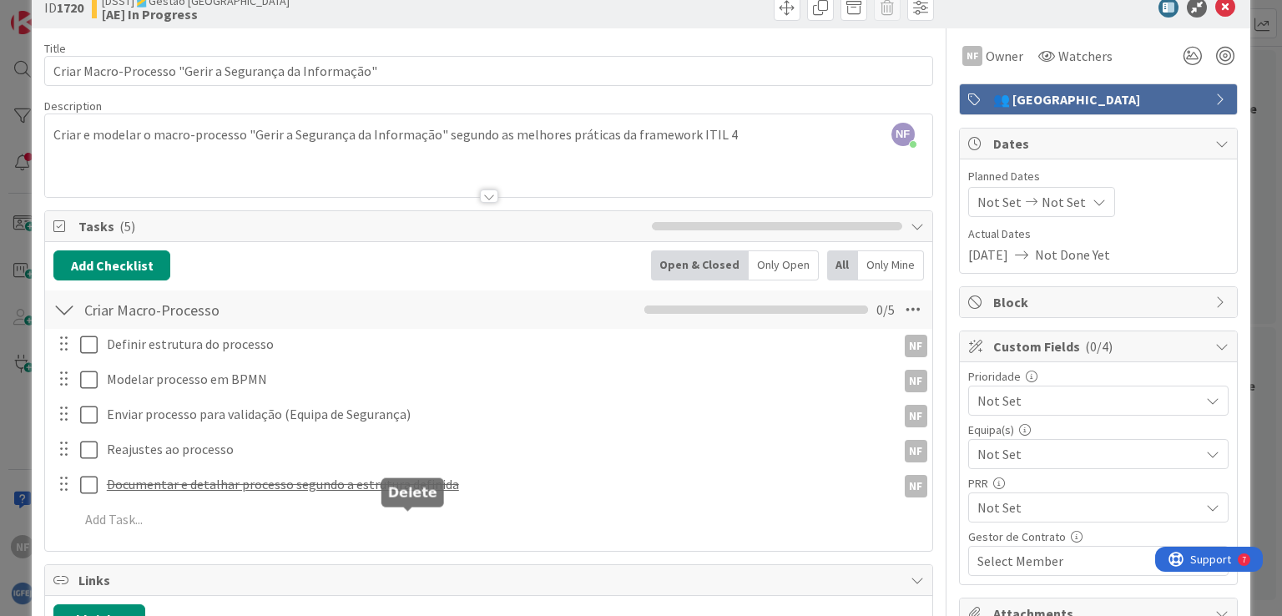
click at [444, 587] on div "Title 54 / 128 Criar Macro-Processo "Gerir a Segurança da Informação" Descripti…" at bounding box center [488, 625] width 888 height 1195
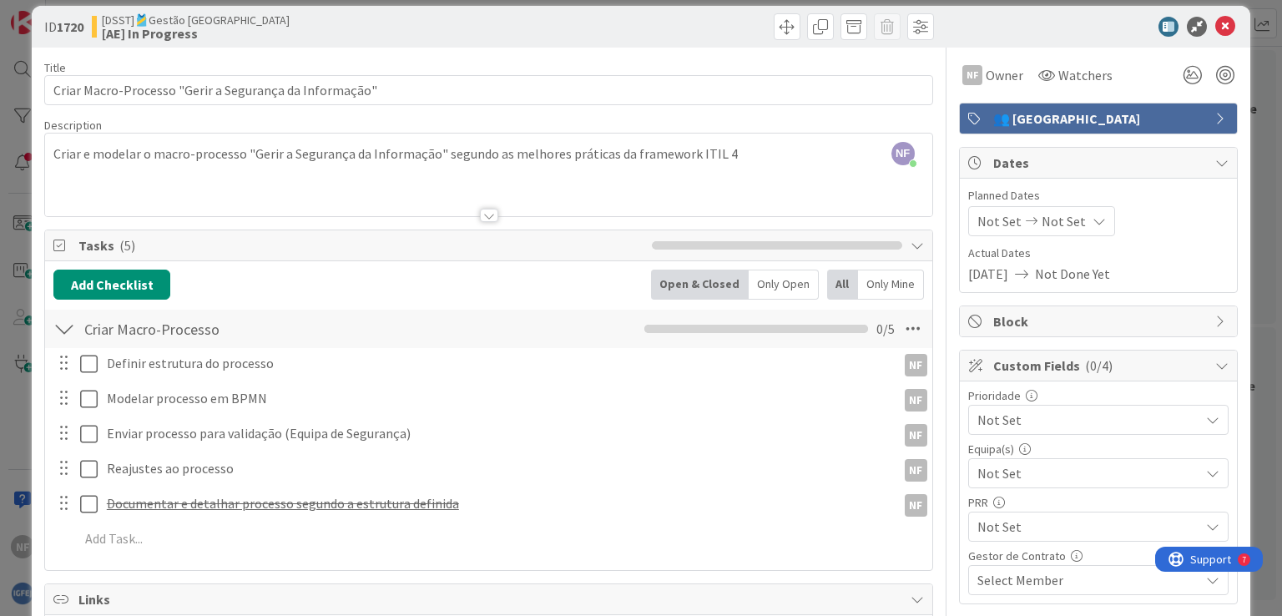
scroll to position [0, 0]
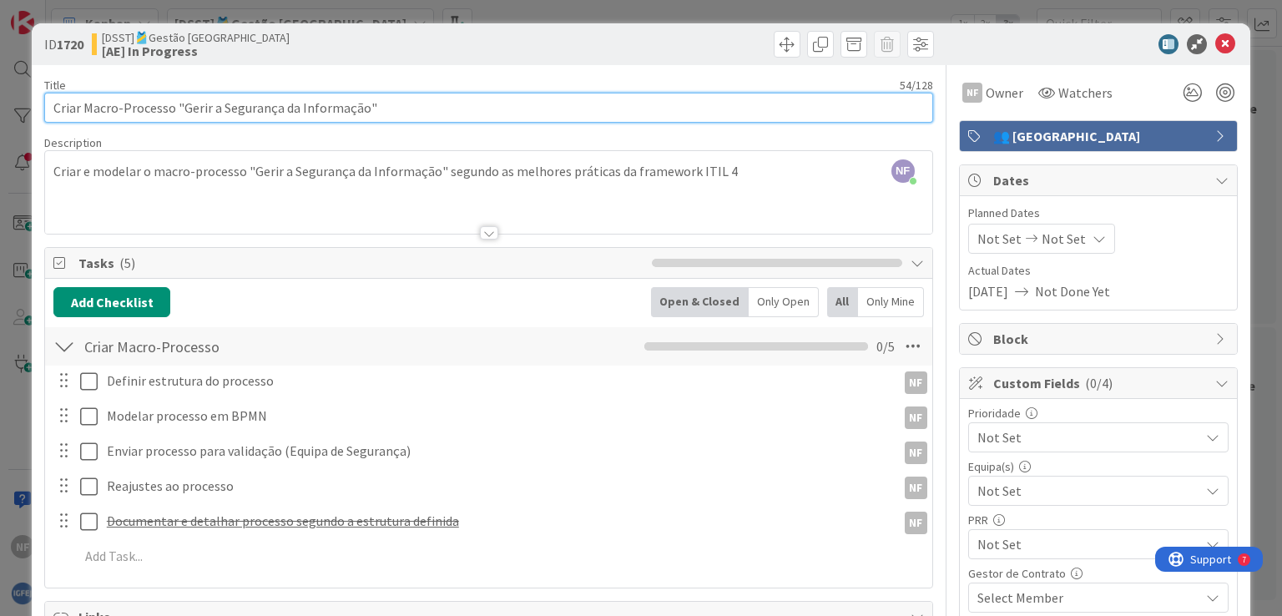
click at [382, 110] on input "Criar Macro-Processo "Gerir a Segurança da Informação"" at bounding box center [488, 108] width 888 height 30
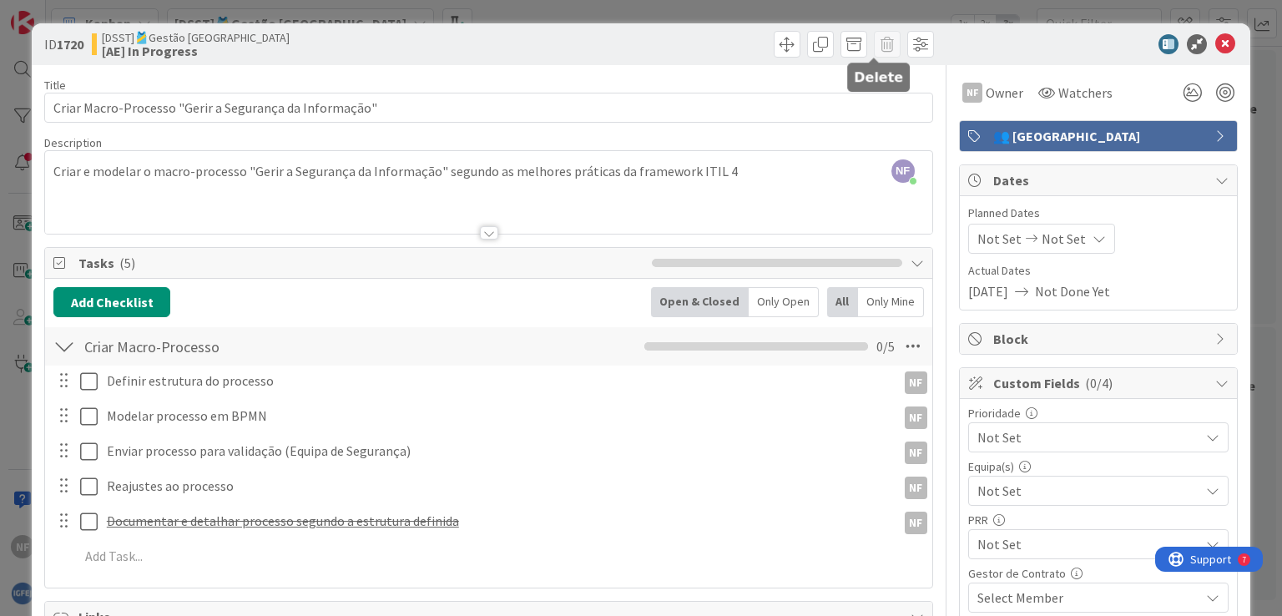
click at [874, 41] on span at bounding box center [887, 44] width 27 height 27
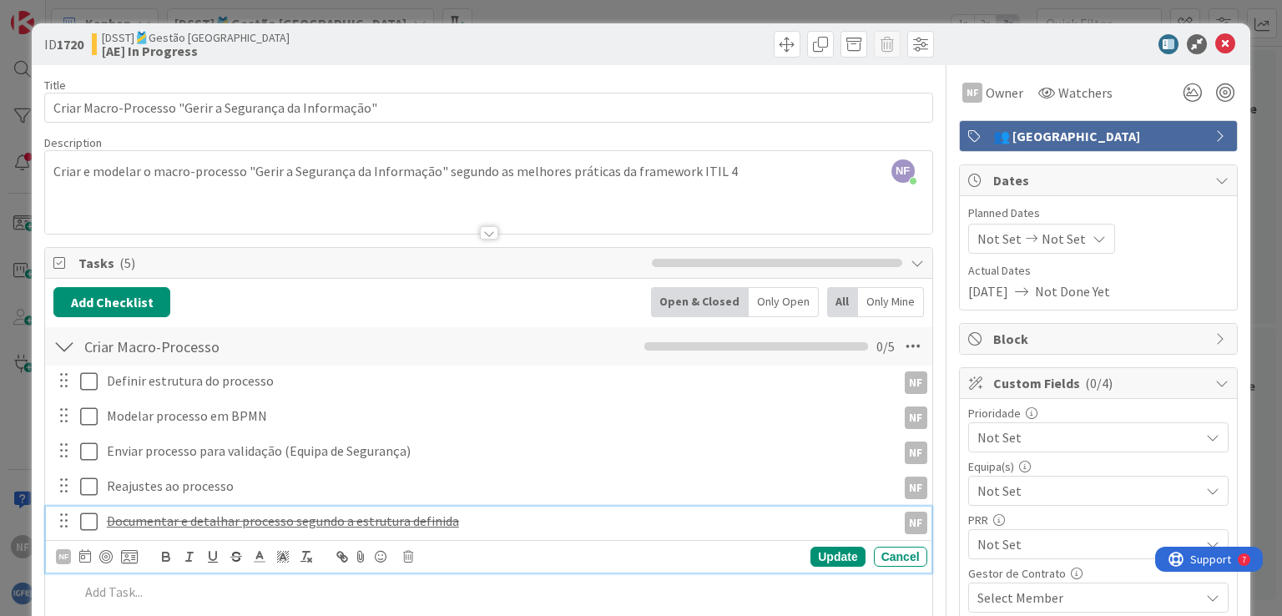
click at [144, 519] on u "Documentar e detalhar processo segundo a estrutura definida" at bounding box center [283, 521] width 352 height 17
click at [164, 518] on u "Documswswswsentar e detalhar processo segundo a estrutura definida" at bounding box center [308, 521] width 403 height 17
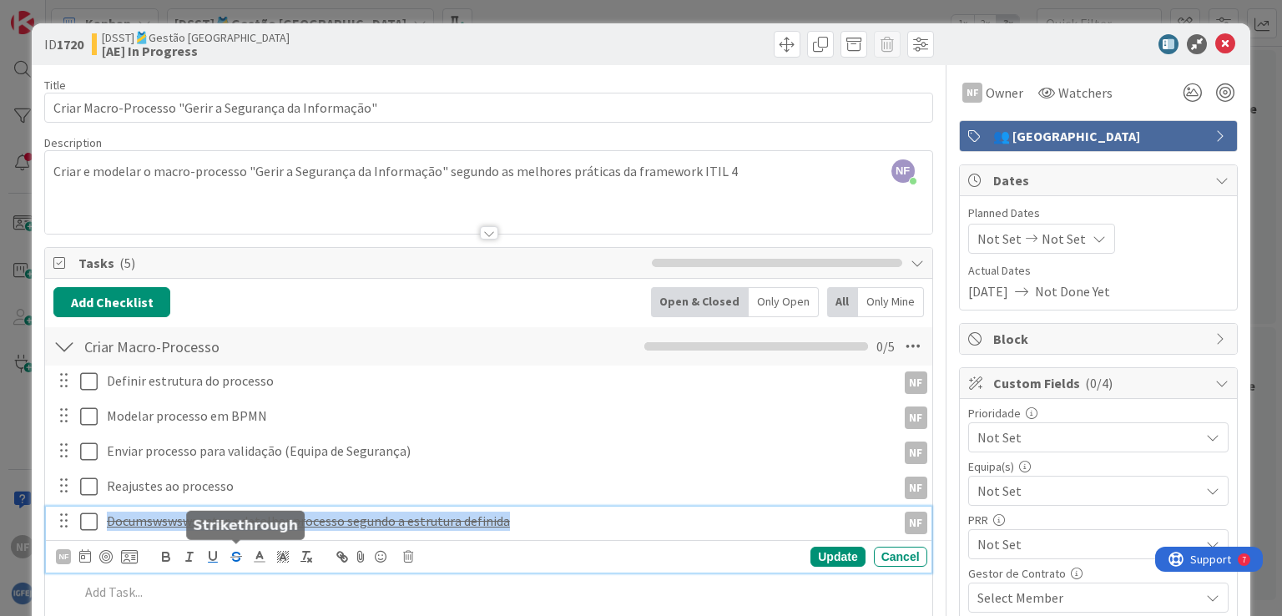
click at [236, 555] on icon "button" at bounding box center [236, 556] width 15 height 15
click at [214, 559] on icon "button" at bounding box center [213, 556] width 7 height 8
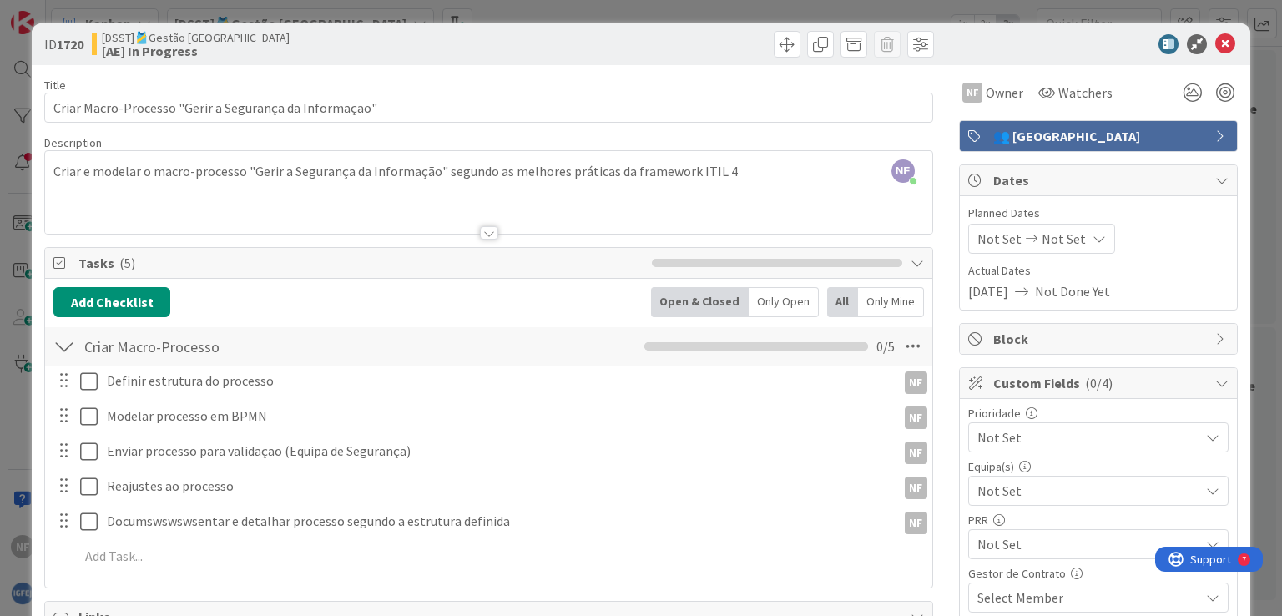
click at [816, 555] on div "Definir estrutura do processo NF NF Update Cancel Modelar processo em BPMN NF N…" at bounding box center [488, 472] width 870 height 212
click at [581, 429] on div "Modelar processo em BPMN NF NF Update Cancel" at bounding box center [488, 417] width 885 height 30
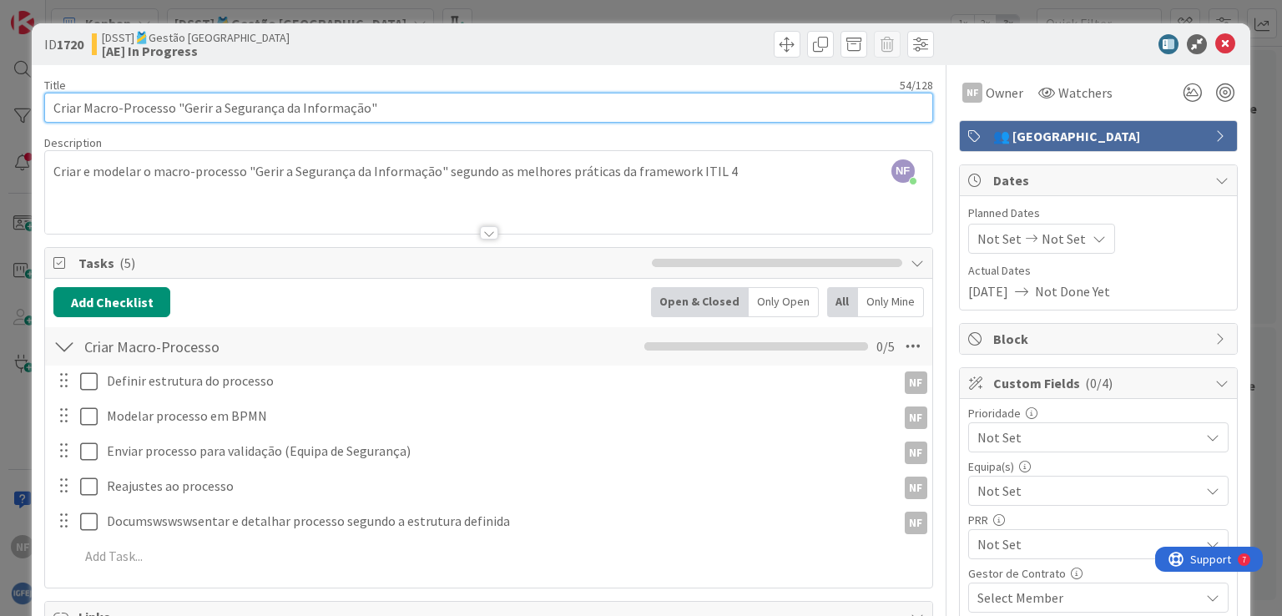
click at [142, 109] on input "Criar Macro-Processo "Gerir a Segurança da Informação"" at bounding box center [488, 108] width 888 height 30
drag, startPoint x: 390, startPoint y: 104, endPoint x: 0, endPoint y: 76, distance: 390.9
click at [0, 76] on div "ID 1720 [DSST]🎽Gestão Equipas [AE] In Progress Title 54 / 128 Criar Macro-Proce…" at bounding box center [641, 308] width 1282 height 616
paste input "Processo "Gerir Incidente de Segurança"
type input "Criar Processo "Gerir Incidente de Segurança""
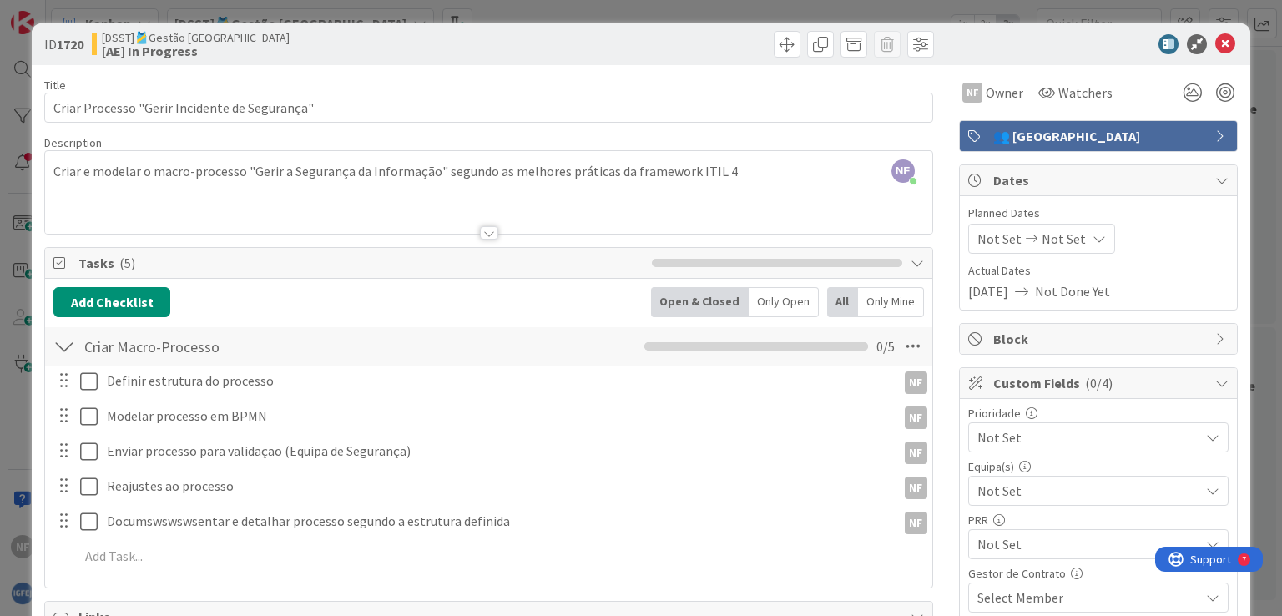
click at [183, 178] on div "NF [PERSON_NAME] joined 5 m ago Criar e modelar o macro-processo "Gerir a Segur…" at bounding box center [488, 192] width 887 height 83
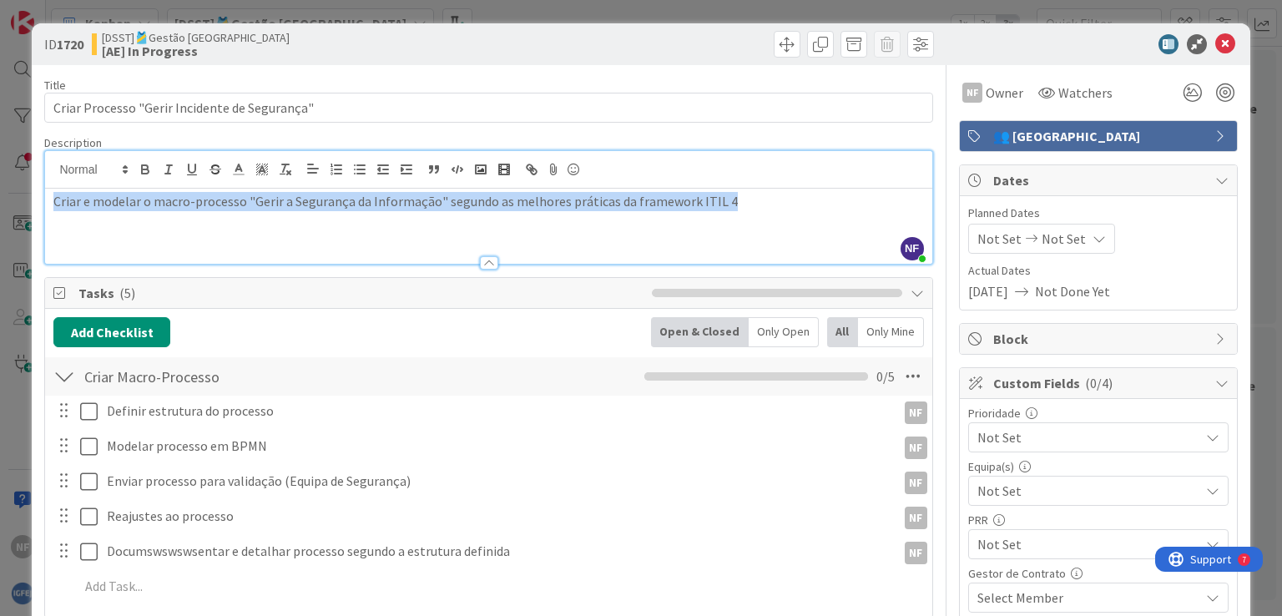
drag, startPoint x: 741, startPoint y: 204, endPoint x: 0, endPoint y: 89, distance: 750.1
click at [0, 89] on div "ID 1720 [DSST]🎽Gestão Equipas [AE] In Progress Title 45 / 128 Criar Processo "G…" at bounding box center [641, 308] width 1282 height 616
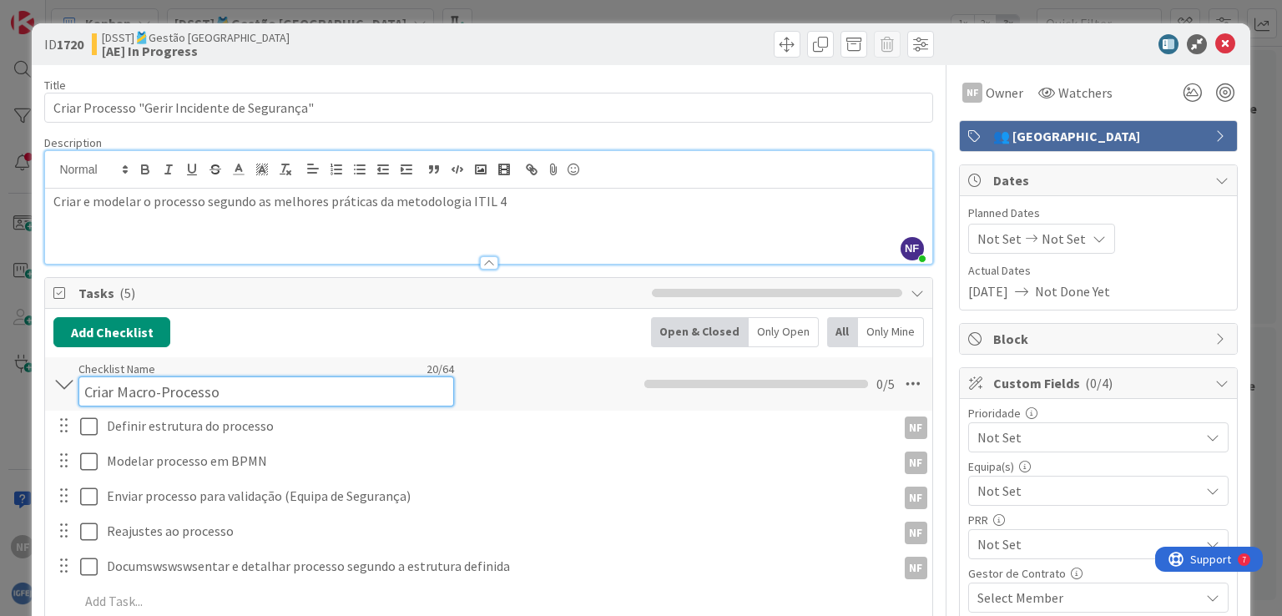
click at [143, 373] on div "Checklist Name 20 / 64 Criar Macro-Processo" at bounding box center [266, 383] width 376 height 45
drag, startPoint x: 226, startPoint y: 391, endPoint x: 42, endPoint y: 371, distance: 185.6
click at [50, 371] on div "Criar Macro-Processo Checklist Name 20 / 64 Criar Macro-Processo 0 / 5" at bounding box center [488, 383] width 887 height 53
paste input
type input "Criar Processo"
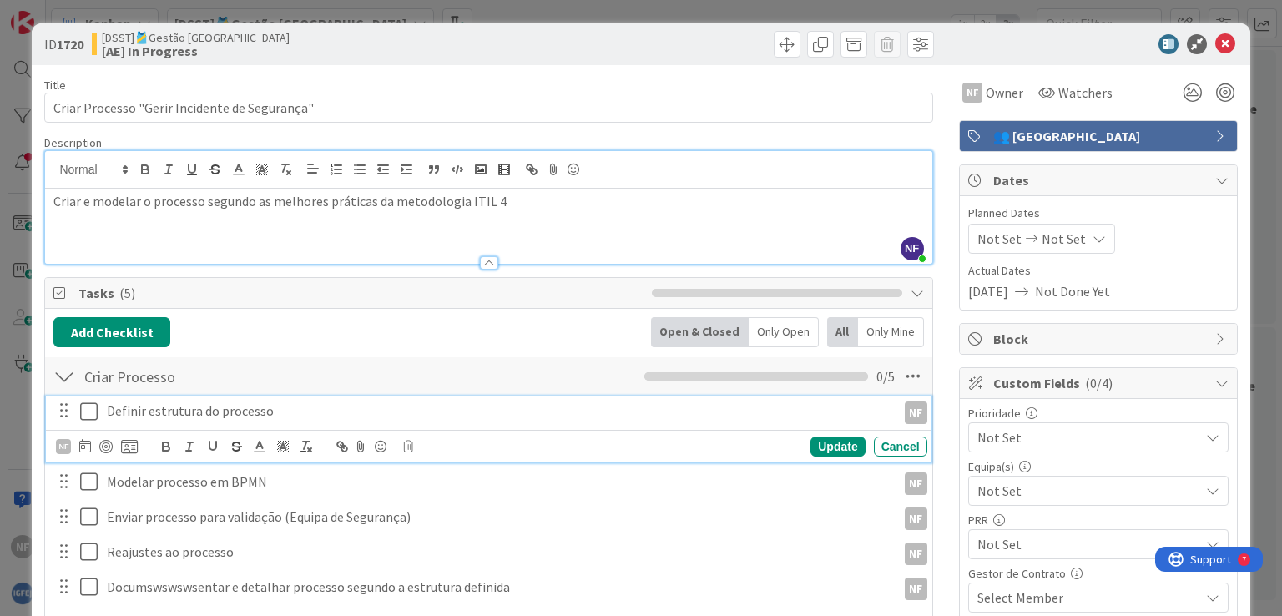
click at [170, 414] on div "Definir estrutura do processo" at bounding box center [498, 411] width 796 height 29
drag, startPoint x: 301, startPoint y: 407, endPoint x: 52, endPoint y: 389, distance: 249.5
click at [53, 392] on div "Criar Processo Checklist Name 14 / 64 Criar Processo 0 / 5 Definir estrutura do…" at bounding box center [488, 501] width 887 height 290
click at [142, 442] on div "NF Update Cancel" at bounding box center [491, 446] width 871 height 23
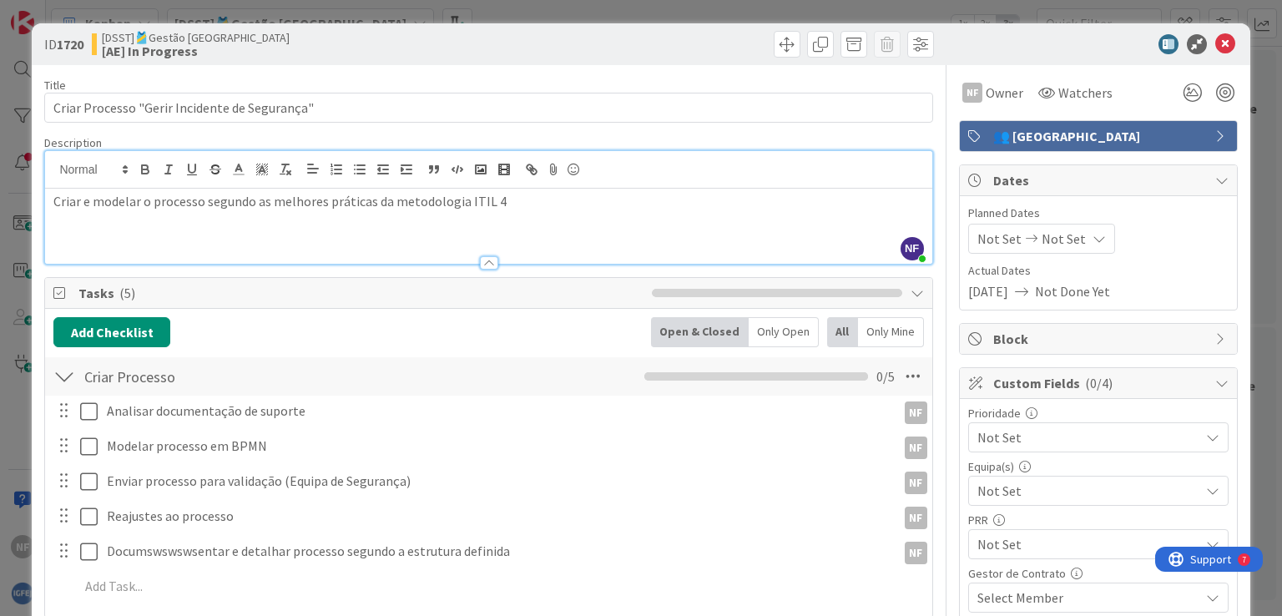
click at [205, 462] on div "Analisar documentação de suporte NF NF Update Cancel Modelar processo em BPMN N…" at bounding box center [488, 502] width 870 height 212
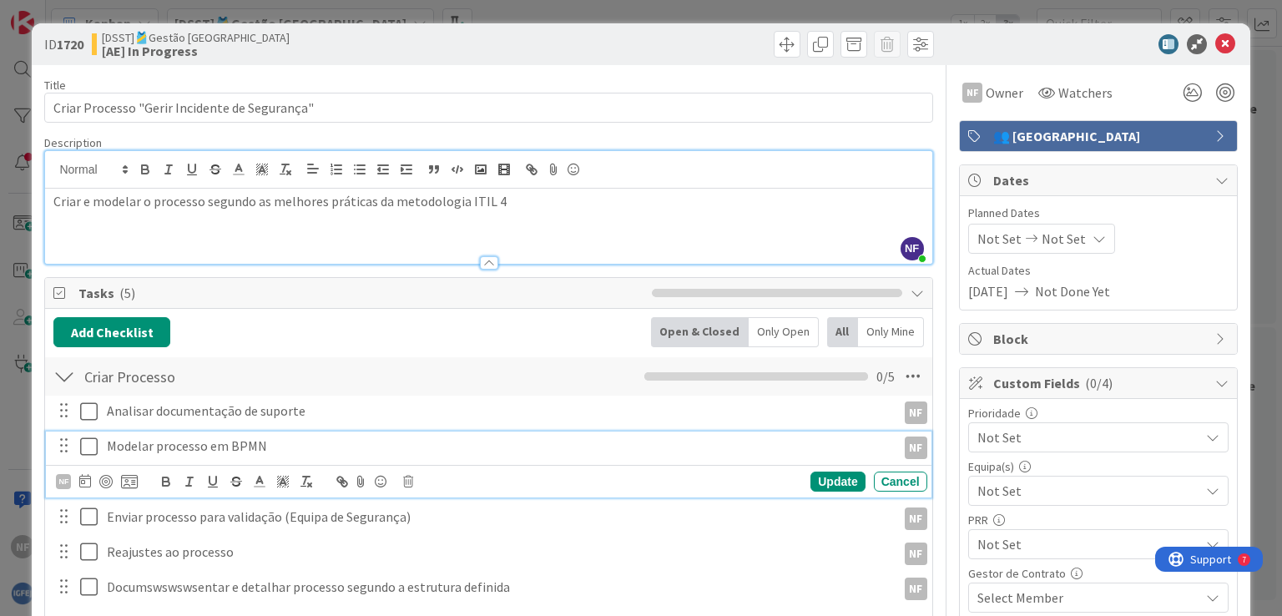
click at [230, 448] on p "Modelar processo em BPMN" at bounding box center [498, 446] width 783 height 19
drag, startPoint x: 284, startPoint y: 445, endPoint x: 0, endPoint y: 422, distance: 284.7
click at [0, 422] on div "ID 1720 [DSST]🎽Gestão Equipas [AE] In Progress Title 45 / 128 Criar Processo "G…" at bounding box center [641, 308] width 1282 height 616
click at [147, 478] on div "NF Update Cancel" at bounding box center [491, 481] width 871 height 23
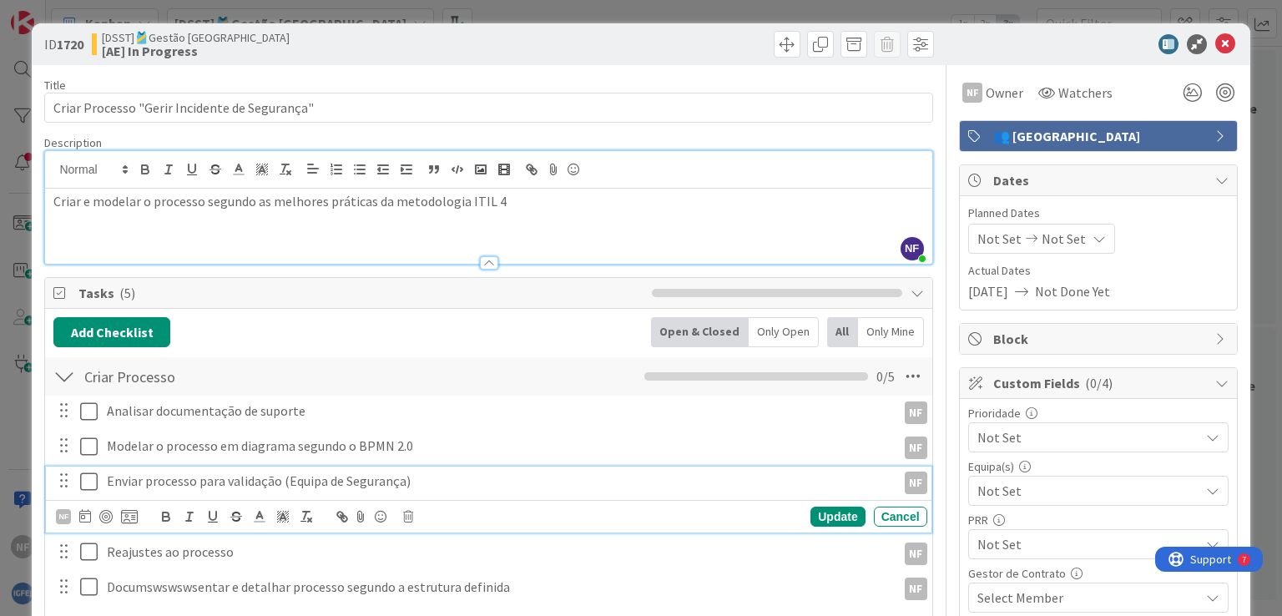
click at [348, 518] on div "Enviar processo para validação (Equipa de Segurança) NF NF Update Cancel" at bounding box center [488, 500] width 885 height 66
drag, startPoint x: 448, startPoint y: 487, endPoint x: 0, endPoint y: 462, distance: 449.0
click at [0, 462] on div "ID 1720 [DSST]🎽Gestão Equipas [AE] In Progress Title 45 / 128 Criar Processo "G…" at bounding box center [641, 308] width 1282 height 616
click at [142, 505] on div "NF Update Cancel" at bounding box center [491, 516] width 871 height 23
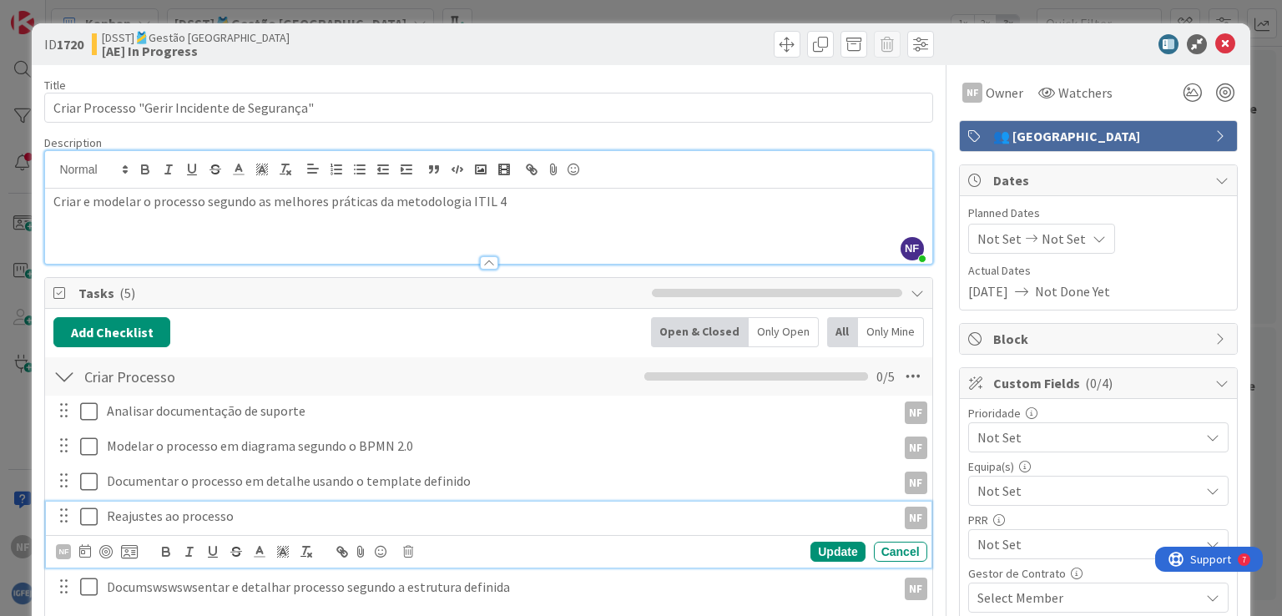
click at [172, 541] on div "Reajustes ao processo NF NF Update Cancel" at bounding box center [488, 535] width 885 height 66
drag, startPoint x: 265, startPoint y: 513, endPoint x: 10, endPoint y: 503, distance: 254.8
click at [12, 504] on div "ID 1720 [DSST]🎽Gestão Equipas [AE] In Progress Title 45 / 128 Criar Processo "G…" at bounding box center [641, 308] width 1282 height 616
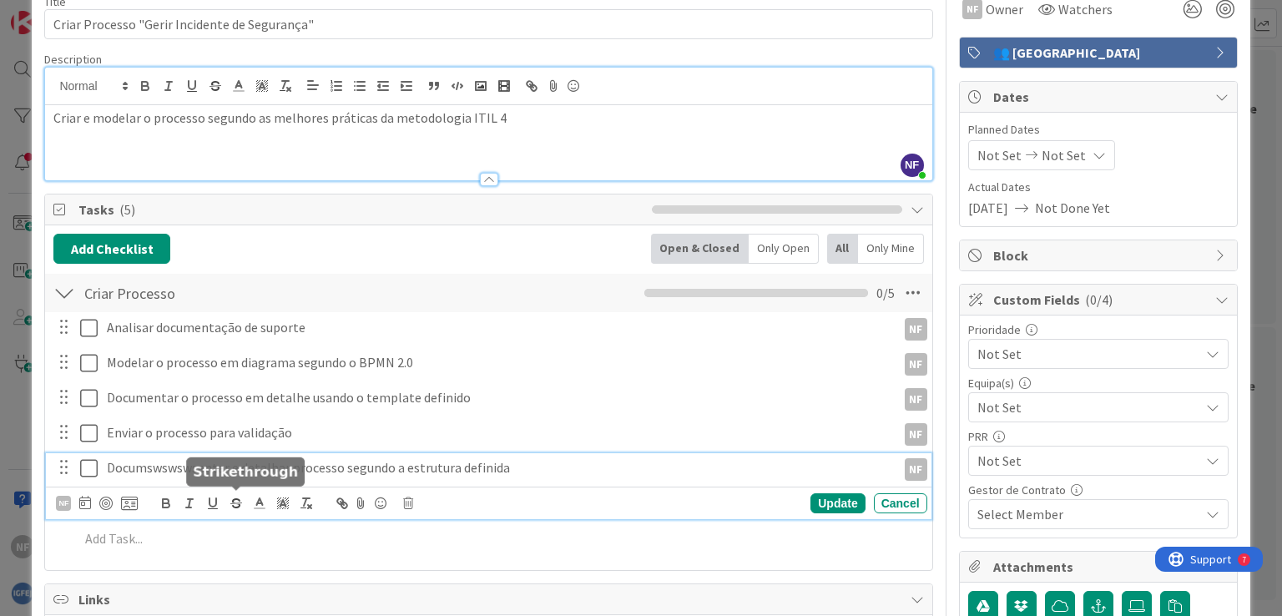
click at [232, 506] on div "Documswswswsentar e detalhar processo segundo a estrutura definida NF AR [PERSO…" at bounding box center [488, 486] width 885 height 66
click at [405, 499] on icon at bounding box center [408, 504] width 10 height 12
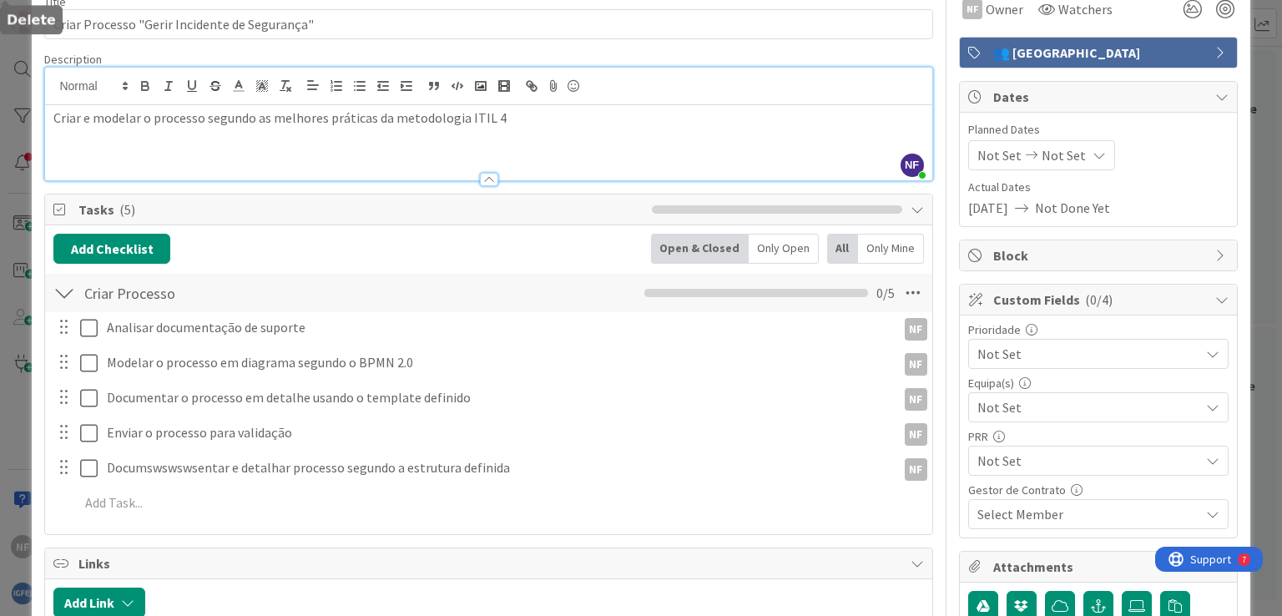
click at [457, 574] on div "Title 45 / 128 Criar Processo "Gerir Incidente de Segurança" Description NF [PE…" at bounding box center [488, 594] width 888 height 1225
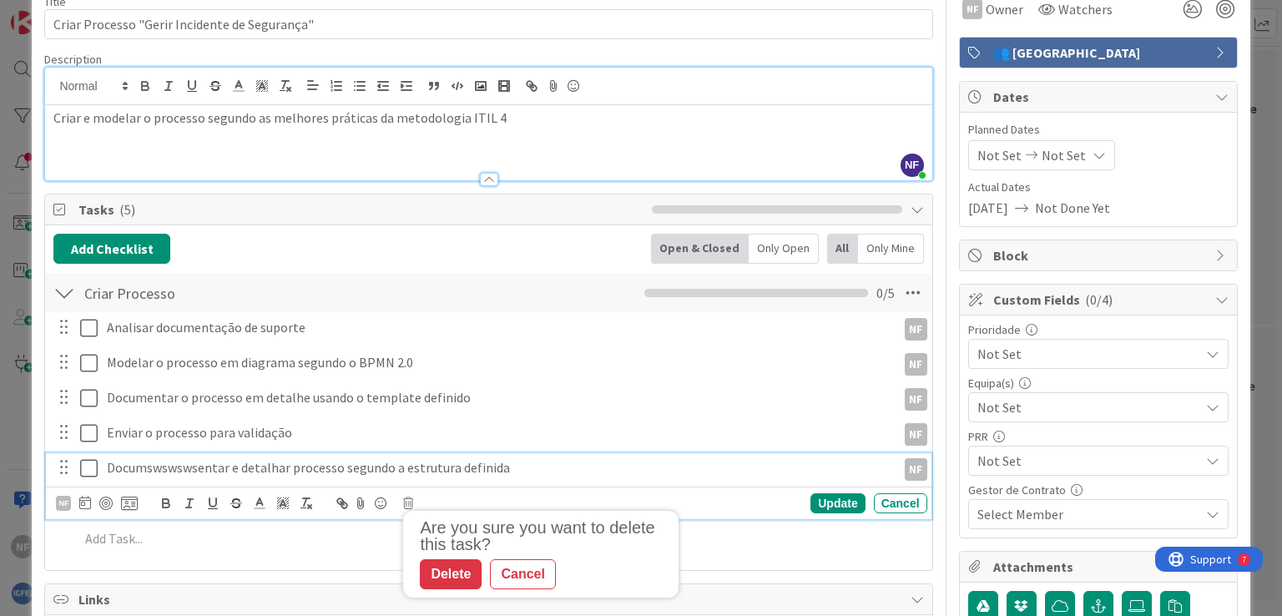
click at [456, 468] on p "Documswswswsentar e detalhar processo segundo a estrutura definida" at bounding box center [498, 467] width 783 height 19
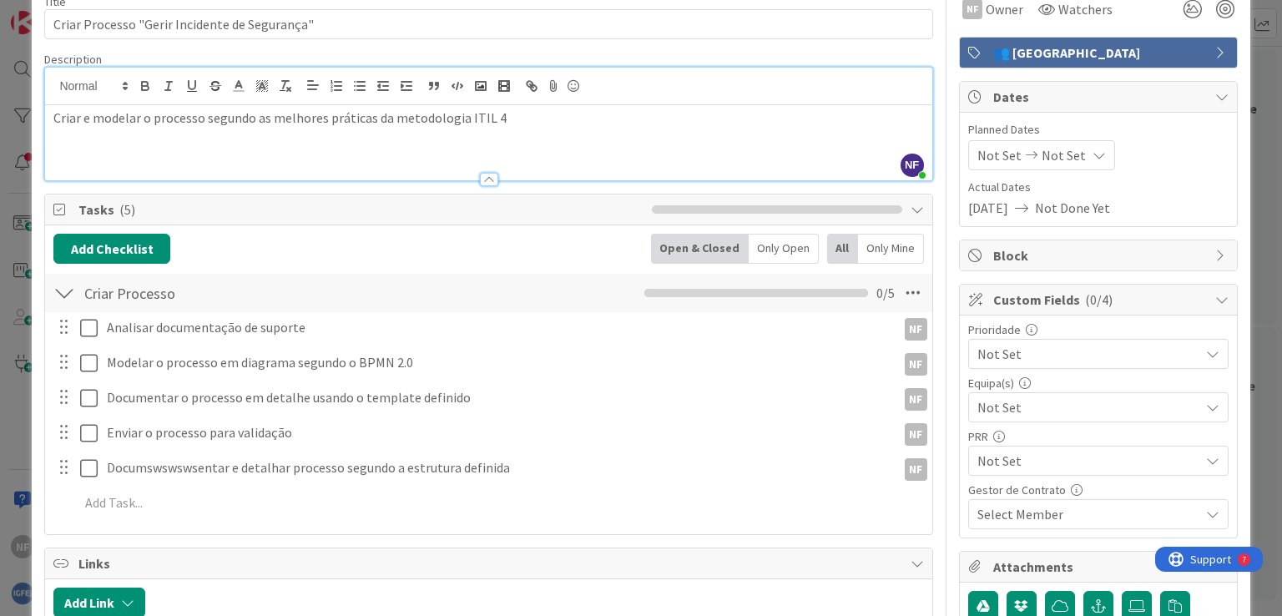
click at [445, 451] on div "Analisar documentação de suporte NF NF Update Cancel Modelar o processo em diag…" at bounding box center [488, 418] width 870 height 212
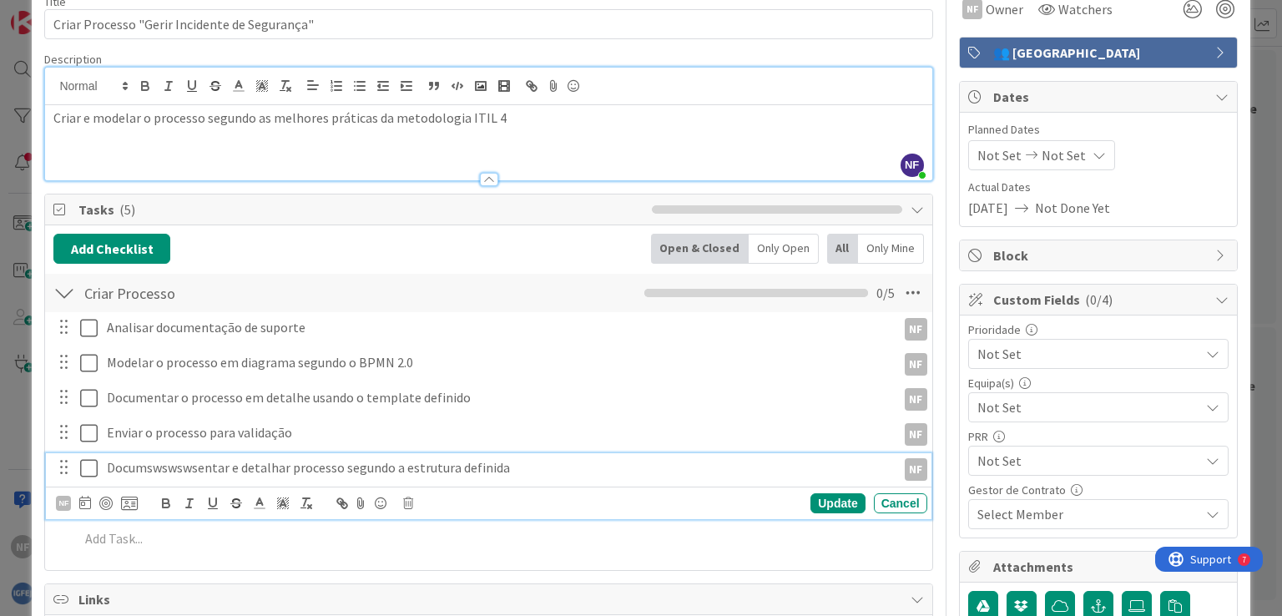
click at [457, 463] on p "Documswswswsentar e detalhar processo segundo a estrutura definida" at bounding box center [498, 467] width 783 height 19
click at [404, 499] on icon at bounding box center [408, 504] width 10 height 12
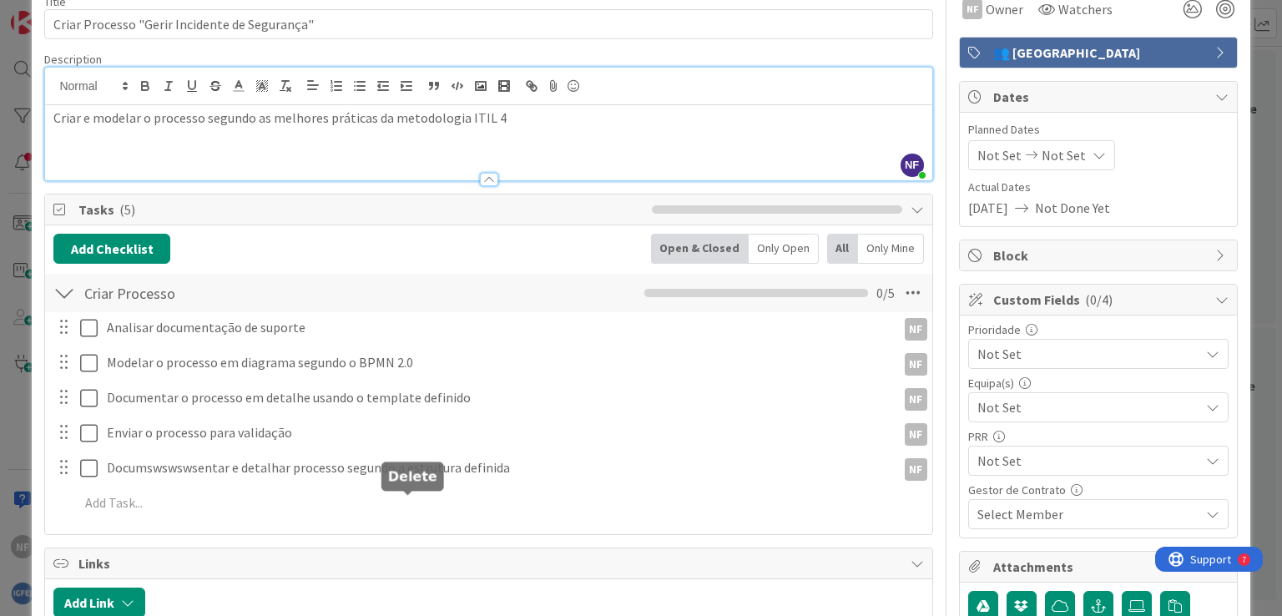
click at [432, 569] on div "Title 45 / 128 Criar Processo "Gerir Incidente de Segurança" Description NF [PE…" at bounding box center [488, 594] width 888 height 1225
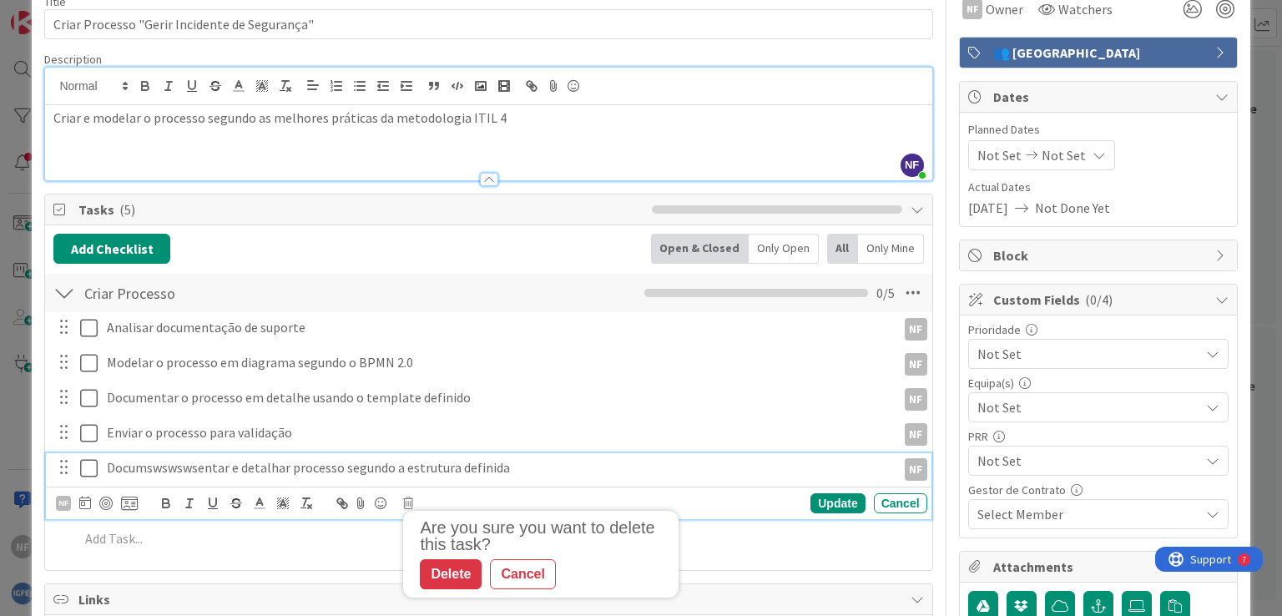
click at [151, 471] on p "Documswswswsentar e detalhar processo segundo a estrutura definida" at bounding box center [498, 467] width 783 height 19
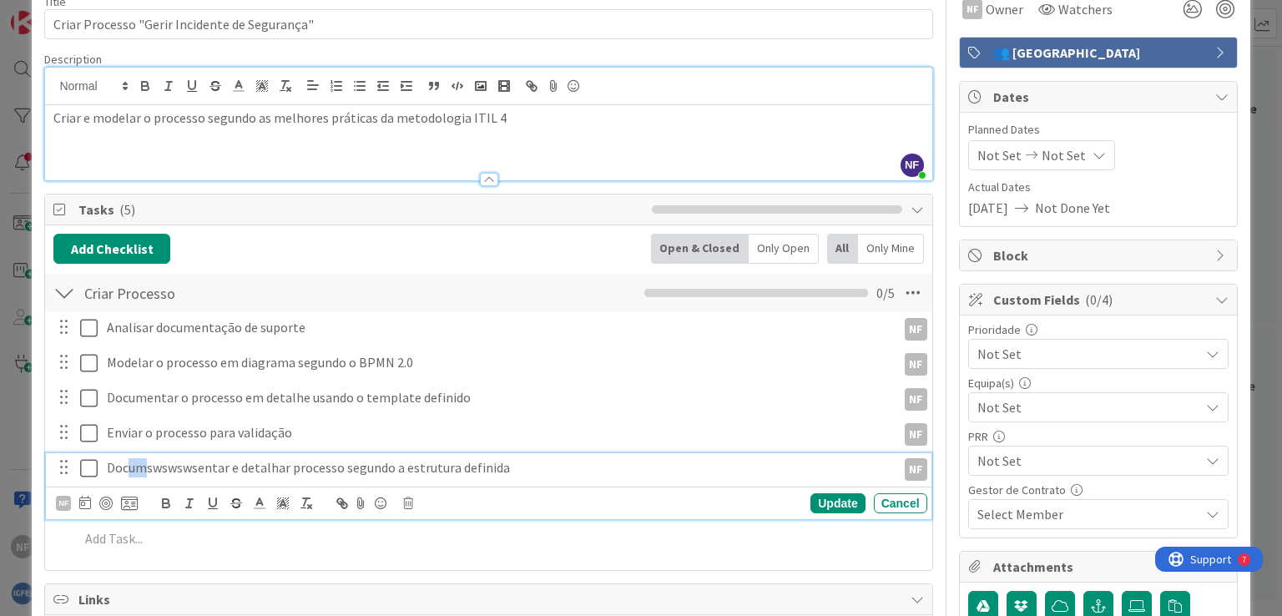
drag, startPoint x: 127, startPoint y: 466, endPoint x: 147, endPoint y: 469, distance: 20.3
click at [145, 468] on p "Documswswswsentar e detalhar processo segundo a estrutura definida" at bounding box center [498, 467] width 783 height 19
click at [197, 469] on p "Documswswswsentar e detalhar processo segundo a estrutura definida" at bounding box center [498, 467] width 783 height 19
click at [200, 461] on p "Documswswswsentar e detalhar processo segundo a estrutura definida" at bounding box center [498, 467] width 783 height 19
drag, startPoint x: 513, startPoint y: 465, endPoint x: 0, endPoint y: 422, distance: 514.4
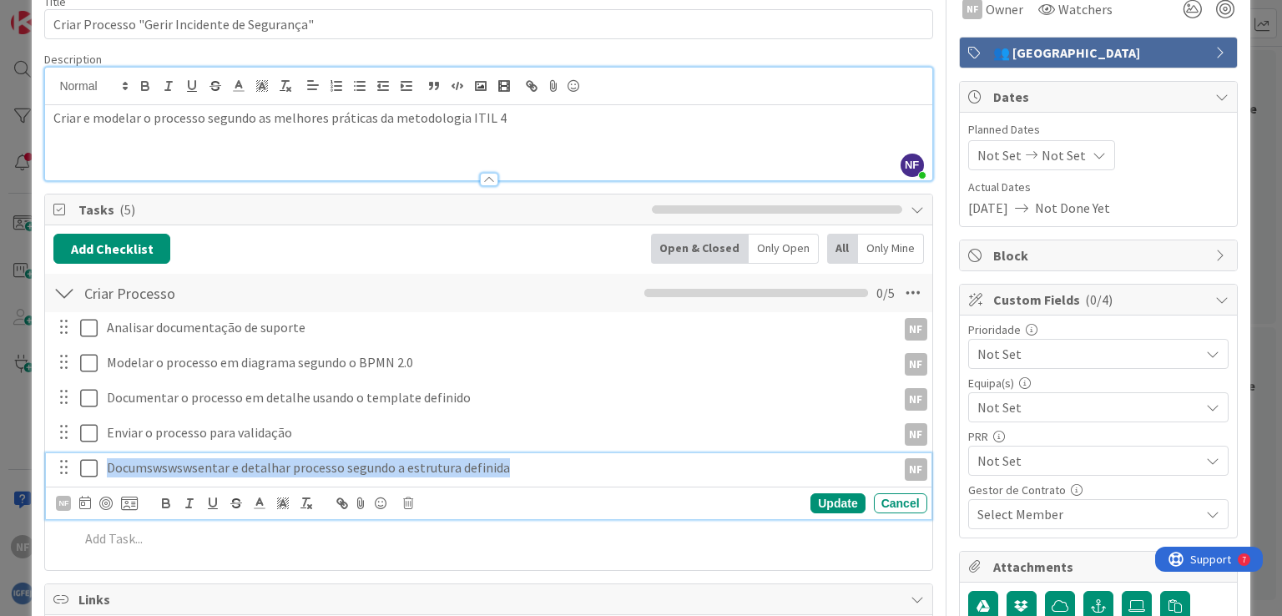
click at [0, 422] on div "ID 1720 [DSST]🎽Gestão Equipas [AE] In Progress Title 45 / 128 Criar Processo "G…" at bounding box center [641, 308] width 1282 height 616
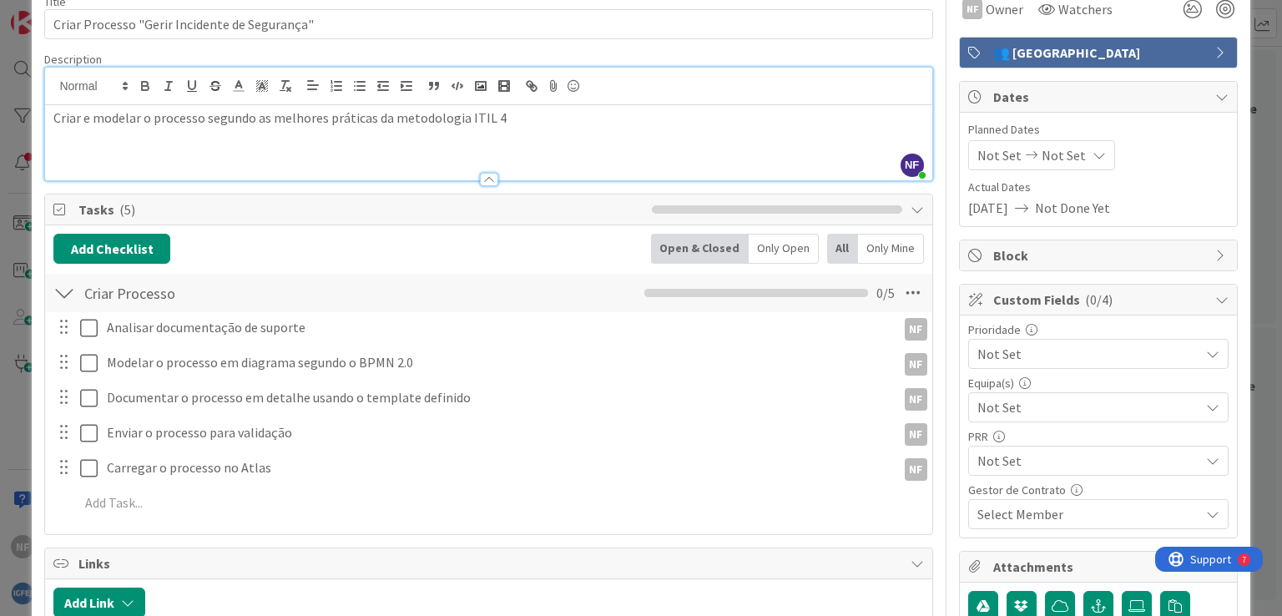
click at [823, 501] on div "Analisar documentação de suporte NF NF Update Cancel Modelar o processo em diag…" at bounding box center [488, 418] width 870 height 212
click at [174, 141] on div "Criar e modelar o processo segundo as melhores práticas da metodologia ITIL 4" at bounding box center [488, 142] width 887 height 75
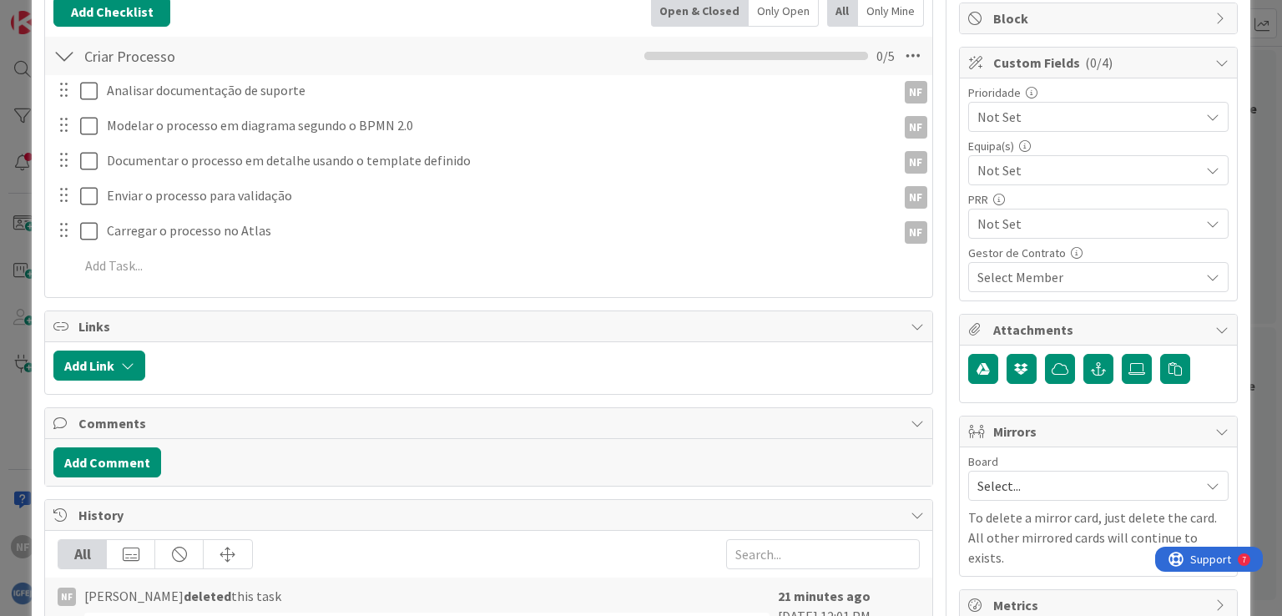
scroll to position [0, 0]
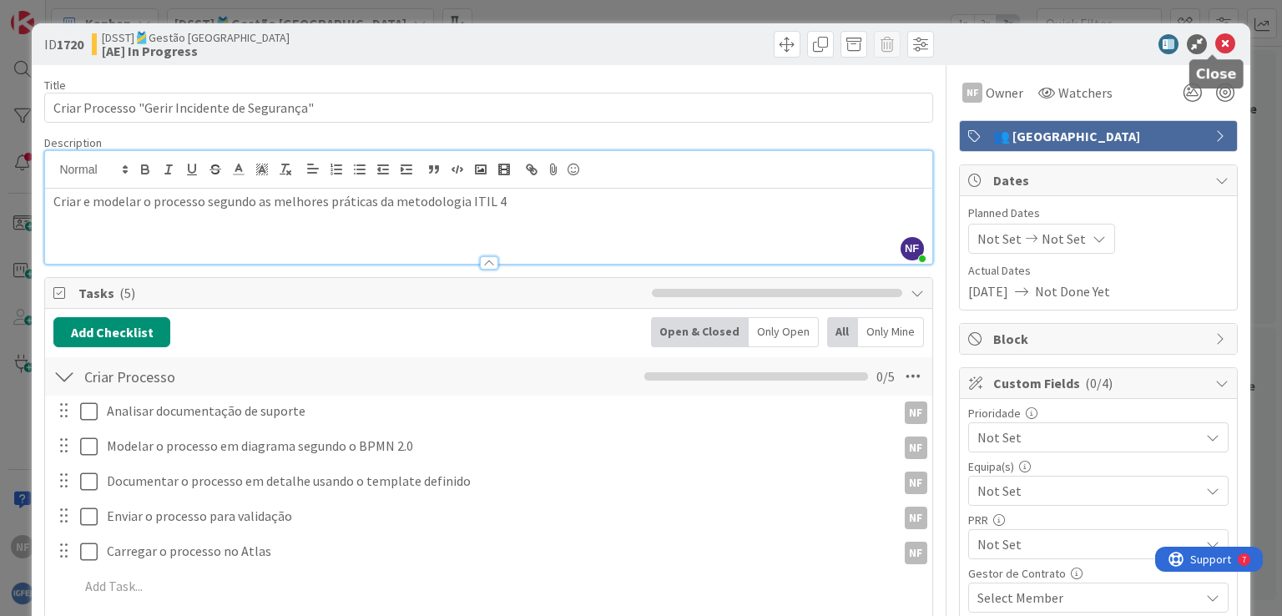
click at [1216, 43] on icon at bounding box center [1226, 44] width 20 height 20
